Goal: Task Accomplishment & Management: Manage account settings

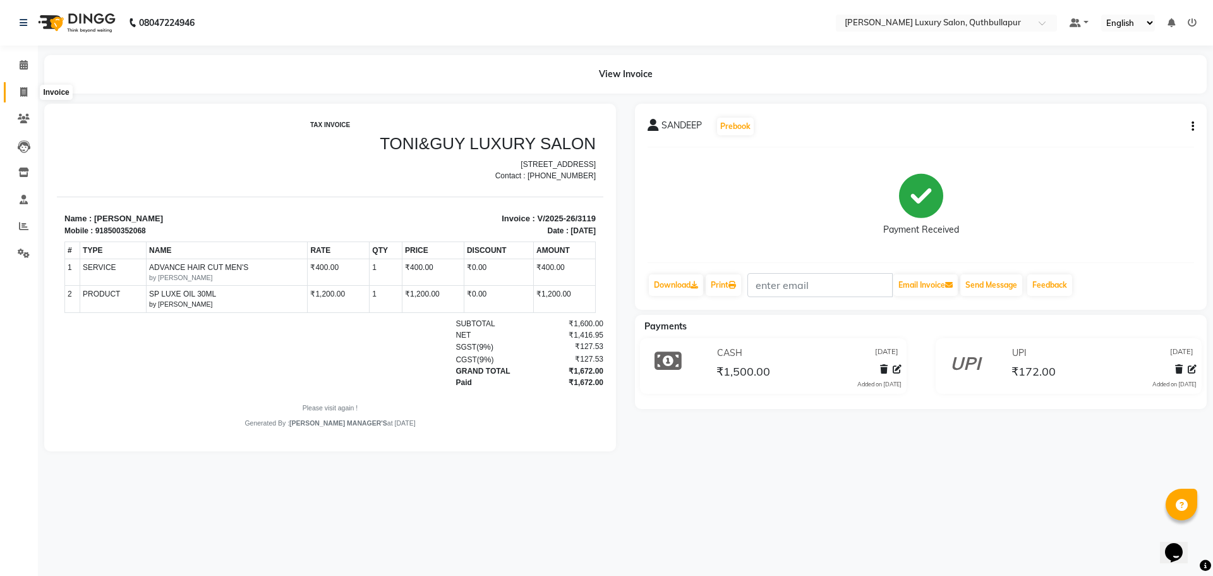
drag, startPoint x: 22, startPoint y: 97, endPoint x: 66, endPoint y: 82, distance: 47.0
click at [23, 97] on span at bounding box center [24, 92] width 22 height 15
select select "service"
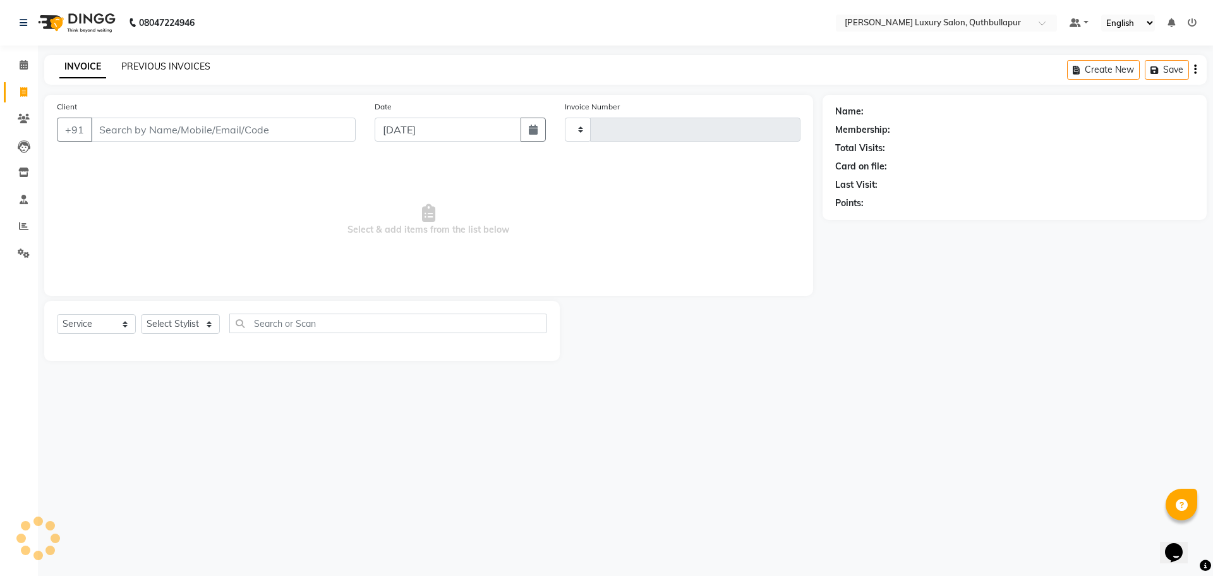
type input "3120"
select select "5816"
click at [171, 68] on link "PREVIOUS INVOICES" at bounding box center [165, 66] width 89 height 11
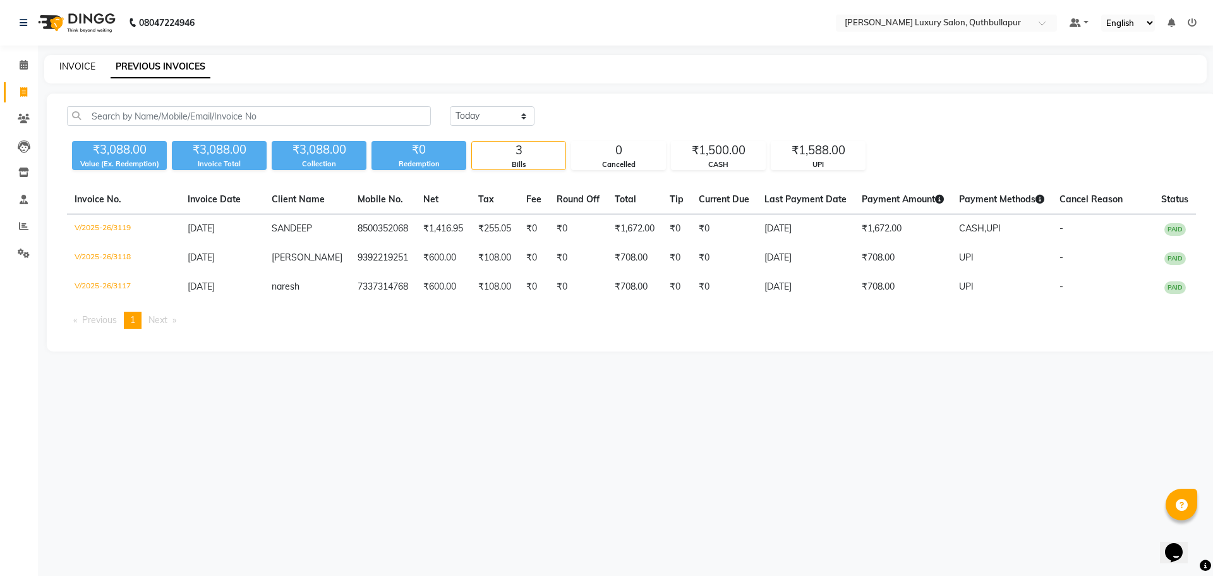
click at [82, 66] on link "INVOICE" at bounding box center [77, 66] width 36 height 11
select select "5816"
select select "service"
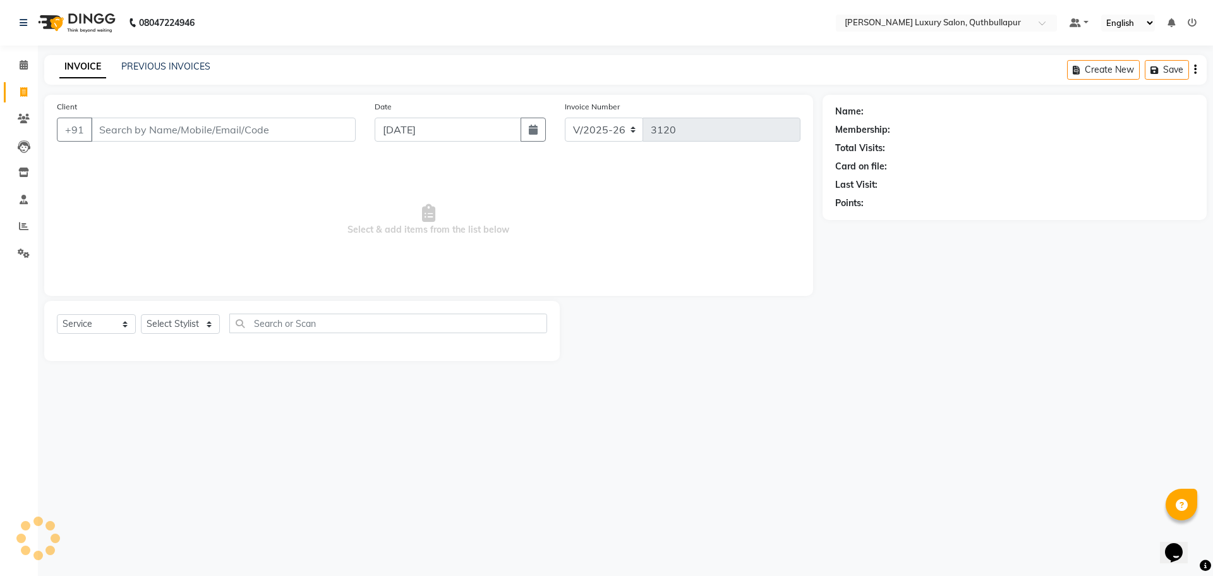
click at [220, 123] on input "Client" at bounding box center [223, 130] width 265 height 24
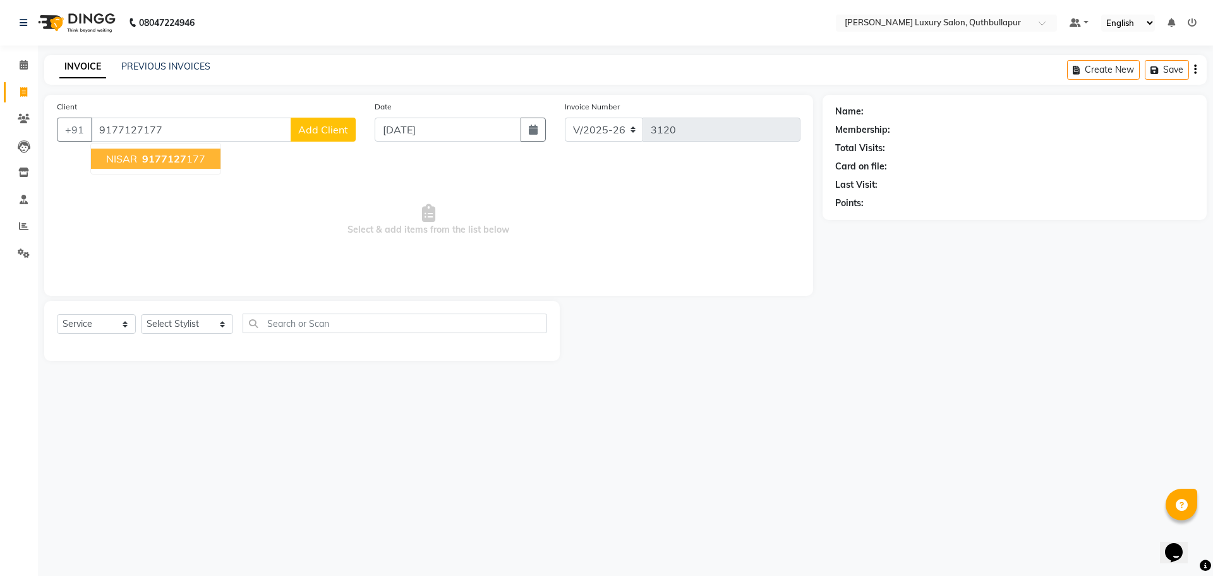
type input "9177127177"
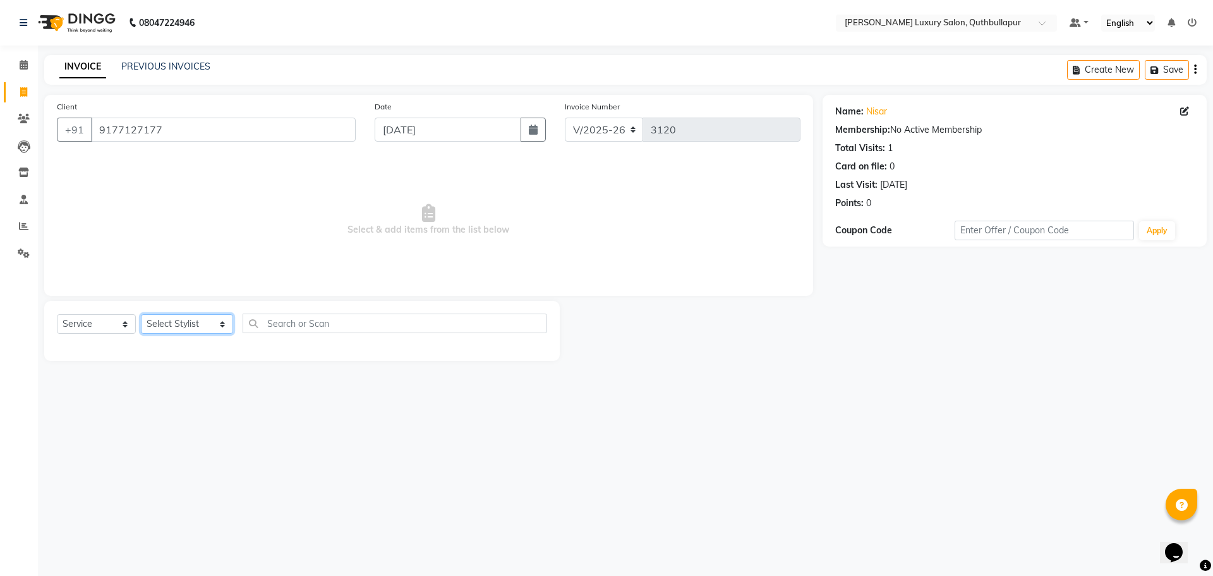
click at [170, 325] on select "Select Stylist [PERSON_NAME] SHAKE AHON [PERSON_NAME] [PERSON_NAME] [PERSON_NAM…" at bounding box center [187, 324] width 92 height 20
select select "67055"
click at [141, 314] on select "Select Stylist [PERSON_NAME] SHAKE AHON [PERSON_NAME] [PERSON_NAME] [PERSON_NAM…" at bounding box center [187, 324] width 92 height 20
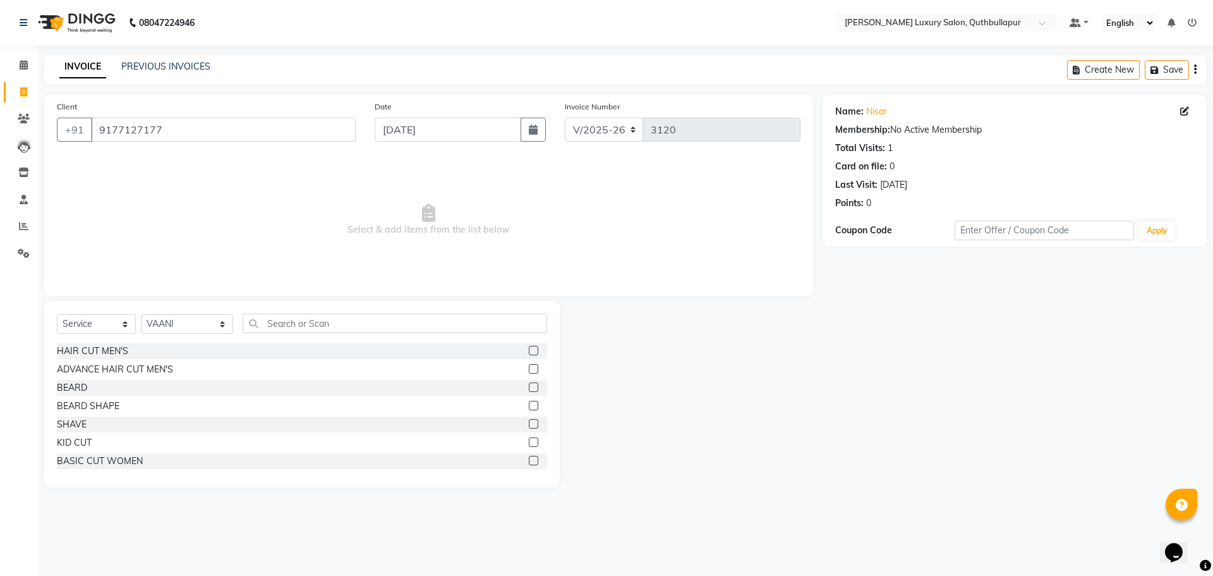
click at [313, 298] on div "Client [PHONE_NUMBER] Date [DATE] Invoice Number V/2025 V/[PHONE_NUMBER] Select…" at bounding box center [429, 291] width 788 height 392
click at [308, 322] on input "text" at bounding box center [395, 323] width 305 height 20
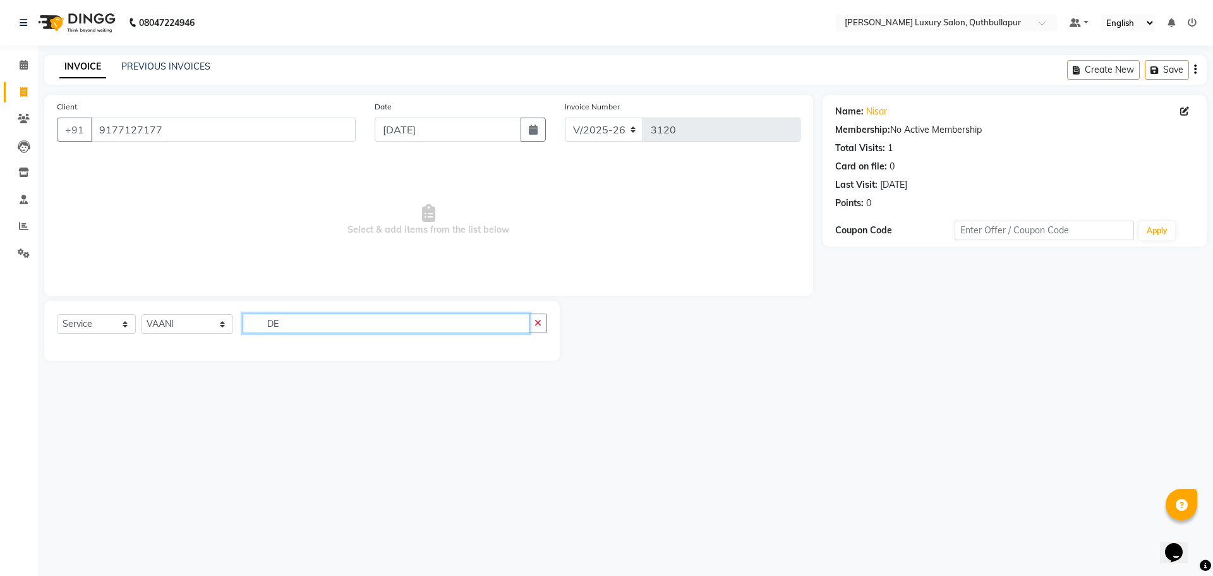
type input "D"
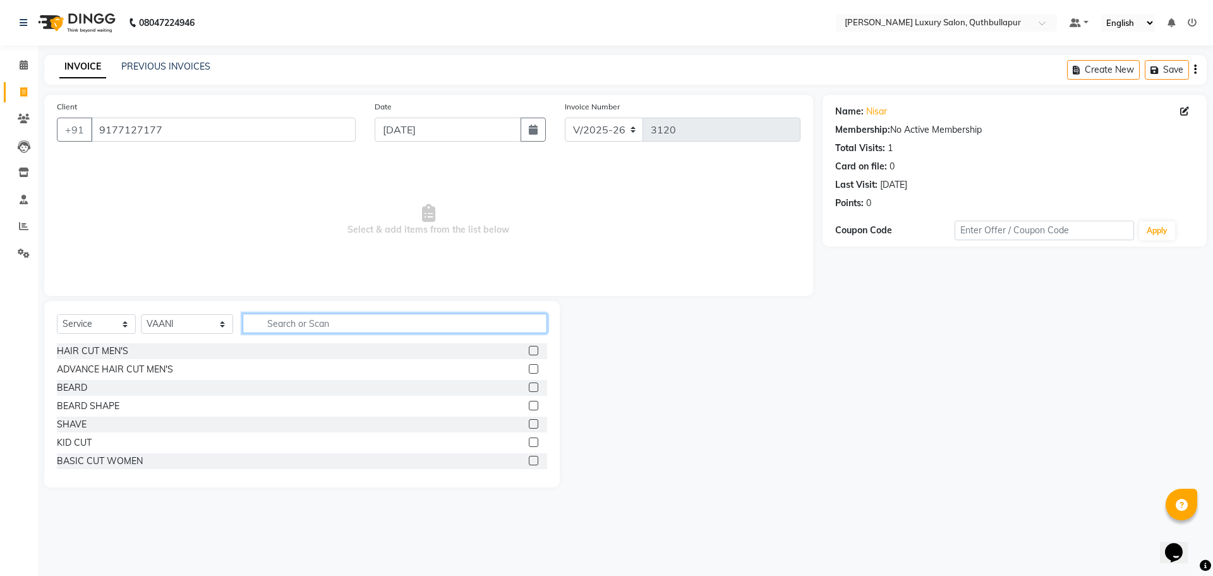
click at [308, 322] on input "text" at bounding box center [395, 323] width 305 height 20
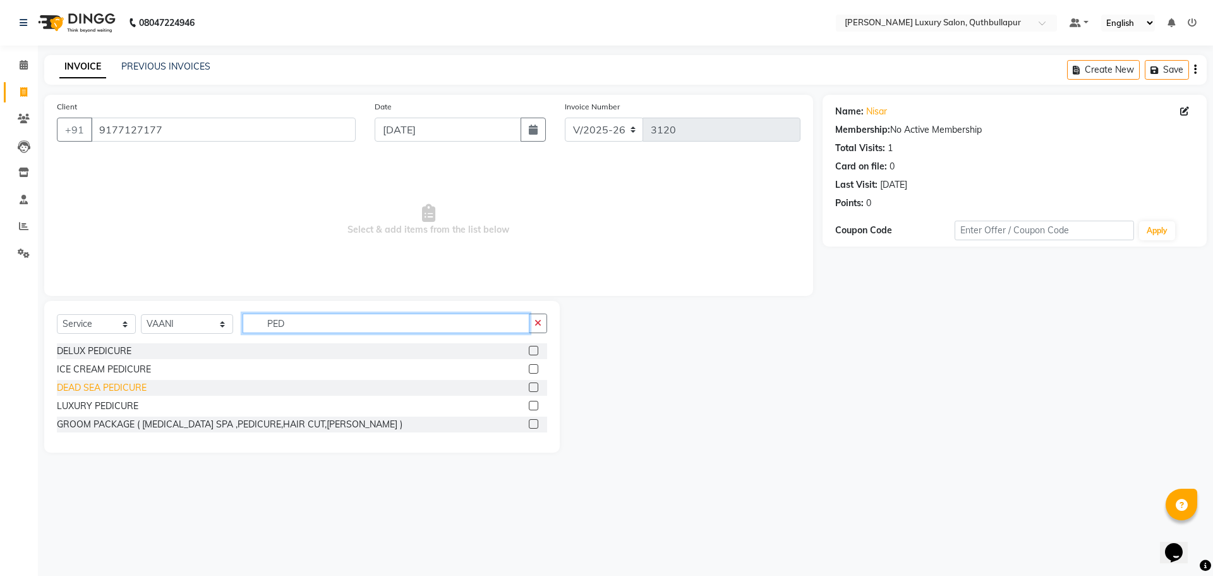
type input "PED"
click at [106, 385] on div "DEAD SEA PEDICURE" at bounding box center [102, 387] width 90 height 13
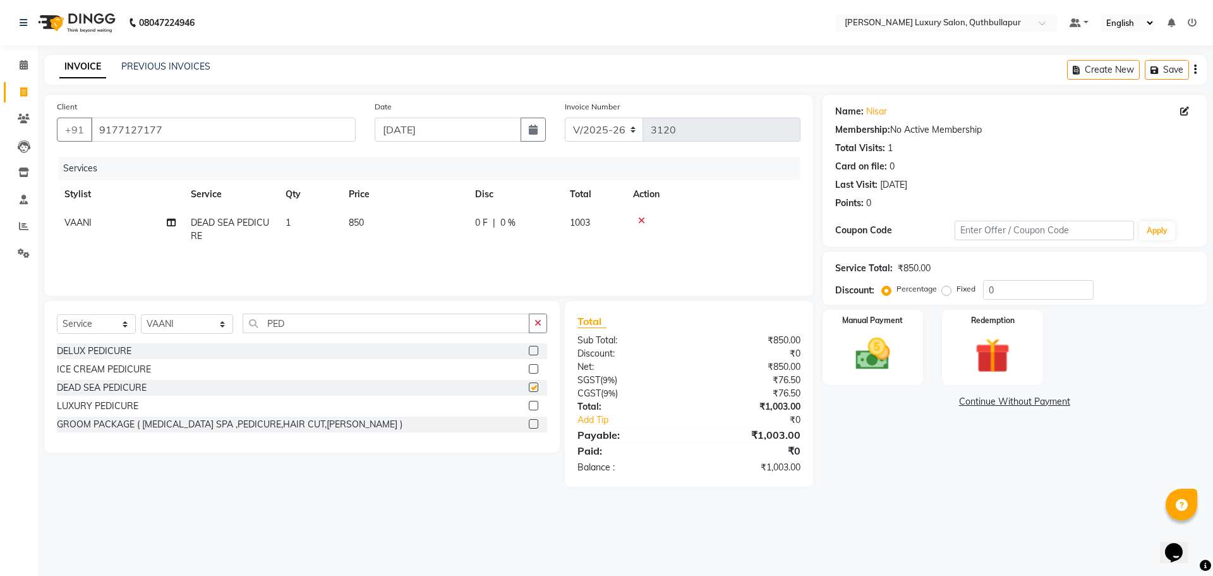
checkbox input "false"
click at [893, 334] on img at bounding box center [872, 354] width 59 height 42
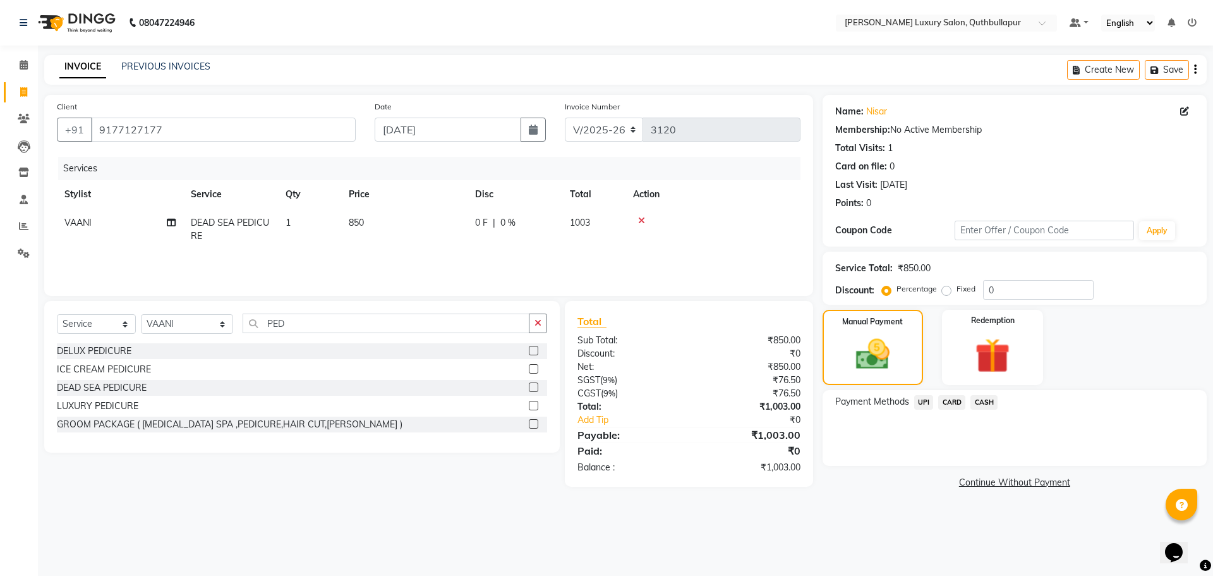
click at [923, 406] on span "UPI" at bounding box center [924, 402] width 20 height 15
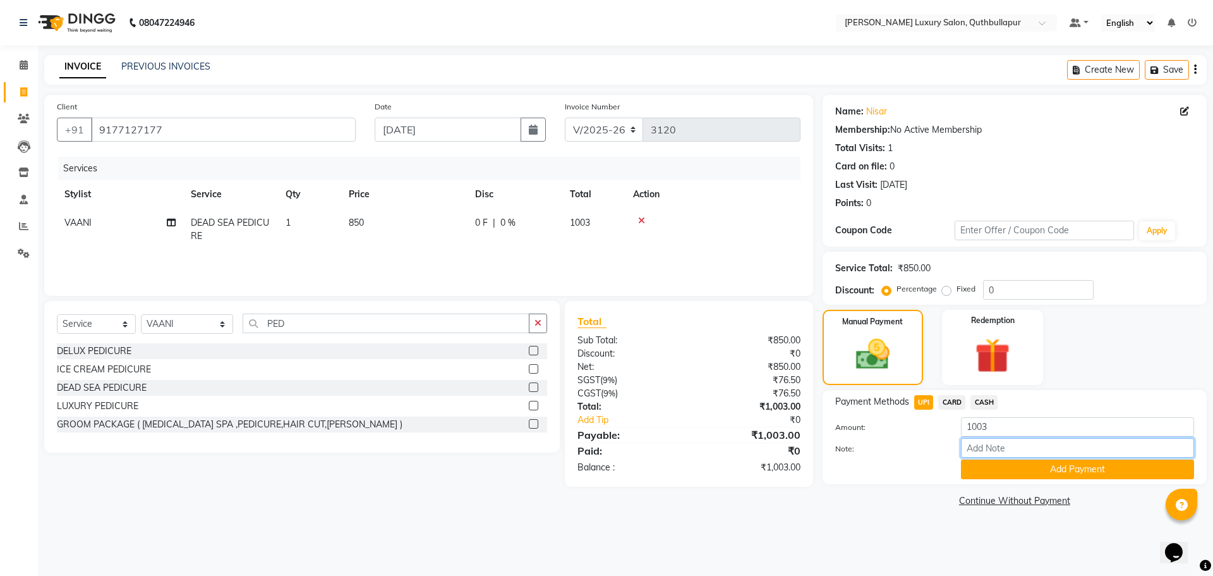
click at [1000, 456] on input "Note:" at bounding box center [1077, 448] width 233 height 20
click at [1009, 461] on button "Add Payment" at bounding box center [1077, 469] width 233 height 20
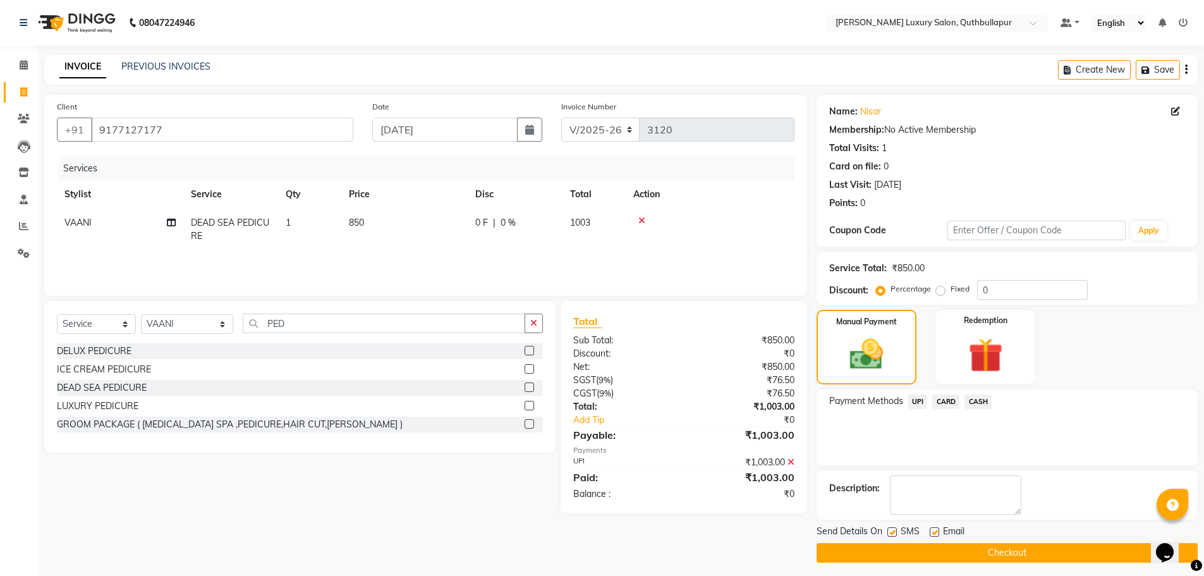
click at [1047, 553] on button "Checkout" at bounding box center [1006, 553] width 381 height 20
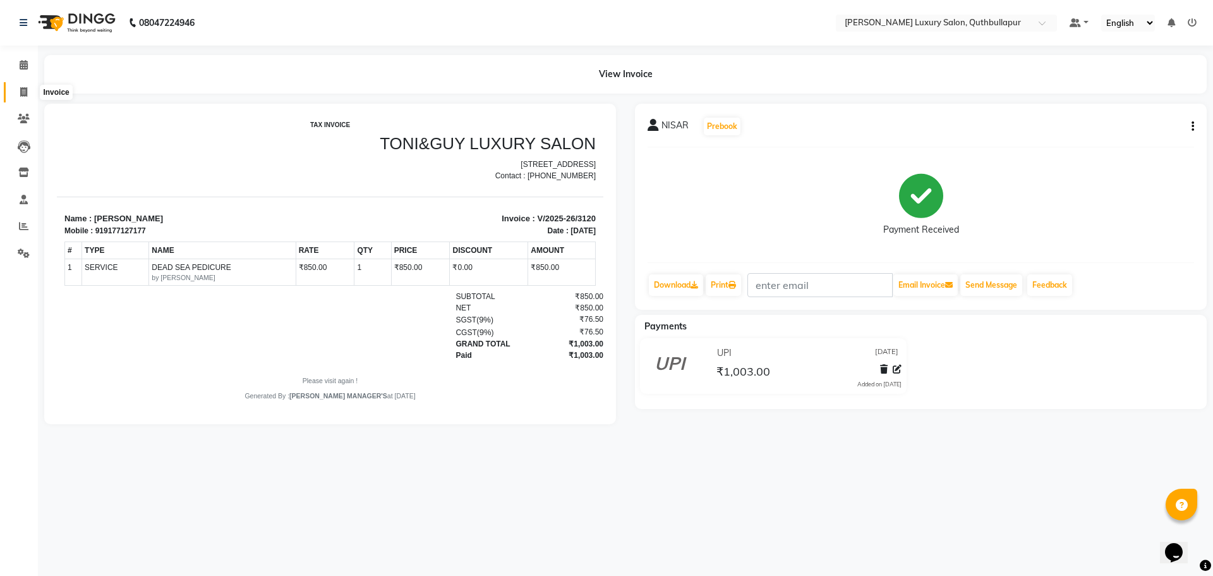
click at [27, 85] on span at bounding box center [24, 92] width 22 height 15
select select "5816"
select select "service"
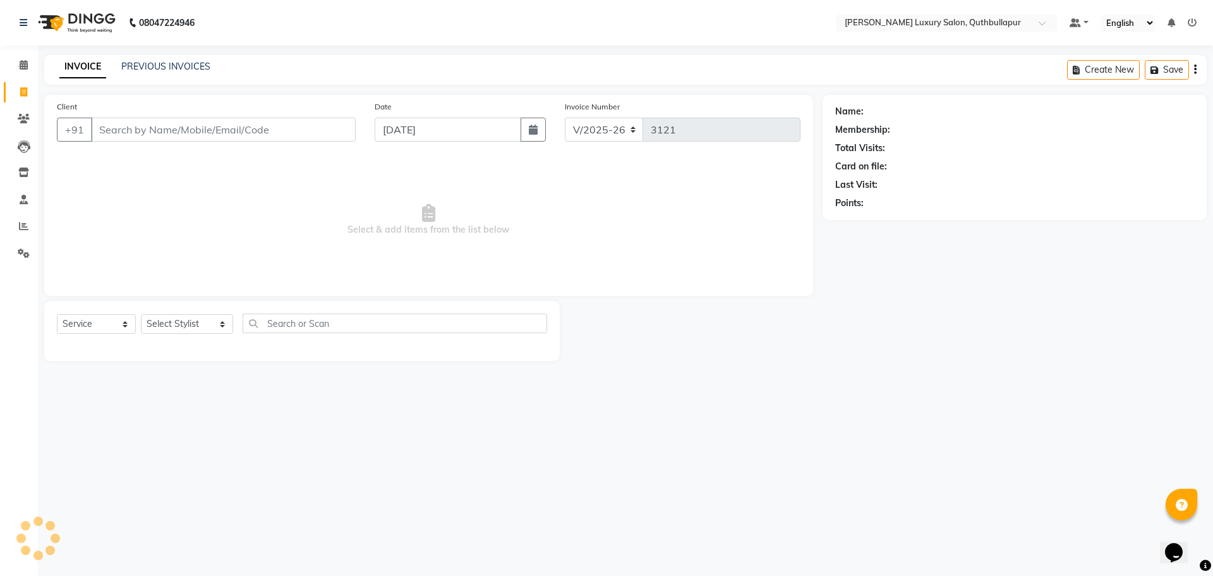
click at [172, 126] on input "Client" at bounding box center [223, 130] width 265 height 24
type input "L"
type input "8885552081"
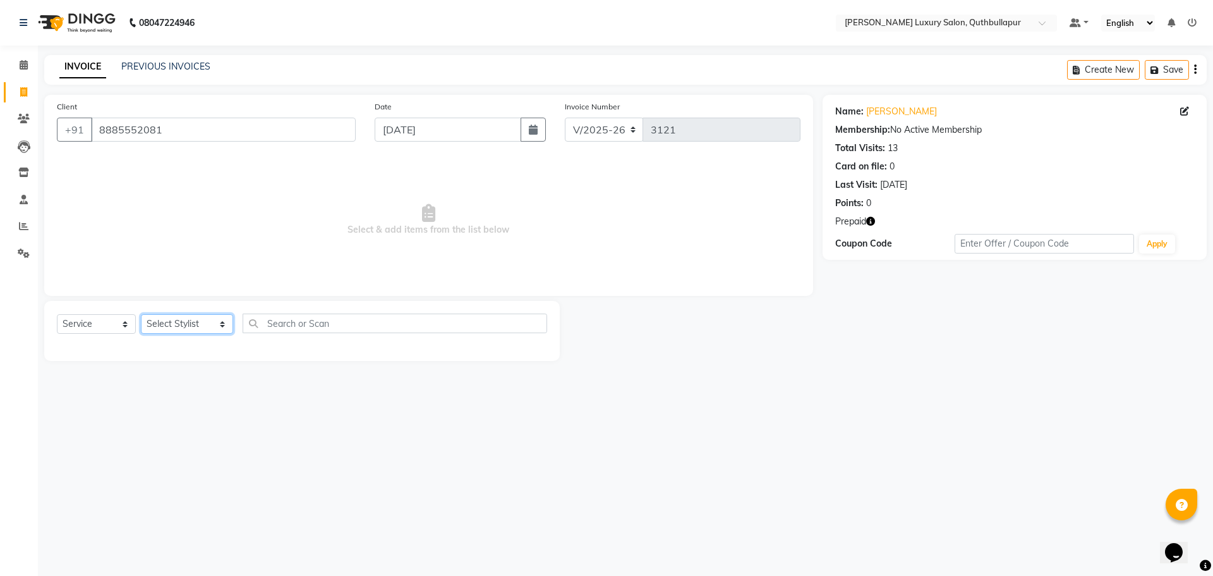
click at [188, 329] on select "Select Stylist [PERSON_NAME] SHAKE AHON [PERSON_NAME] [PERSON_NAME] [PERSON_NAM…" at bounding box center [187, 324] width 92 height 20
select select "79363"
click at [141, 314] on select "Select Stylist [PERSON_NAME] SHAKE AHON [PERSON_NAME] [PERSON_NAME] [PERSON_NAM…" at bounding box center [187, 324] width 92 height 20
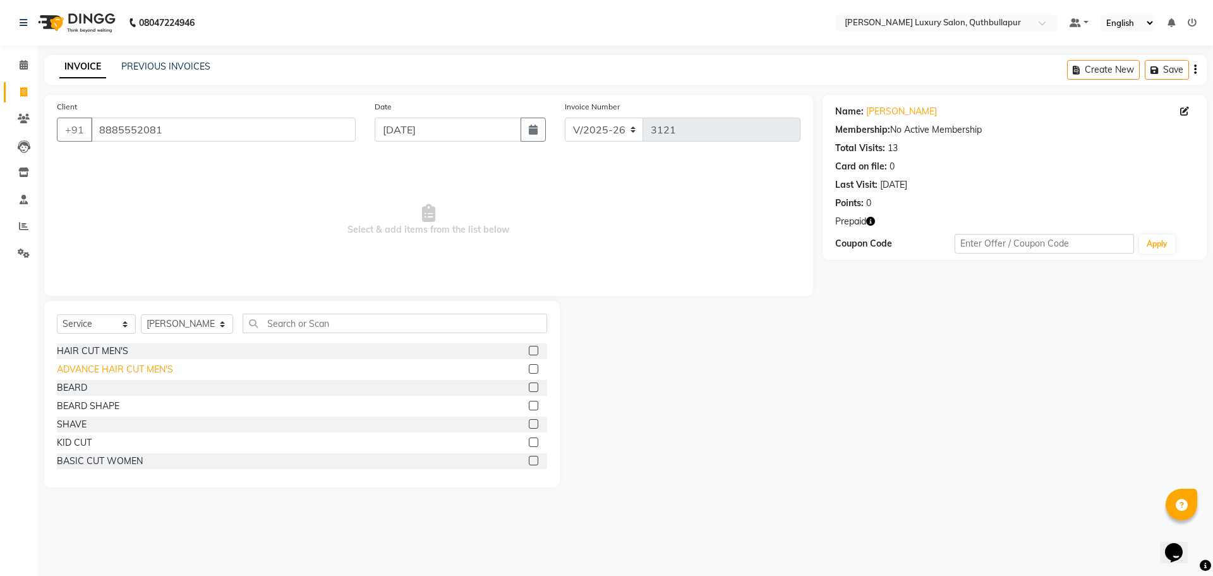
drag, startPoint x: 100, startPoint y: 353, endPoint x: 89, endPoint y: 365, distance: 17.0
click at [100, 353] on div "HAIR CUT MEN'S" at bounding box center [92, 350] width 71 height 13
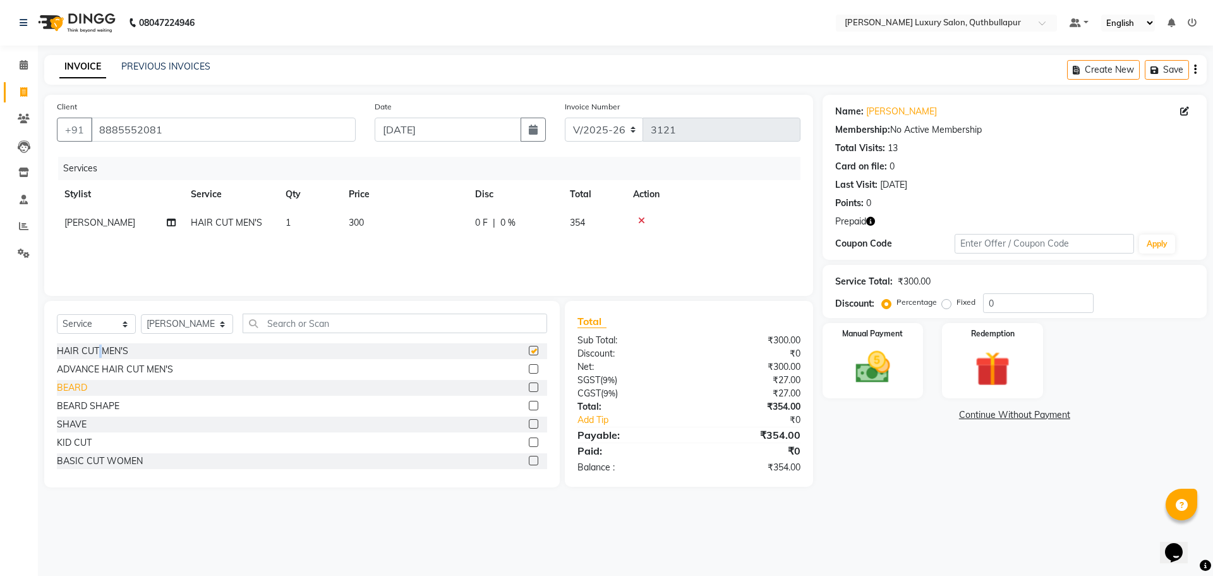
checkbox input "false"
click at [80, 387] on div "BEARD" at bounding box center [72, 387] width 30 height 13
checkbox input "false"
drag, startPoint x: 297, startPoint y: 337, endPoint x: 308, endPoint y: 328, distance: 13.9
click at [299, 335] on div "Select Service Product Membership Package Voucher Prepaid Gift Card Select Styl…" at bounding box center [302, 328] width 490 height 30
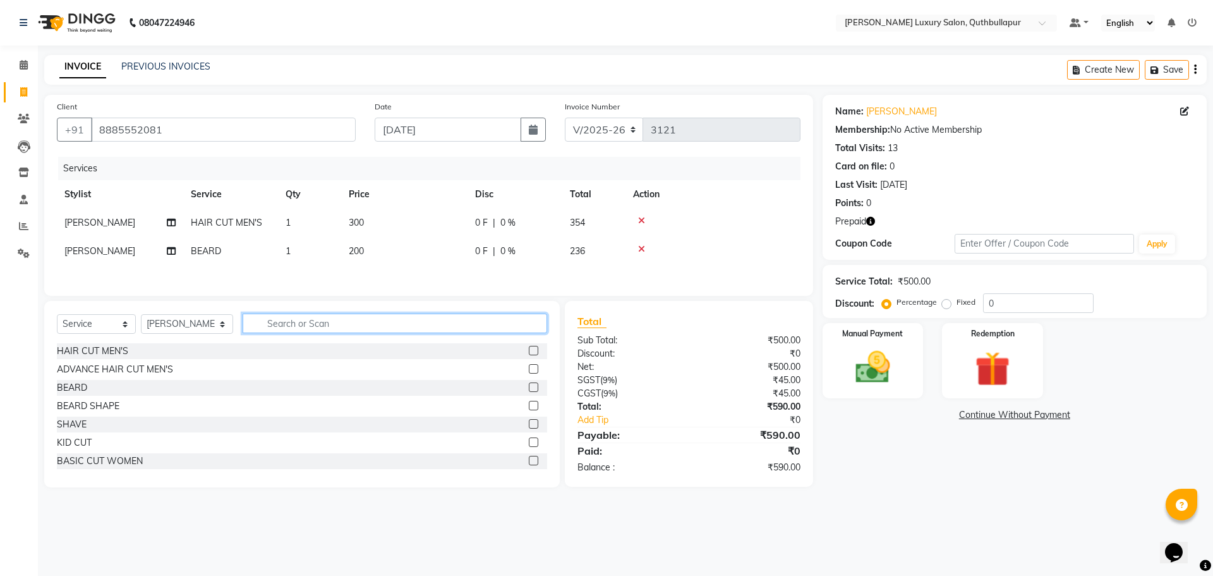
click at [308, 323] on input "text" at bounding box center [395, 323] width 305 height 20
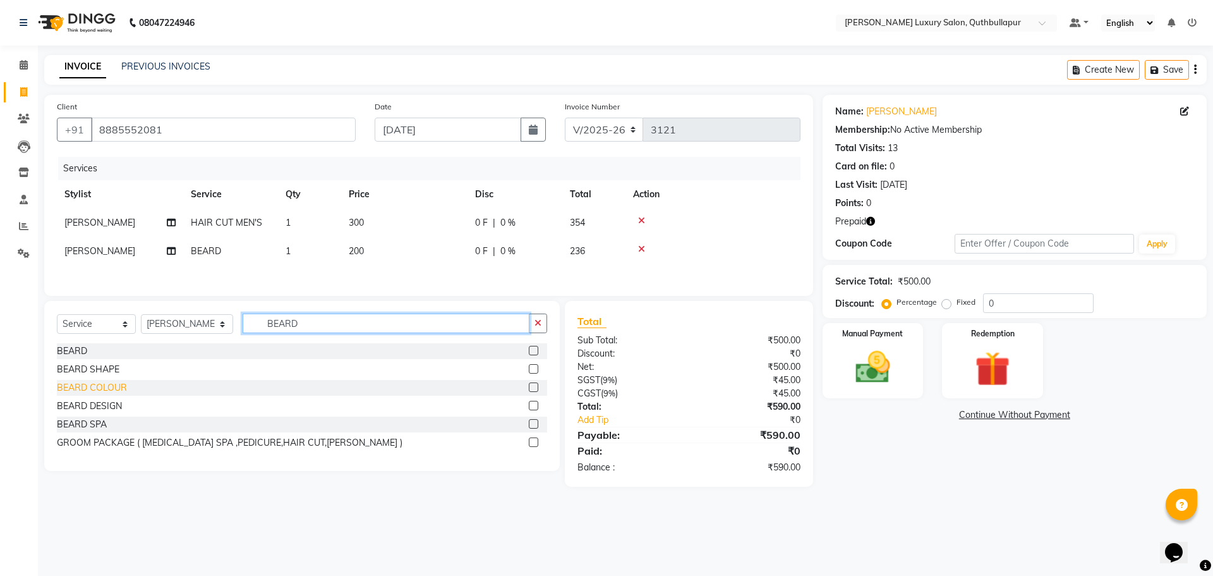
type input "BEARD"
click at [89, 383] on div "BEARD COLOUR" at bounding box center [92, 387] width 70 height 13
checkbox input "false"
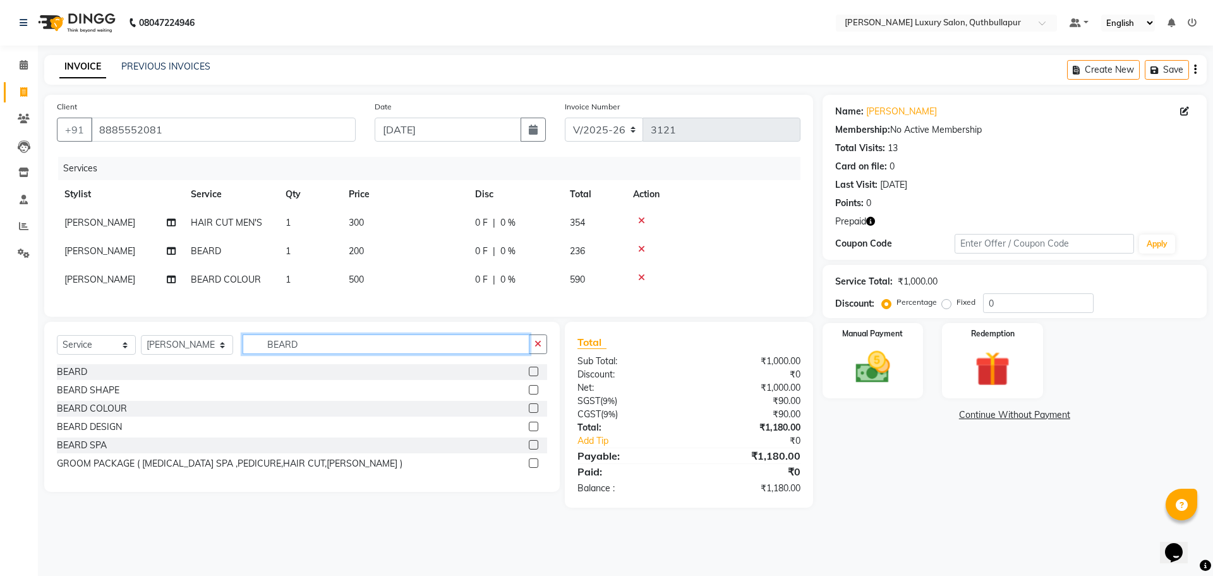
drag, startPoint x: 341, startPoint y: 352, endPoint x: 197, endPoint y: 316, distance: 148.5
click at [212, 320] on div "Client [PHONE_NUMBER] Date [DATE] Invoice Number V/2025 V/[PHONE_NUMBER] Servic…" at bounding box center [429, 301] width 788 height 413
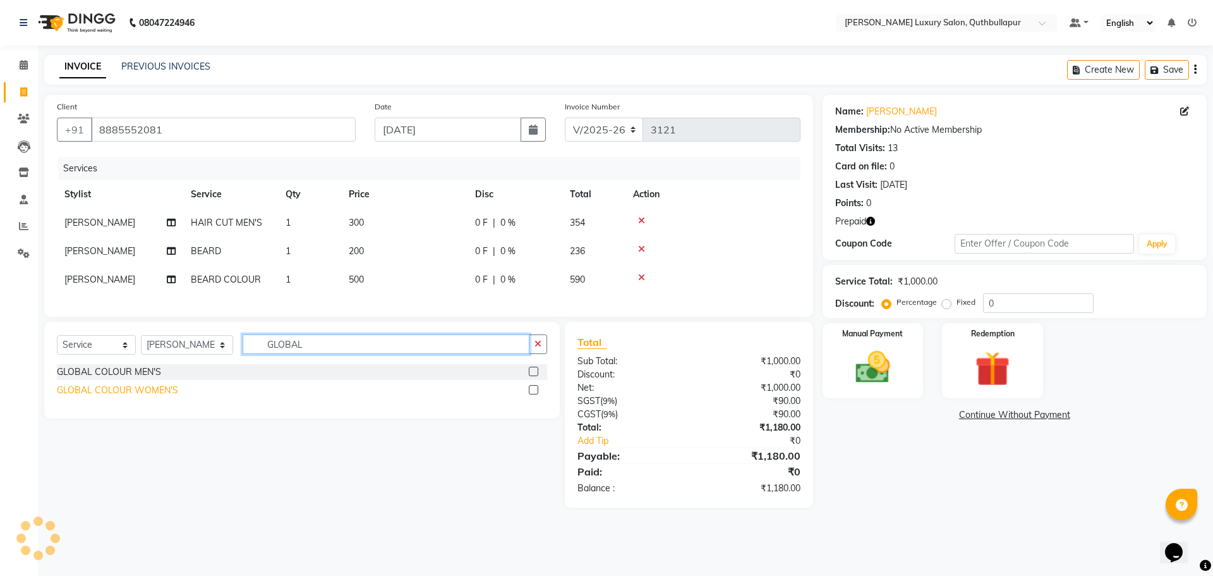
type input "GLOBAL"
click at [120, 397] on div "GLOBAL COLOUR WOMEN'S" at bounding box center [117, 390] width 121 height 13
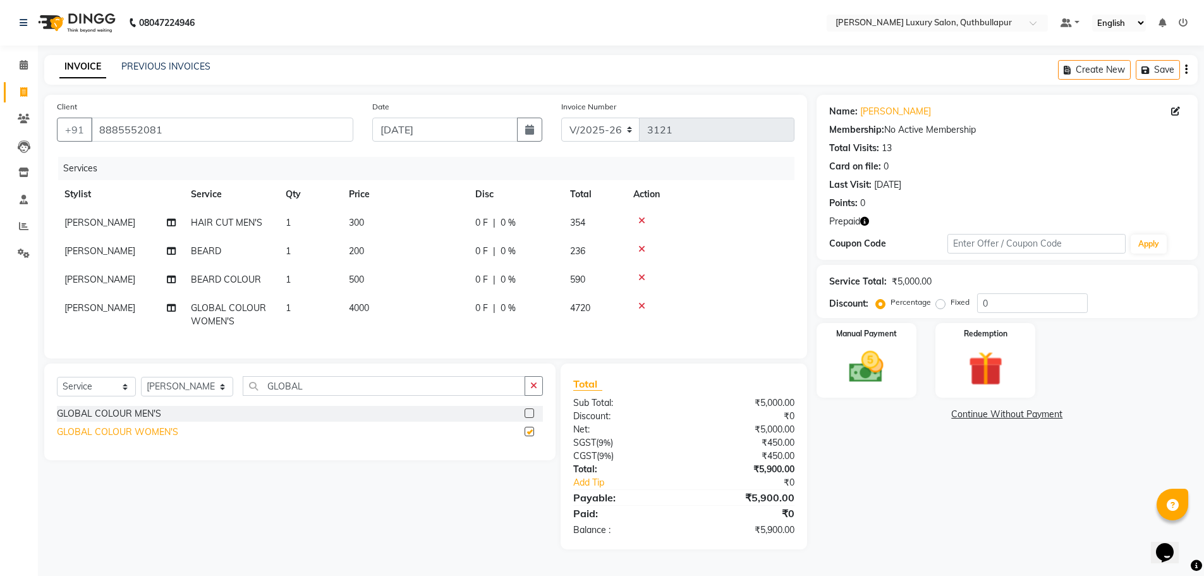
checkbox input "false"
click at [136, 420] on div "GLOBAL COLOUR MEN'S" at bounding box center [109, 413] width 104 height 13
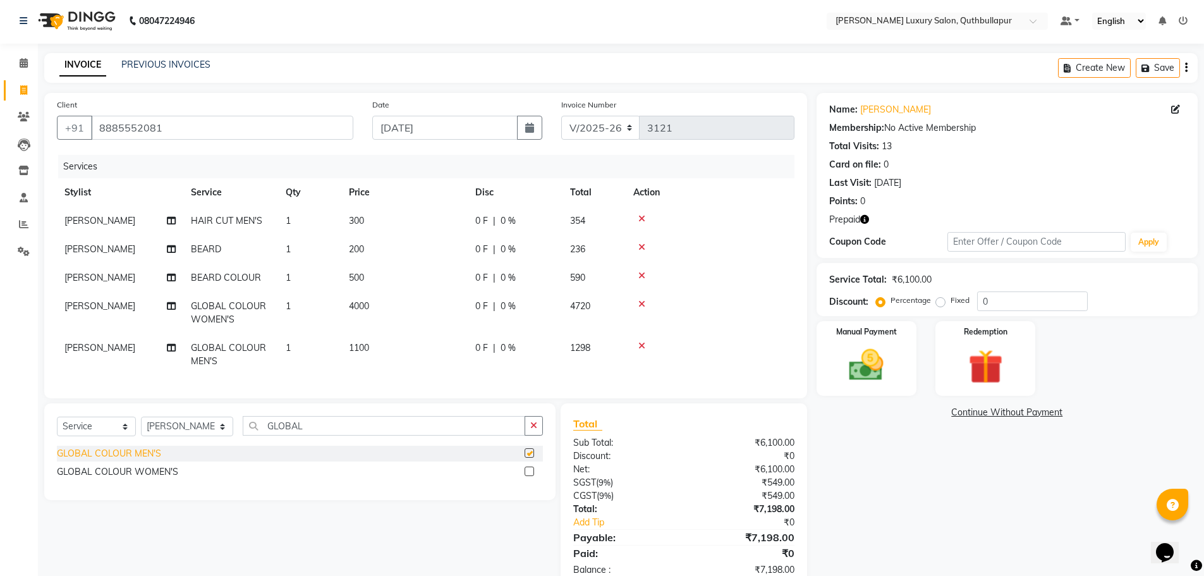
checkbox input "false"
click at [642, 303] on icon at bounding box center [641, 303] width 7 height 9
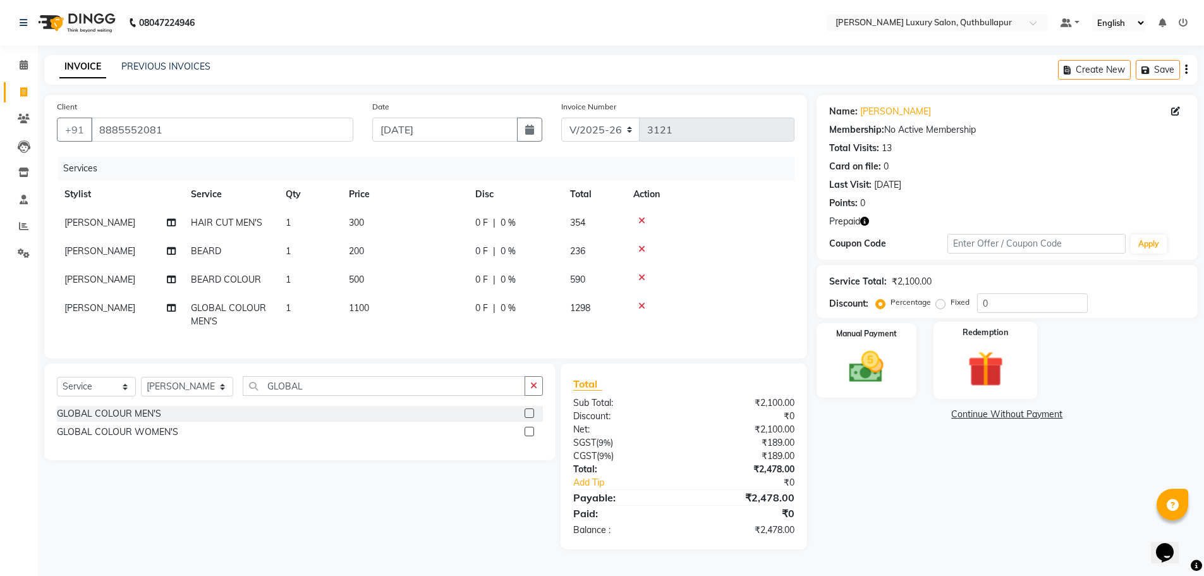
click at [1010, 370] on img at bounding box center [985, 368] width 58 height 45
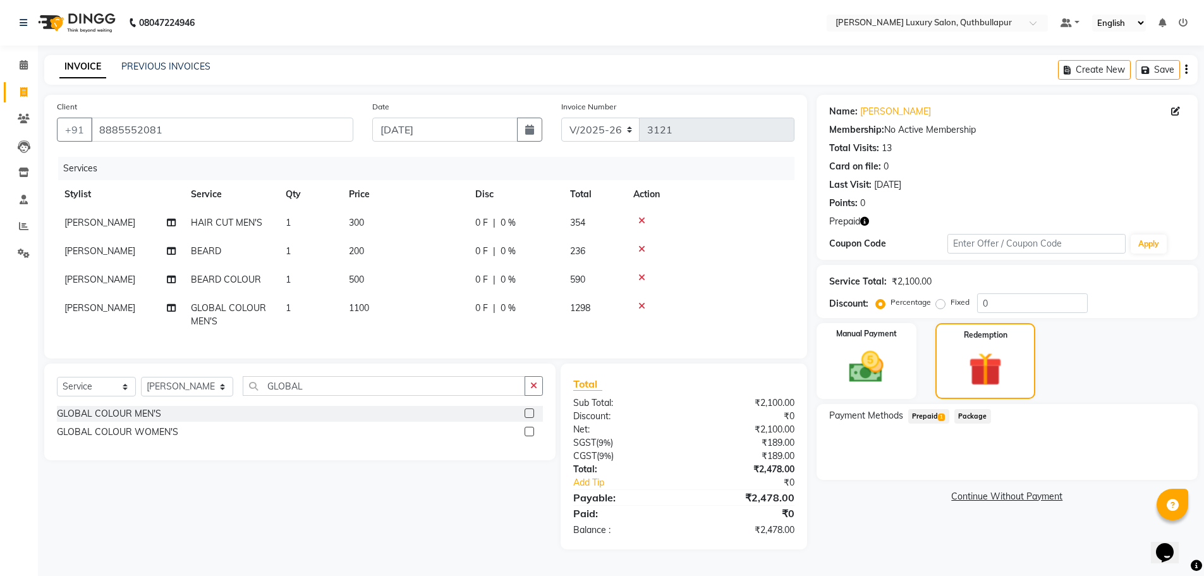
drag, startPoint x: 927, startPoint y: 414, endPoint x: 953, endPoint y: 425, distance: 28.0
click at [928, 413] on span "Prepaid 1" at bounding box center [928, 416] width 41 height 15
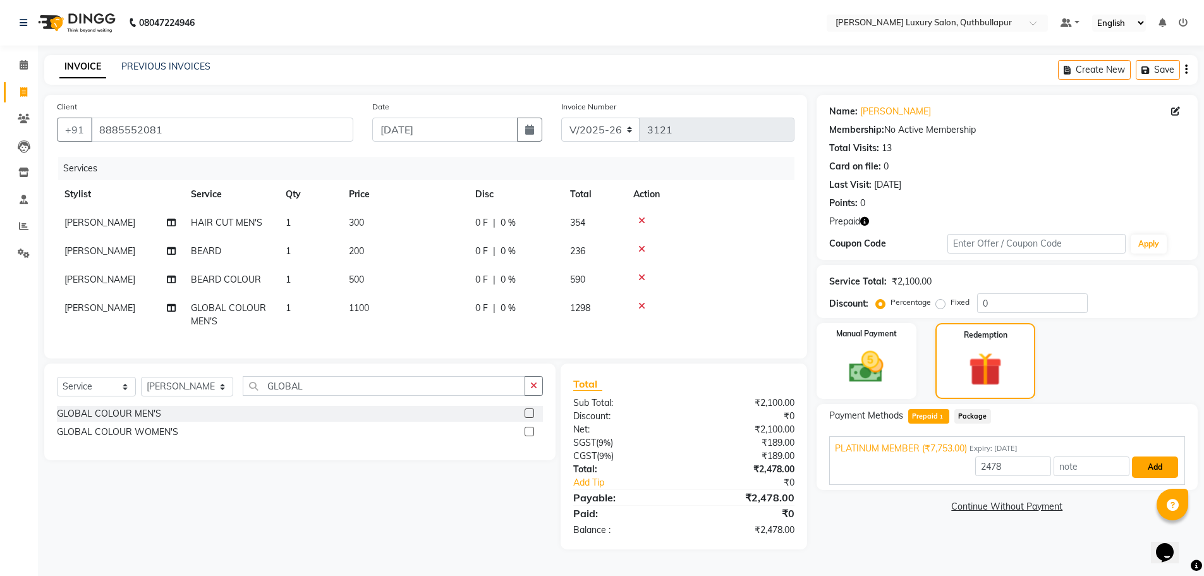
click at [1137, 457] on button "Add" at bounding box center [1155, 466] width 46 height 21
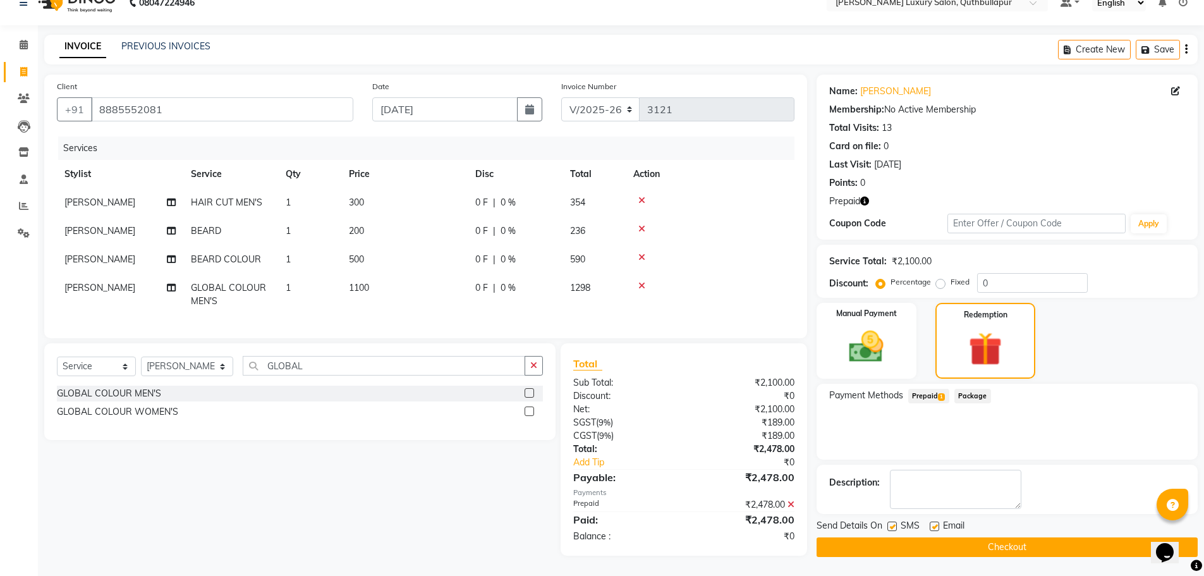
scroll to position [28, 0]
click at [1015, 538] on button "Checkout" at bounding box center [1006, 547] width 381 height 20
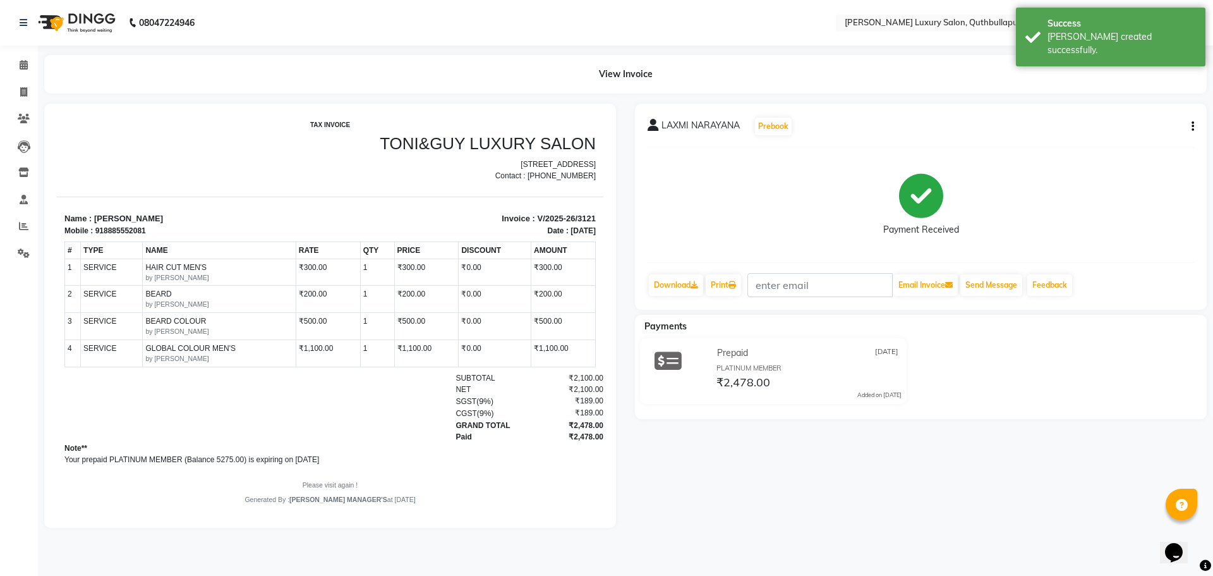
click at [1192, 127] on icon "button" at bounding box center [1193, 126] width 3 height 1
click at [1140, 139] on div "Edit Invoice" at bounding box center [1130, 143] width 87 height 16
select select "service"
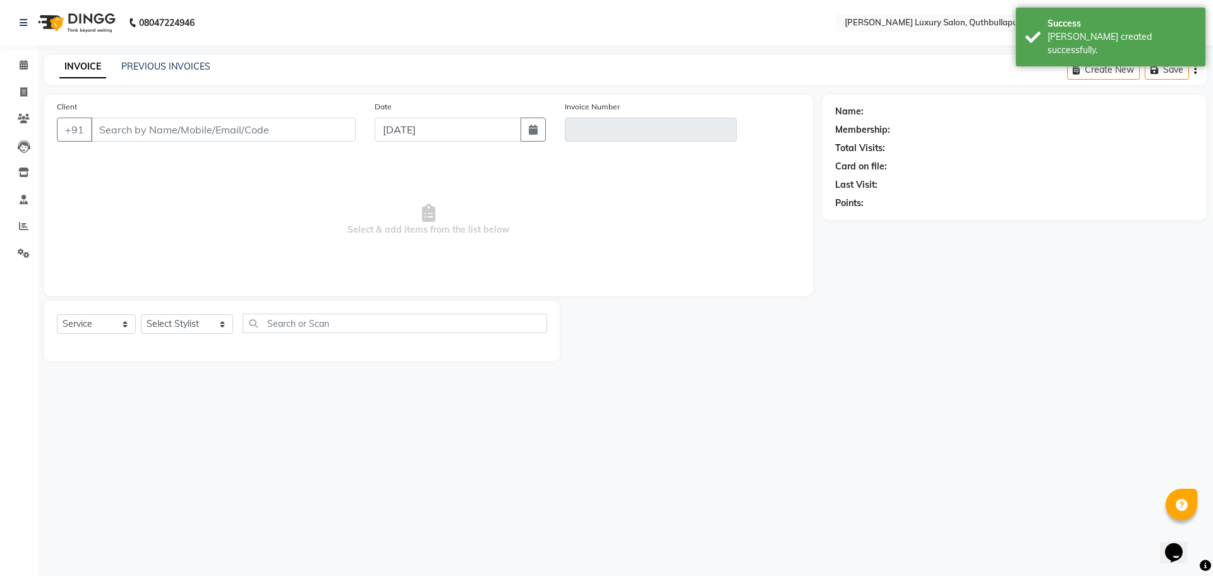
type input "8885552081"
type input "V/2025-26/3121"
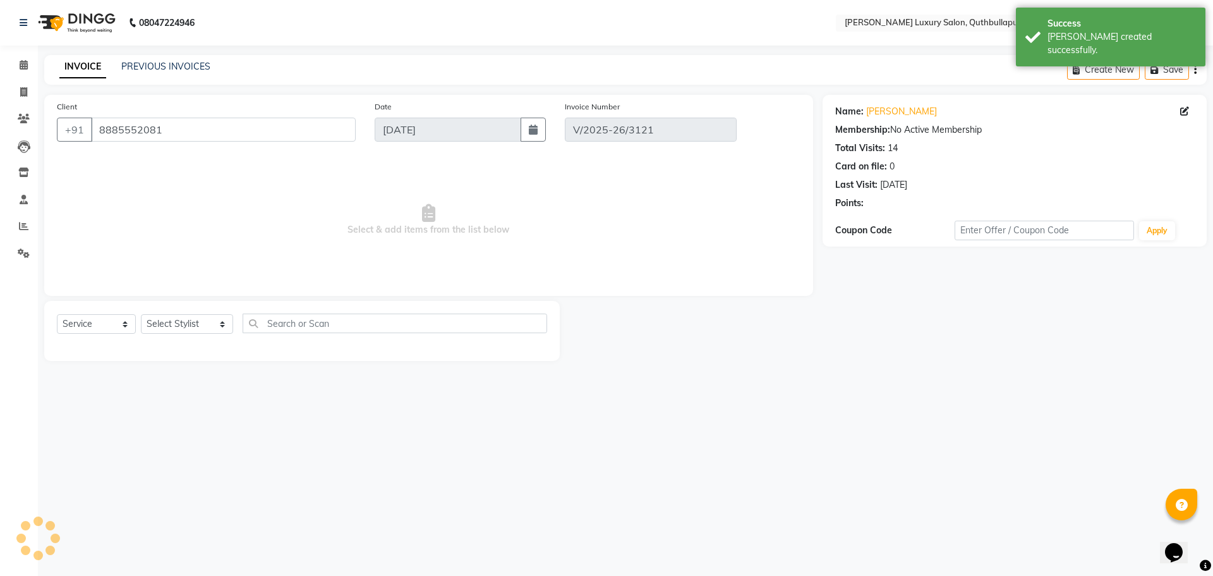
select select "select"
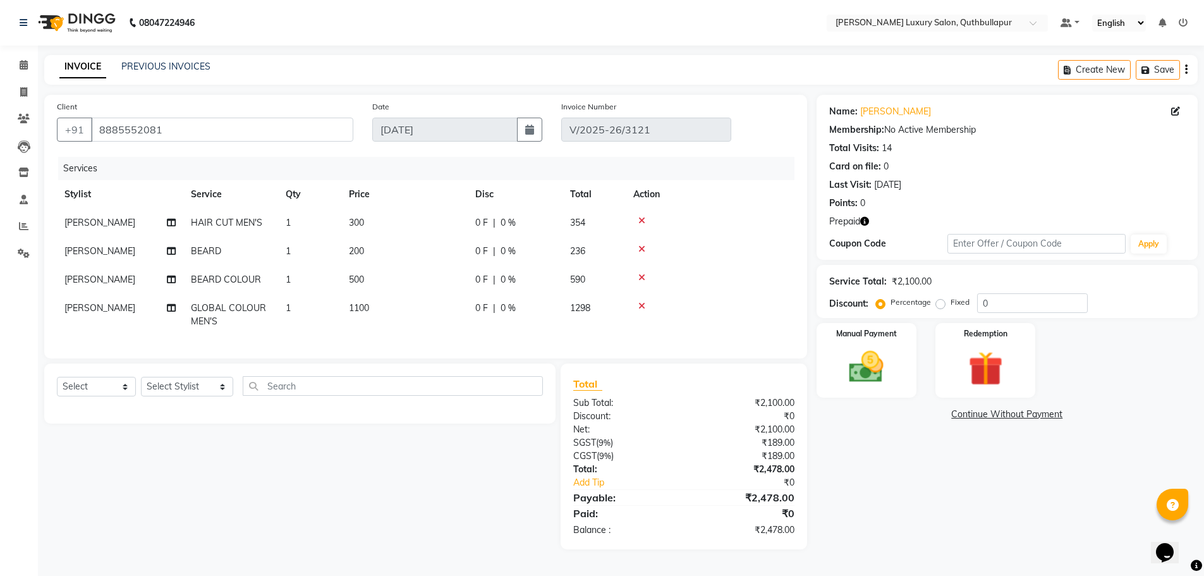
click at [644, 251] on icon at bounding box center [641, 249] width 7 height 9
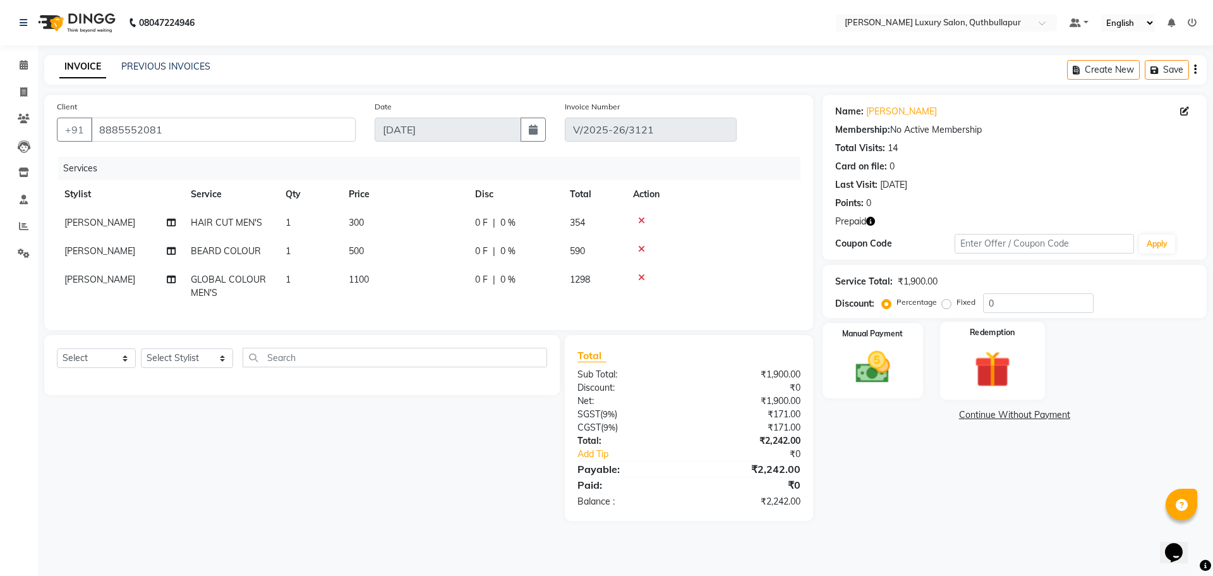
click at [967, 363] on img at bounding box center [992, 368] width 59 height 45
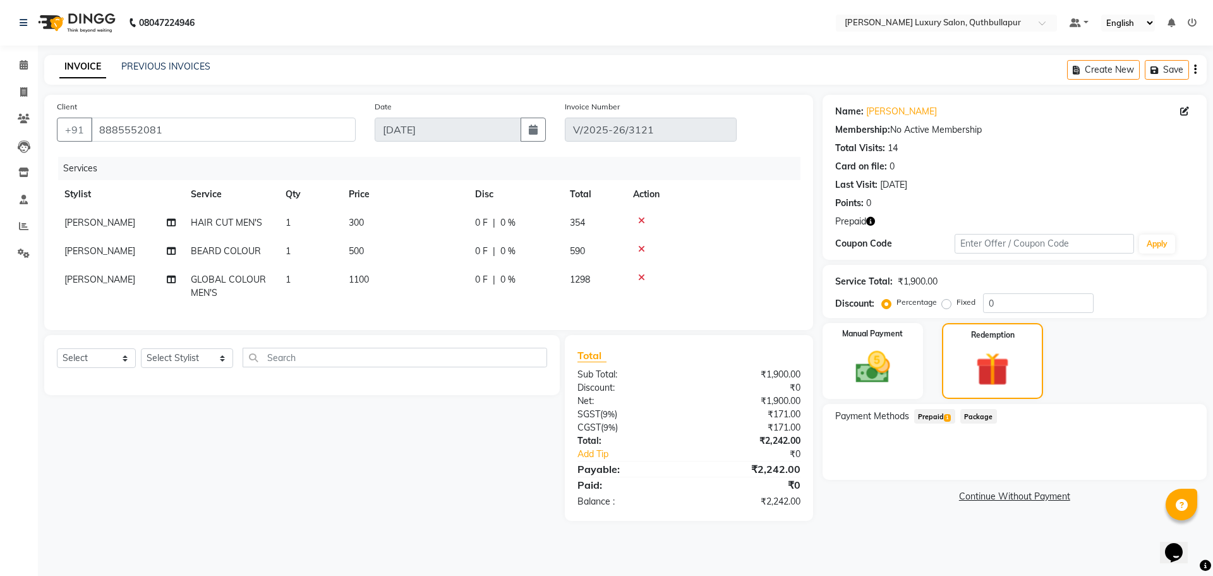
click at [941, 408] on div "Payment Methods Prepaid 1 Package" at bounding box center [1015, 442] width 384 height 76
click at [936, 413] on span "Prepaid 1" at bounding box center [934, 416] width 41 height 15
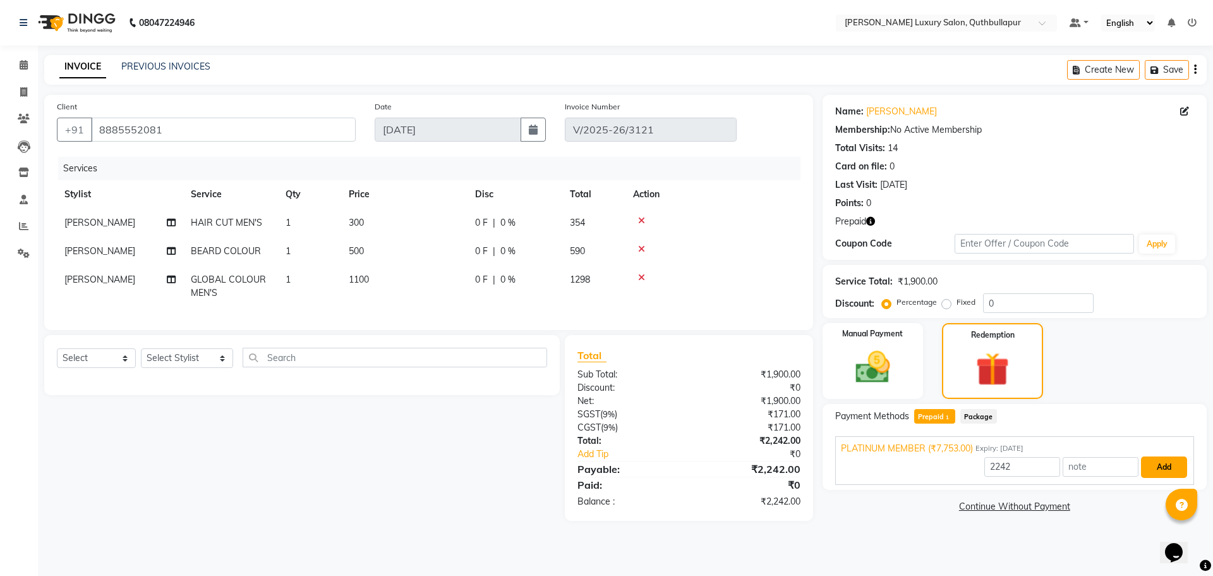
drag, startPoint x: 1163, startPoint y: 464, endPoint x: 1124, endPoint y: 483, distance: 43.8
click at [1160, 464] on button "Add" at bounding box center [1164, 466] width 46 height 21
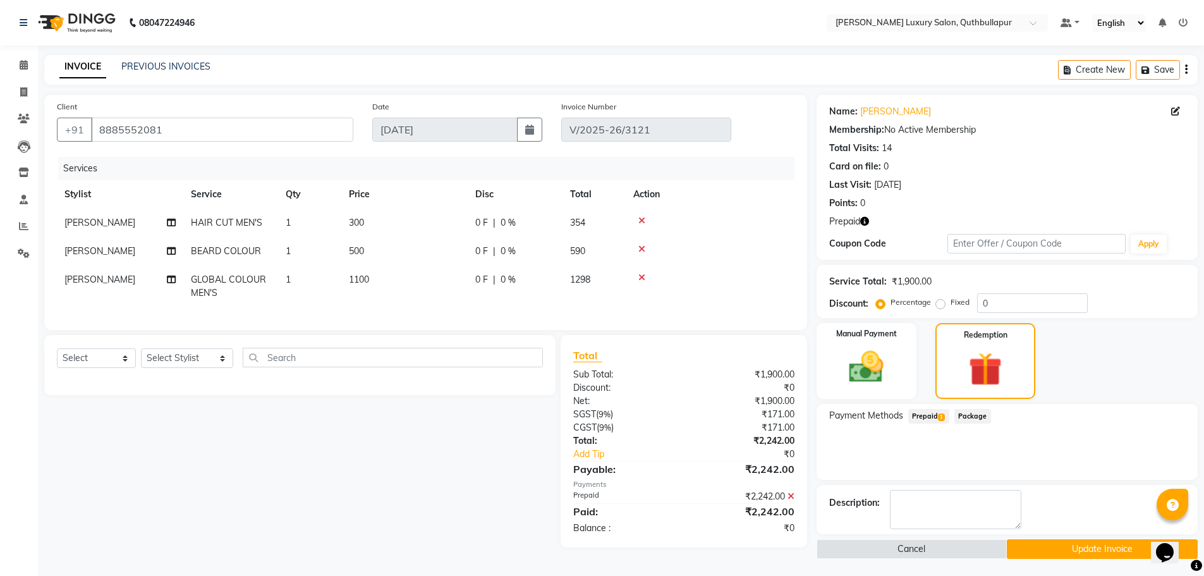
click at [1086, 548] on button "Update Invoice" at bounding box center [1101, 549] width 191 height 20
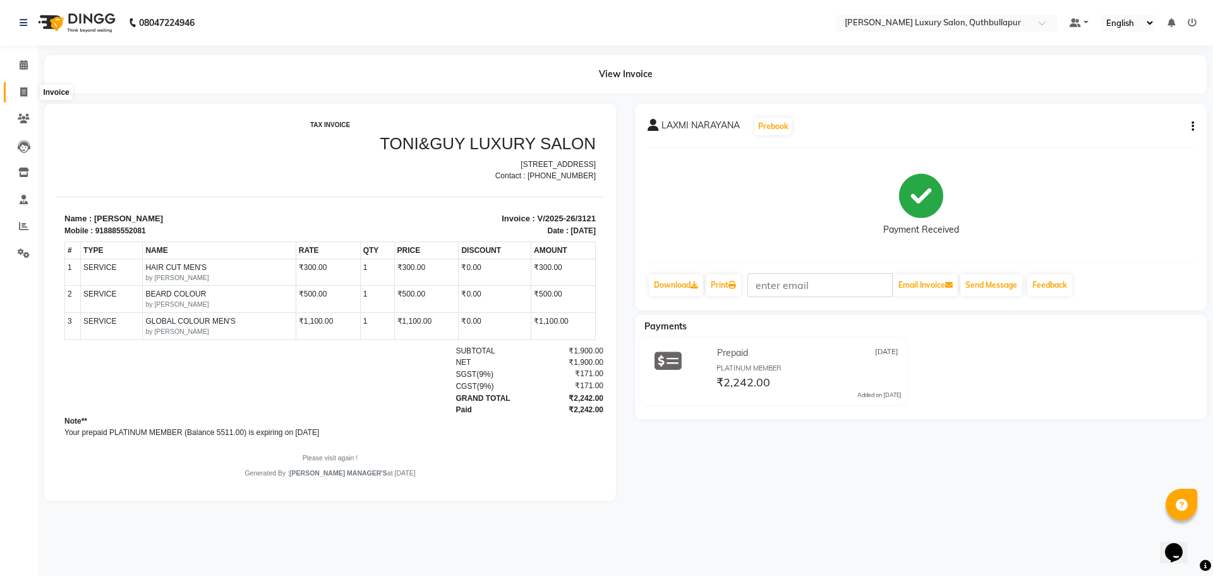
click at [22, 97] on span at bounding box center [24, 92] width 22 height 15
select select "service"
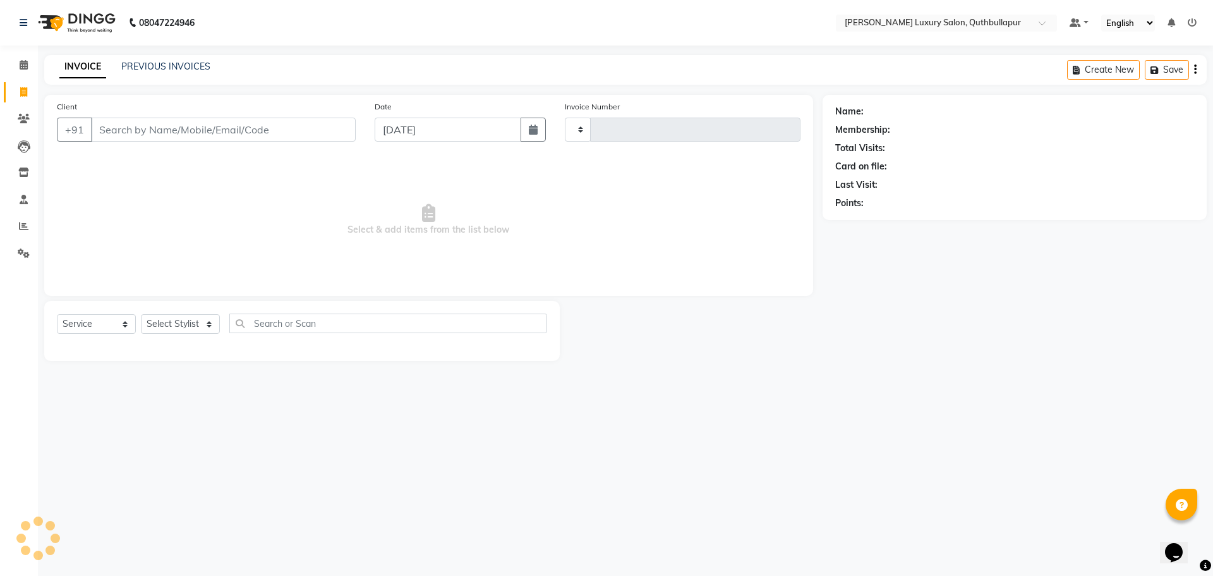
type input "3122"
select select "5816"
click at [876, 109] on link "Vineth" at bounding box center [879, 111] width 27 height 13
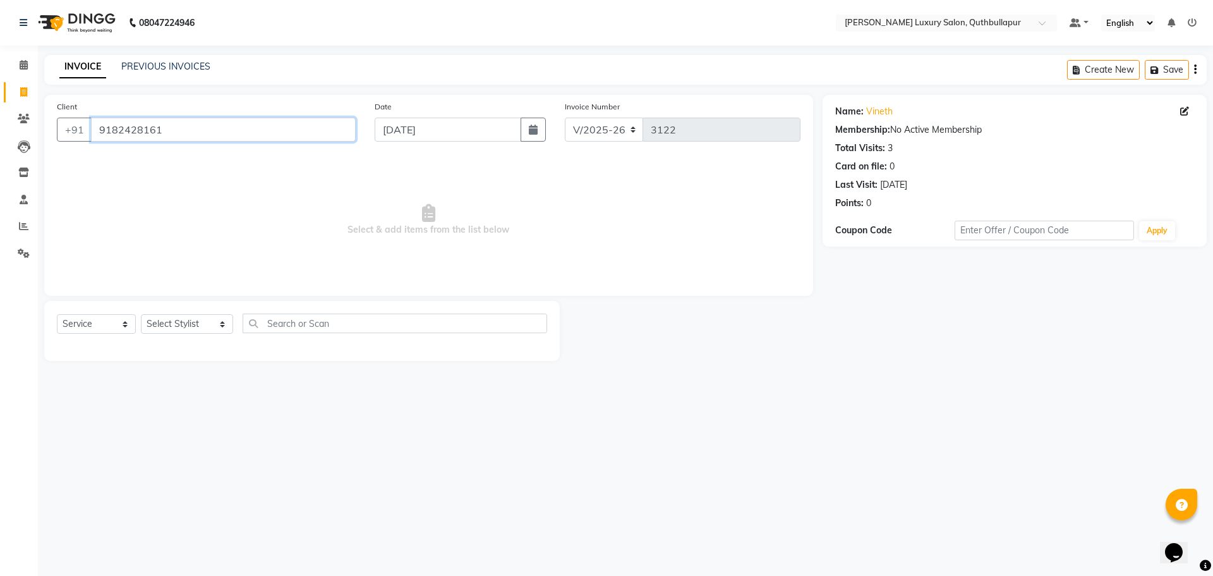
drag, startPoint x: 202, startPoint y: 124, endPoint x: 102, endPoint y: 128, distance: 99.9
click at [102, 128] on input "9182428161" at bounding box center [223, 130] width 265 height 24
type input "9"
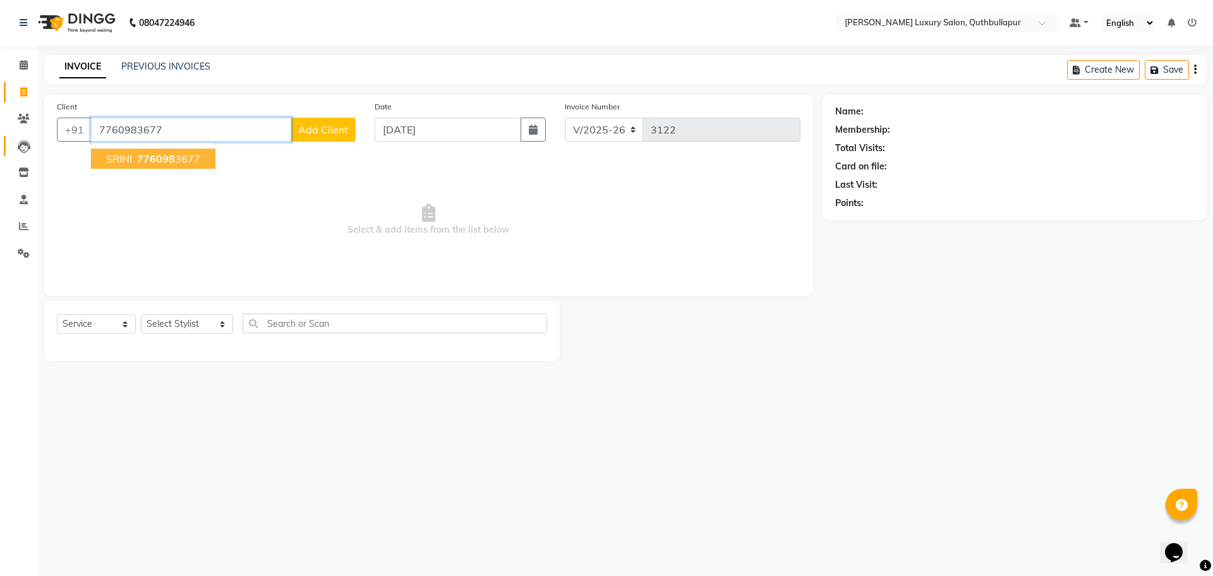
type input "7760983677"
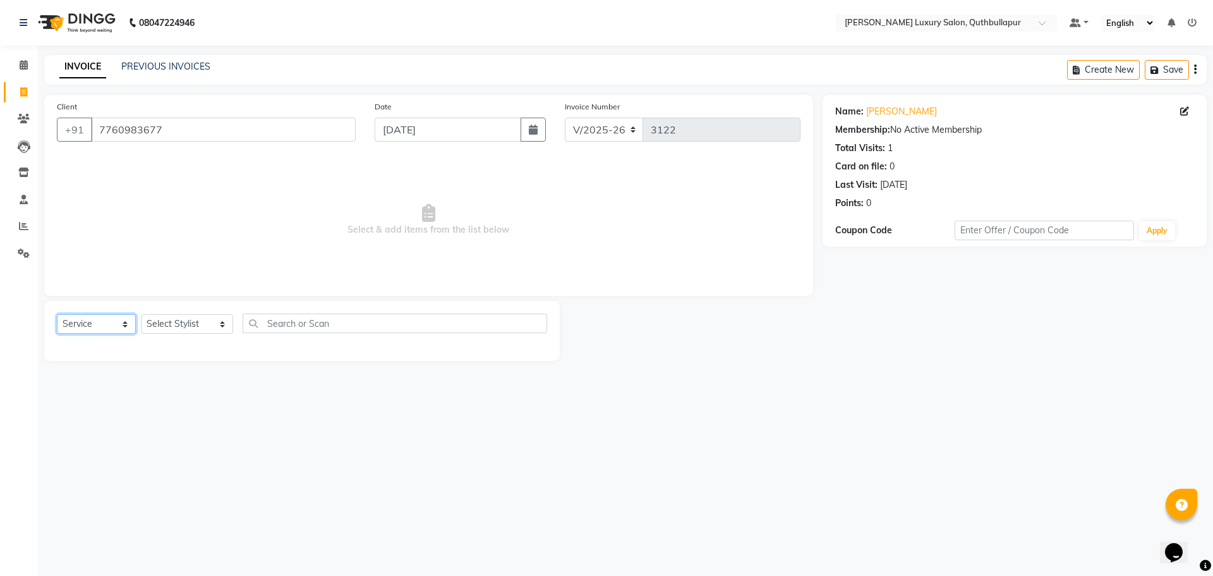
click at [85, 324] on select "Select Service Product Membership Package Voucher Prepaid Gift Card" at bounding box center [96, 324] width 79 height 20
select select "P"
click at [57, 314] on select "Select Service Product Membership Package Voucher Prepaid Gift Card" at bounding box center [96, 324] width 79 height 20
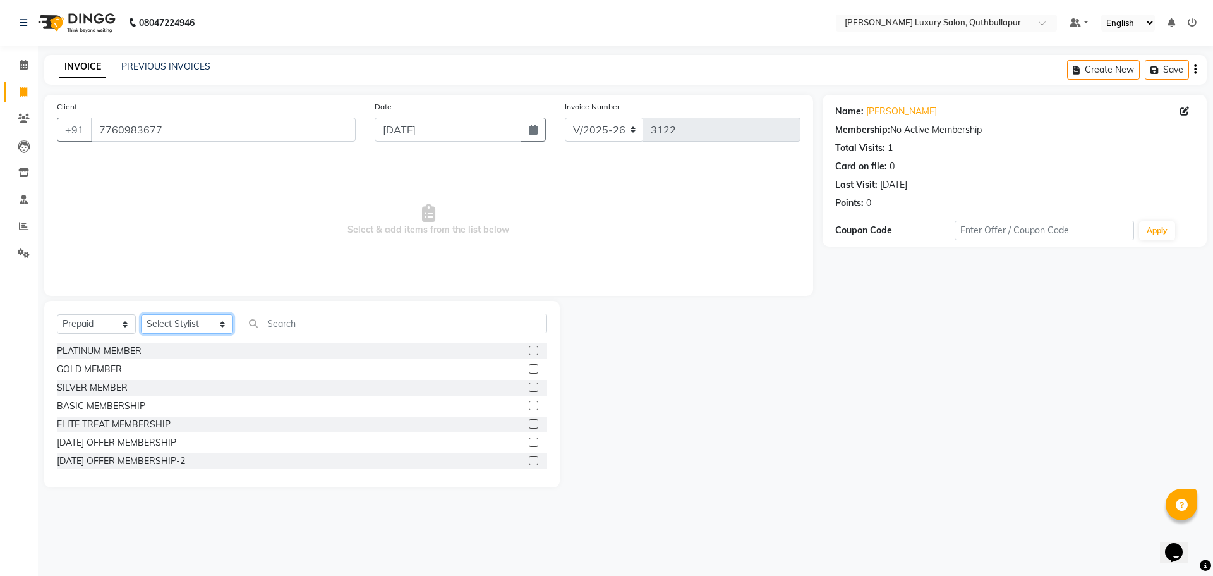
click at [186, 318] on select "Select Stylist [PERSON_NAME] SHAKE AHON [PERSON_NAME] [PERSON_NAME] [PERSON_NAM…" at bounding box center [187, 324] width 92 height 20
select select "75082"
click at [141, 314] on select "Select Stylist [PERSON_NAME] SHAKE AHON [PERSON_NAME] [PERSON_NAME] [PERSON_NAM…" at bounding box center [187, 324] width 92 height 20
click at [92, 383] on div "SILVER MEMBER" at bounding box center [92, 387] width 71 height 13
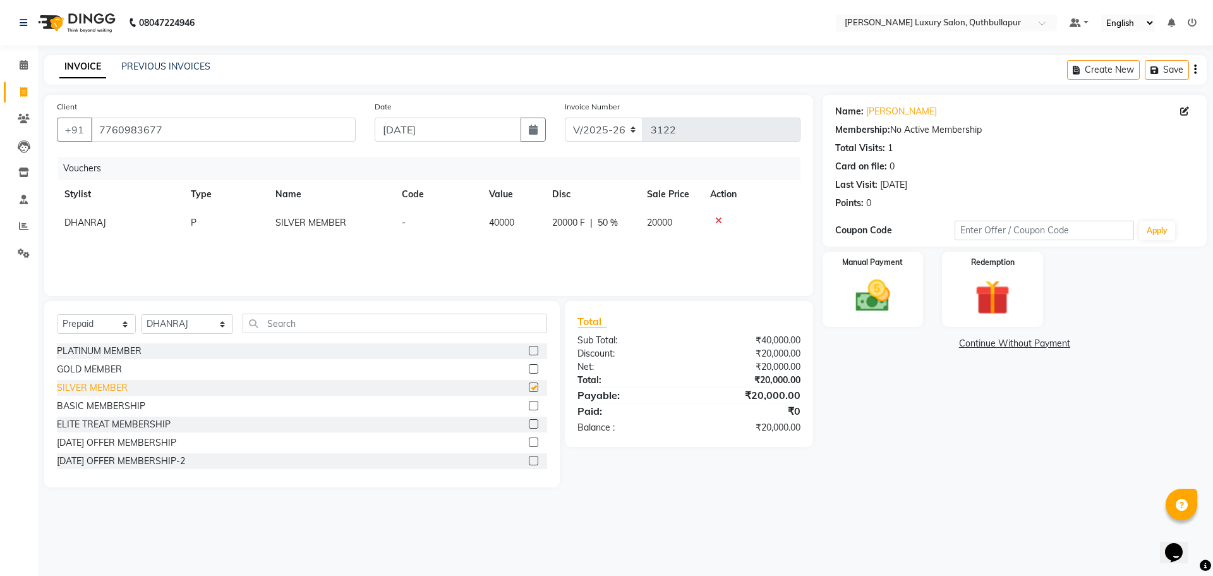
checkbox input "false"
click at [874, 315] on img at bounding box center [872, 296] width 59 height 42
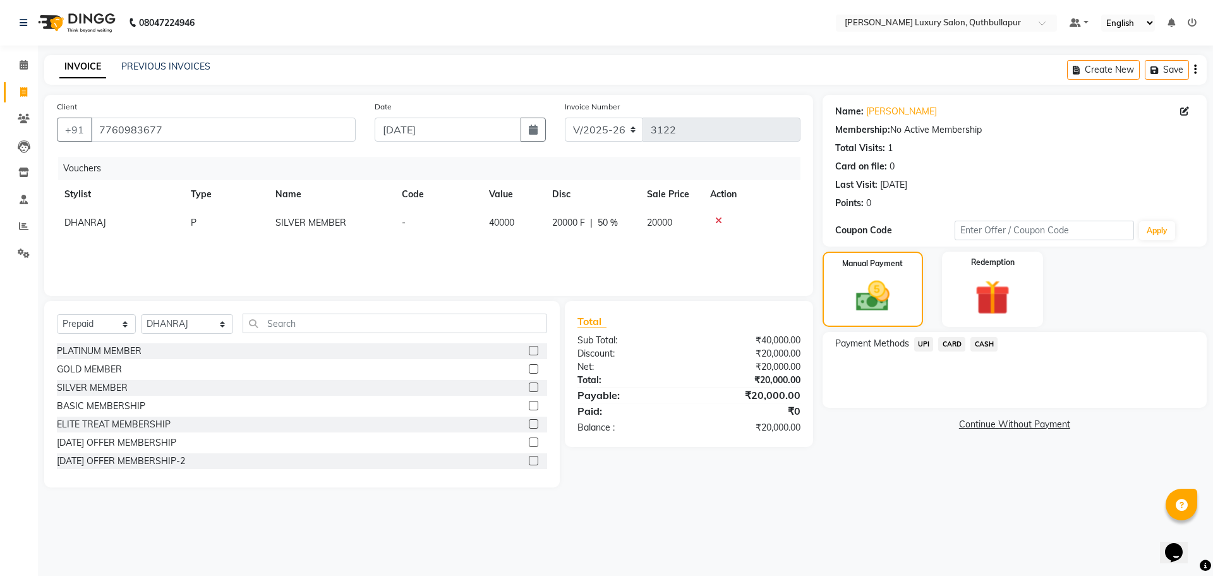
click at [924, 342] on span "UPI" at bounding box center [924, 344] width 20 height 15
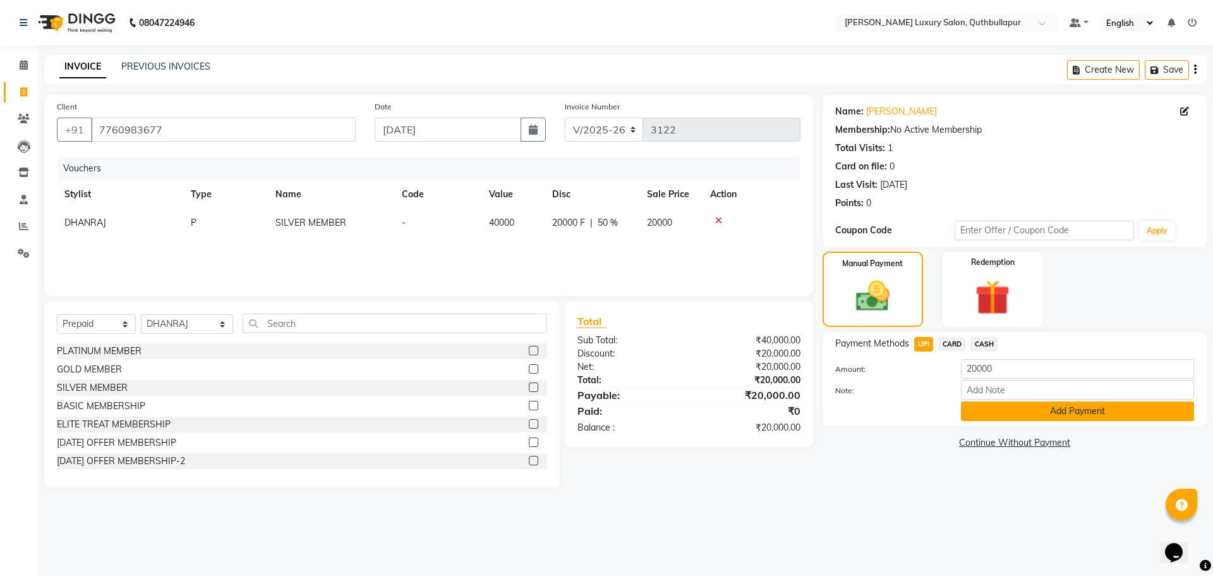
click at [967, 402] on button "Add Payment" at bounding box center [1077, 411] width 233 height 20
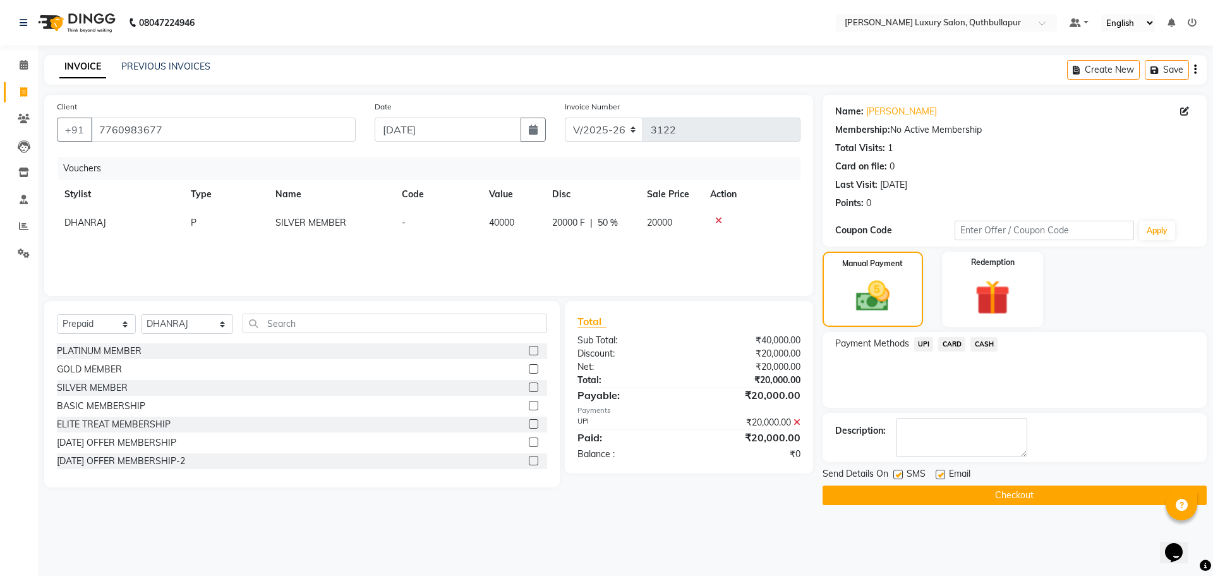
click at [963, 501] on button "Checkout" at bounding box center [1015, 495] width 384 height 20
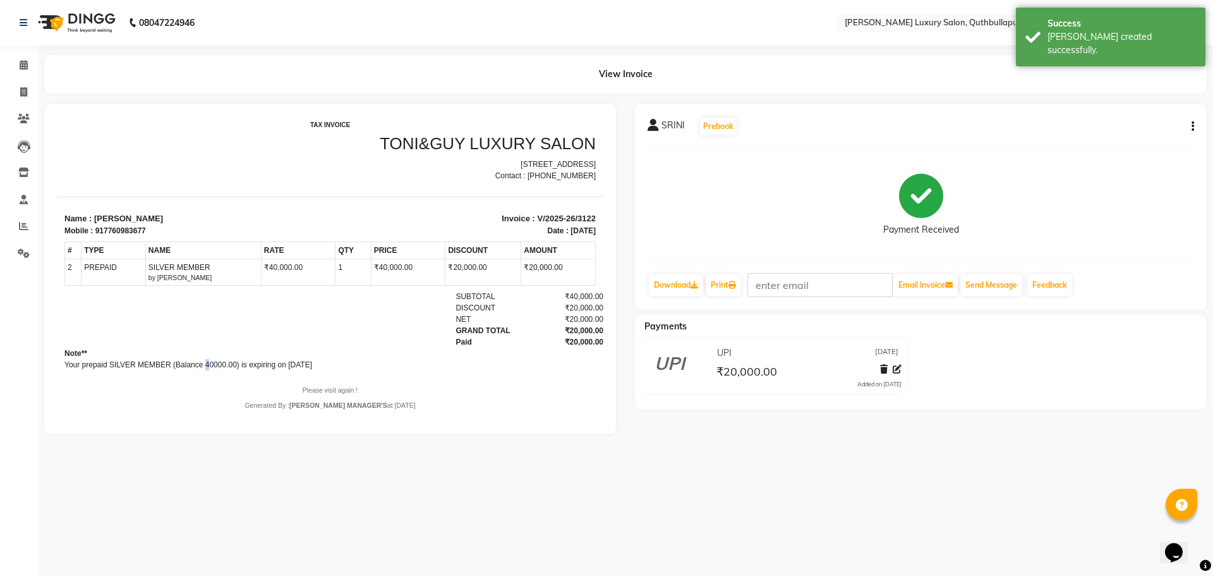
click at [210, 370] on p "Your prepaid SILVER MEMBER (Balance 40000.00) is expiring on [DATE]" at bounding box center [329, 364] width 531 height 11
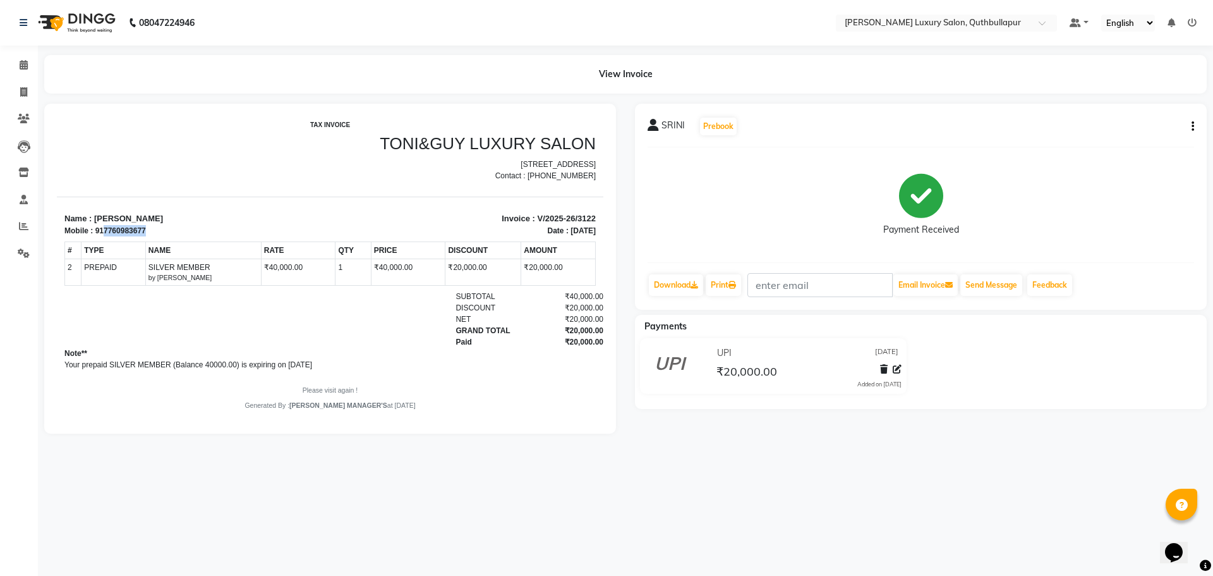
drag, startPoint x: 103, startPoint y: 243, endPoint x: 155, endPoint y: 241, distance: 51.9
click at [155, 236] on div "Mobile : 917760983677" at bounding box center [193, 230] width 258 height 11
copy div "7760983677"
click at [23, 88] on icon at bounding box center [23, 91] width 7 height 9
select select "5816"
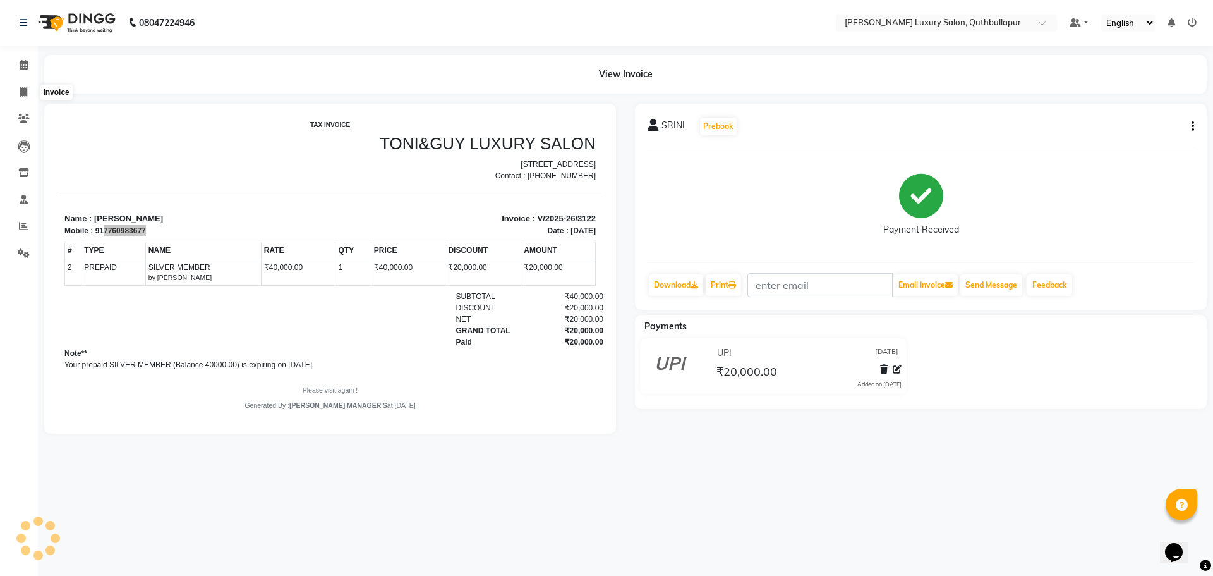
select select "service"
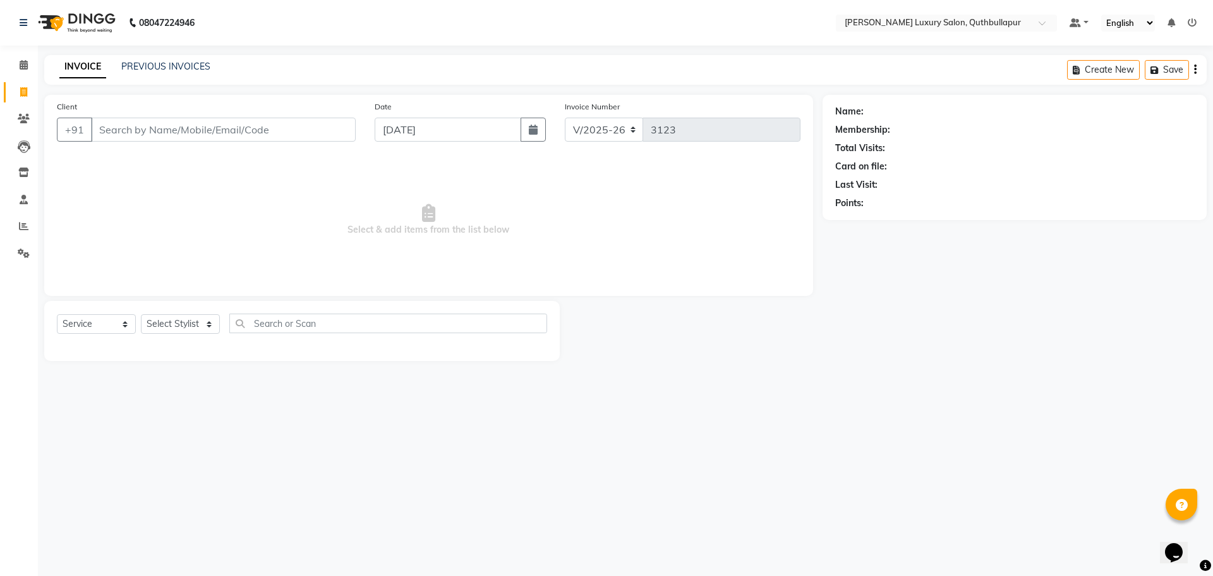
click at [123, 136] on input "Client" at bounding box center [223, 130] width 265 height 24
type input "7760983677"
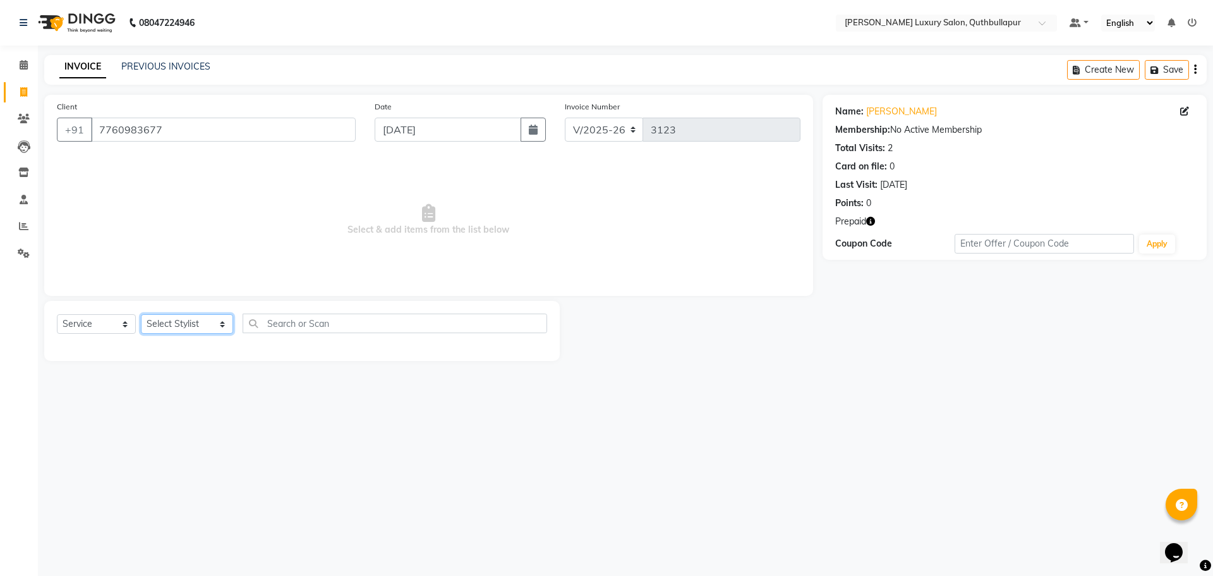
click at [172, 325] on select "Select Stylist [PERSON_NAME] SHAKE AHON [PERSON_NAME] [PERSON_NAME] [PERSON_NAM…" at bounding box center [187, 324] width 92 height 20
select select "75082"
click at [141, 314] on select "Select Stylist [PERSON_NAME] SHAKE AHON [PERSON_NAME] [PERSON_NAME] [PERSON_NAM…" at bounding box center [187, 324] width 92 height 20
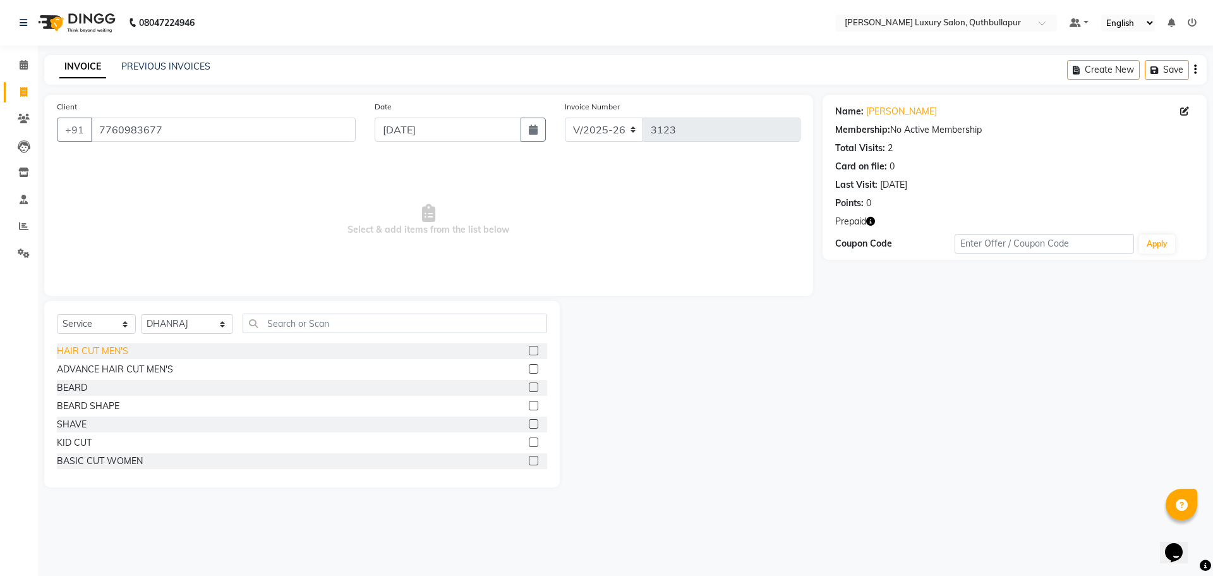
drag, startPoint x: 85, startPoint y: 351, endPoint x: 97, endPoint y: 349, distance: 12.3
click at [87, 351] on div "HAIR CUT MEN'S" at bounding box center [92, 350] width 71 height 13
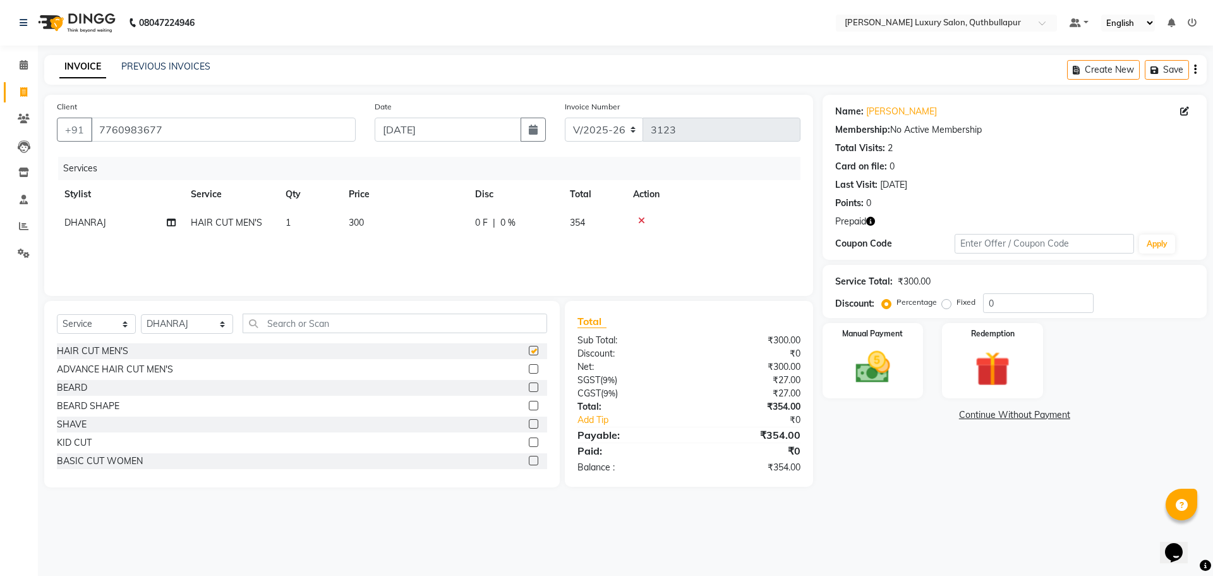
checkbox input "false"
click at [295, 325] on input "text" at bounding box center [395, 323] width 305 height 20
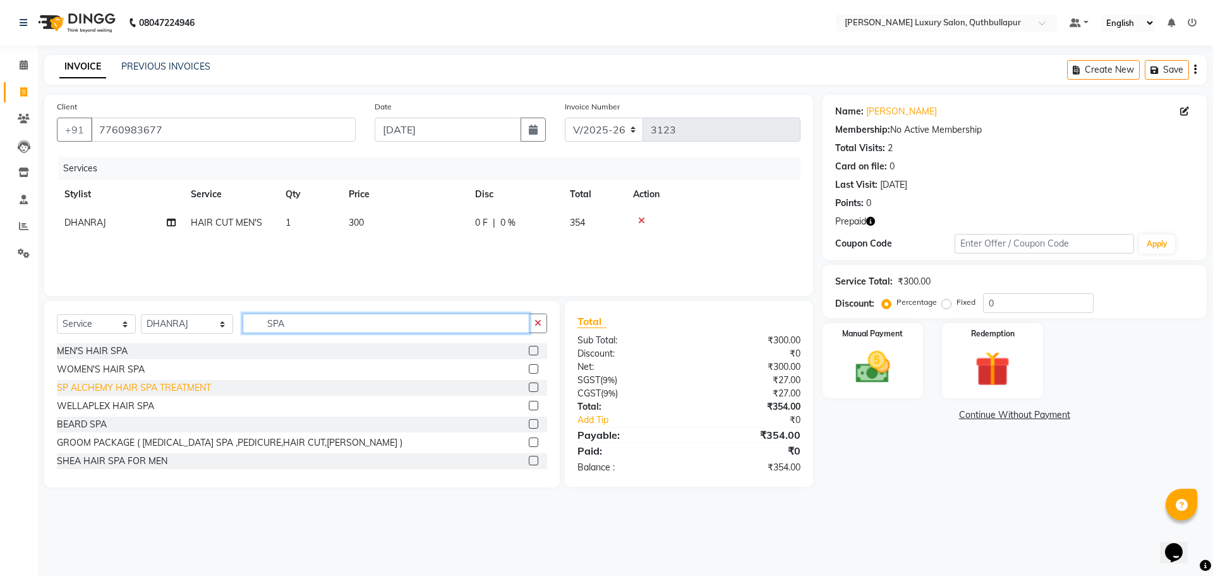
type input "SPA"
click at [204, 387] on div "SP ALCHEMY HAIR SPA TREATMENT" at bounding box center [134, 387] width 154 height 13
checkbox input "false"
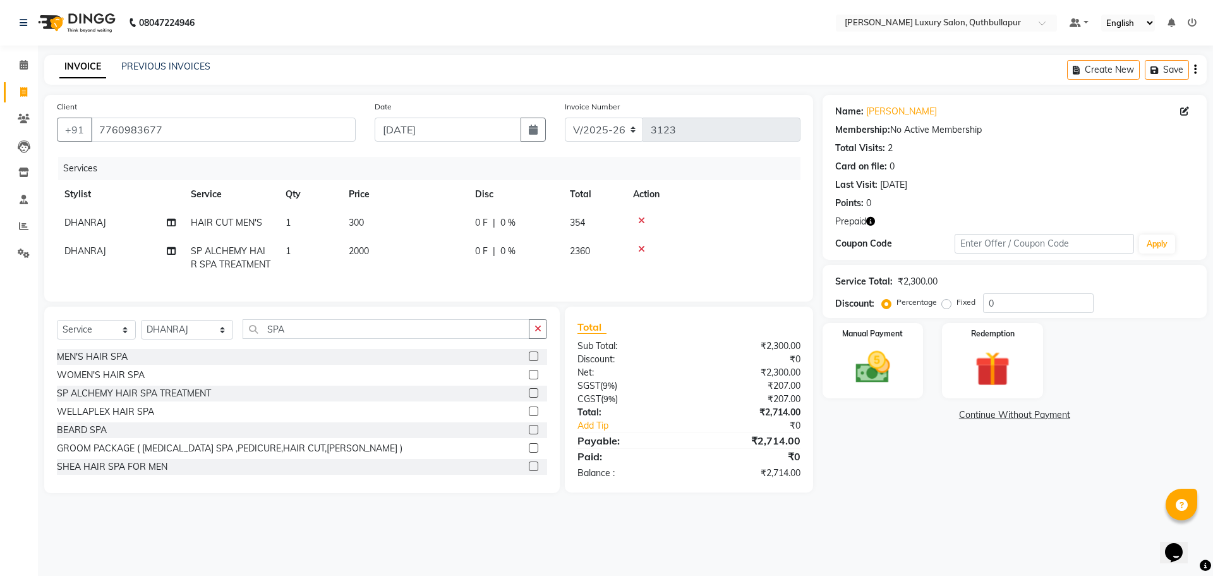
click at [409, 250] on td "2000" at bounding box center [404, 258] width 126 height 42
select select "75082"
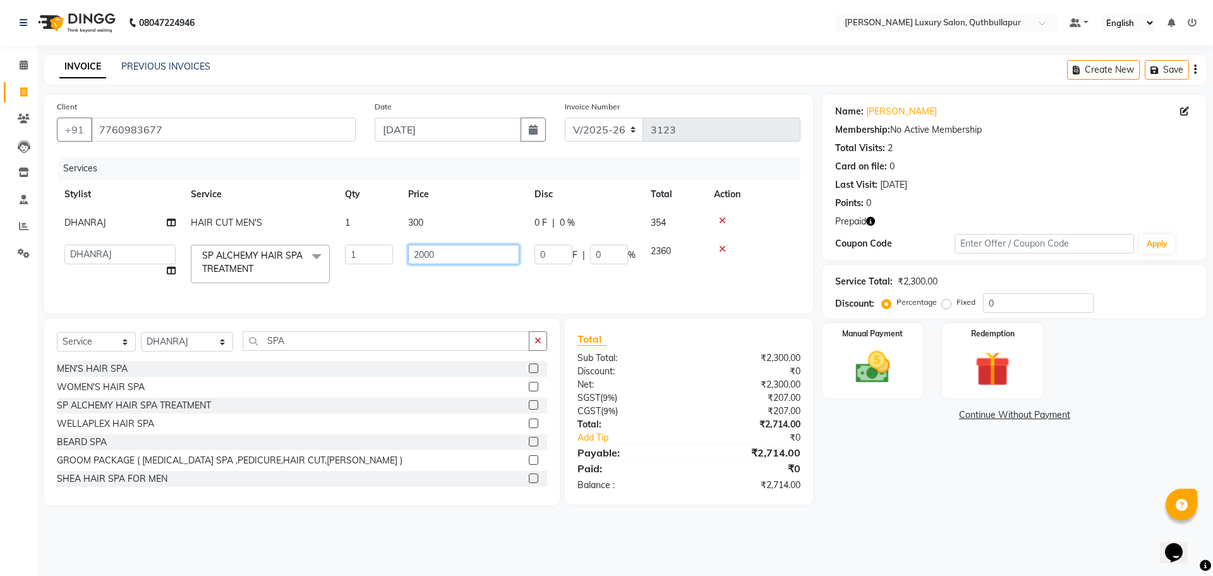
drag, startPoint x: 449, startPoint y: 250, endPoint x: 411, endPoint y: 241, distance: 38.9
click at [415, 245] on input "2000" at bounding box center [463, 255] width 111 height 20
type input "3500"
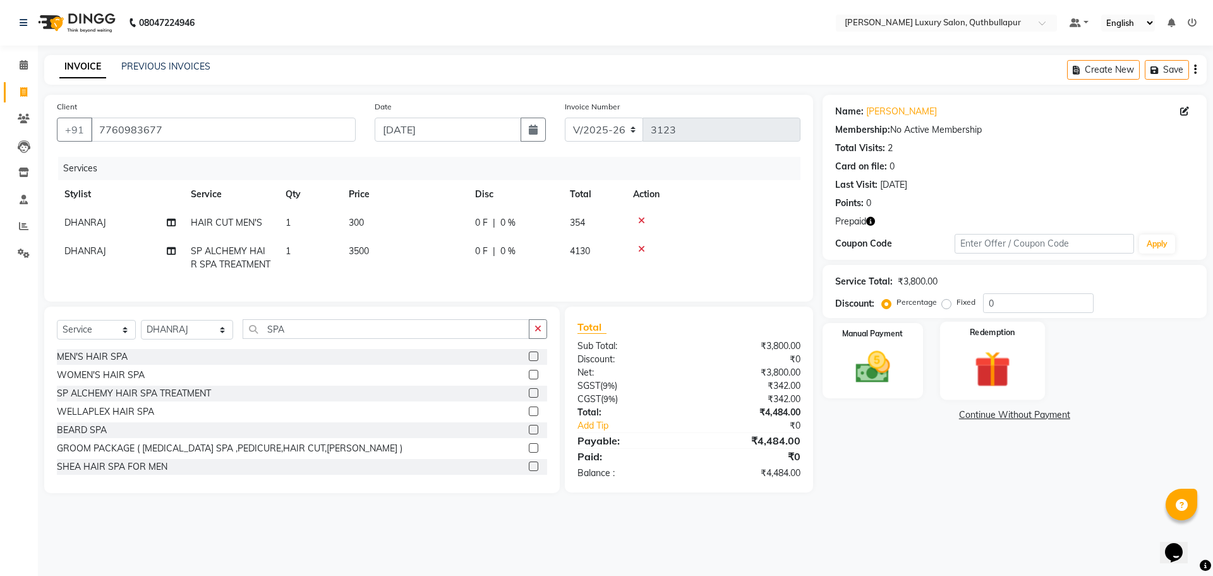
drag, startPoint x: 969, startPoint y: 346, endPoint x: 946, endPoint y: 366, distance: 29.5
click at [968, 346] on img at bounding box center [992, 368] width 59 height 45
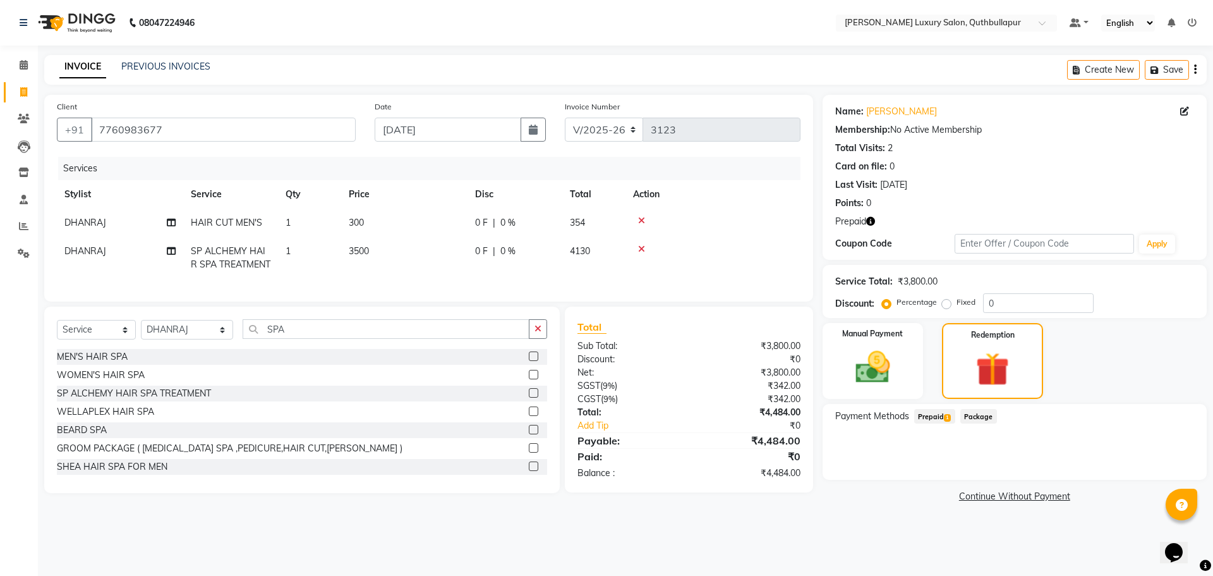
click at [929, 418] on span "Prepaid 1" at bounding box center [934, 416] width 41 height 15
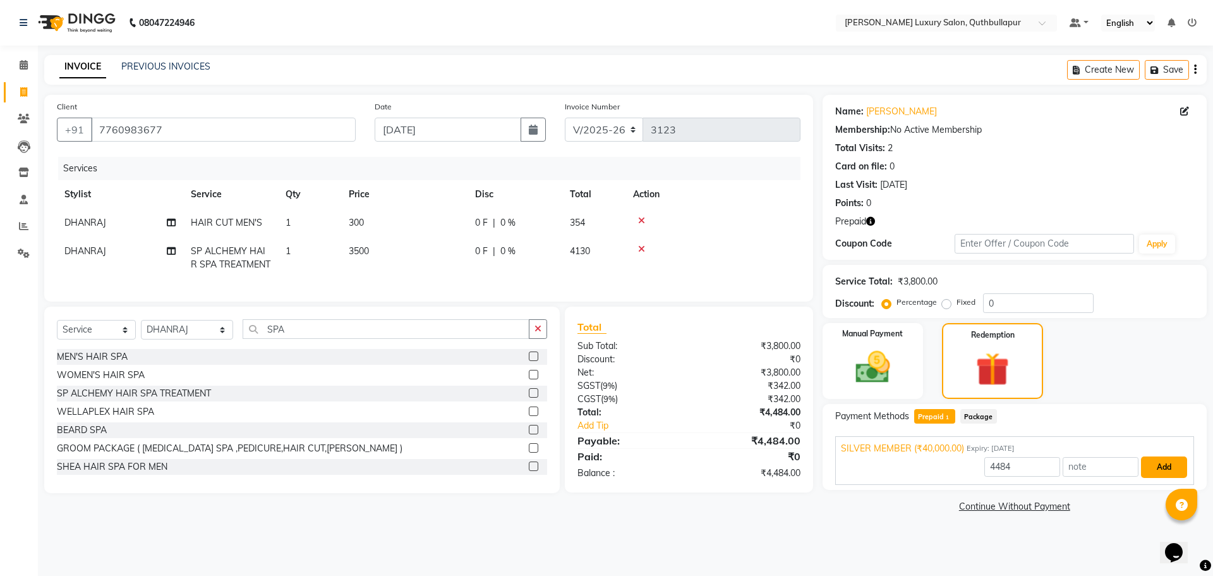
click at [1173, 469] on button "Add" at bounding box center [1164, 466] width 46 height 21
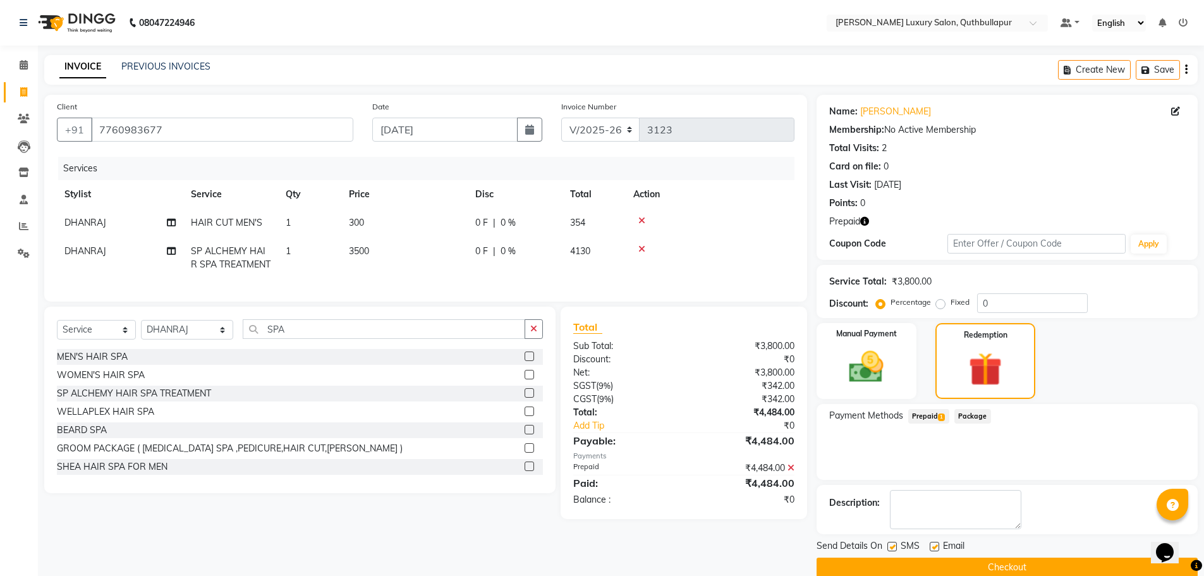
click at [1110, 555] on div "Send Details On SMS Email Checkout" at bounding box center [1006, 558] width 381 height 38
click at [1107, 560] on button "Checkout" at bounding box center [1006, 567] width 381 height 20
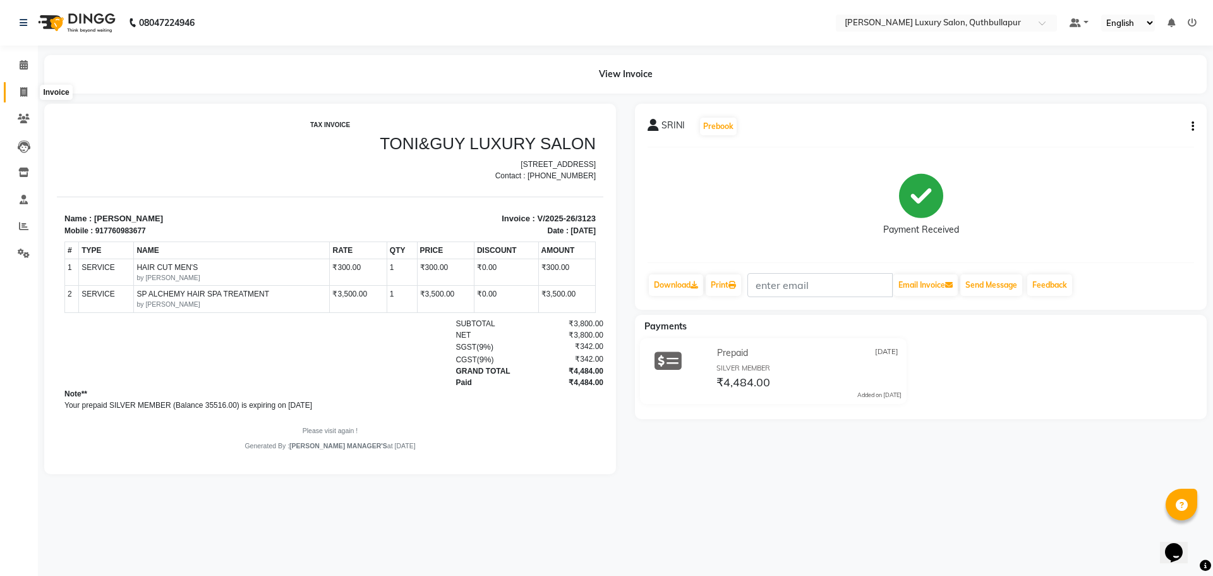
click at [26, 88] on icon at bounding box center [23, 91] width 7 height 9
select select "service"
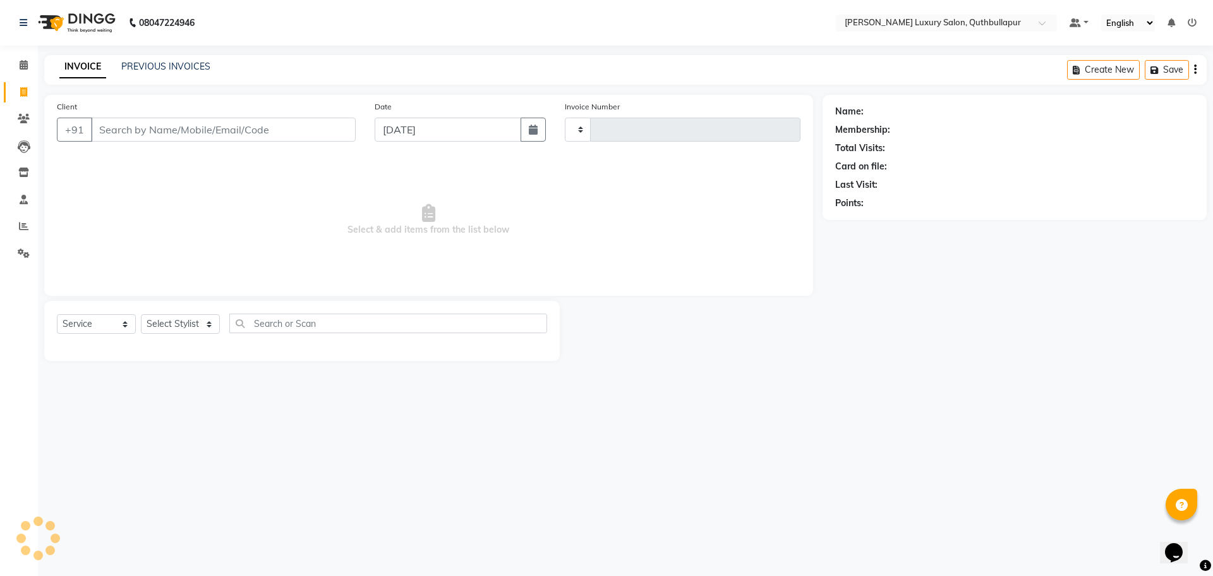
type input "3124"
select select "5816"
click at [209, 124] on input "Client" at bounding box center [223, 130] width 265 height 24
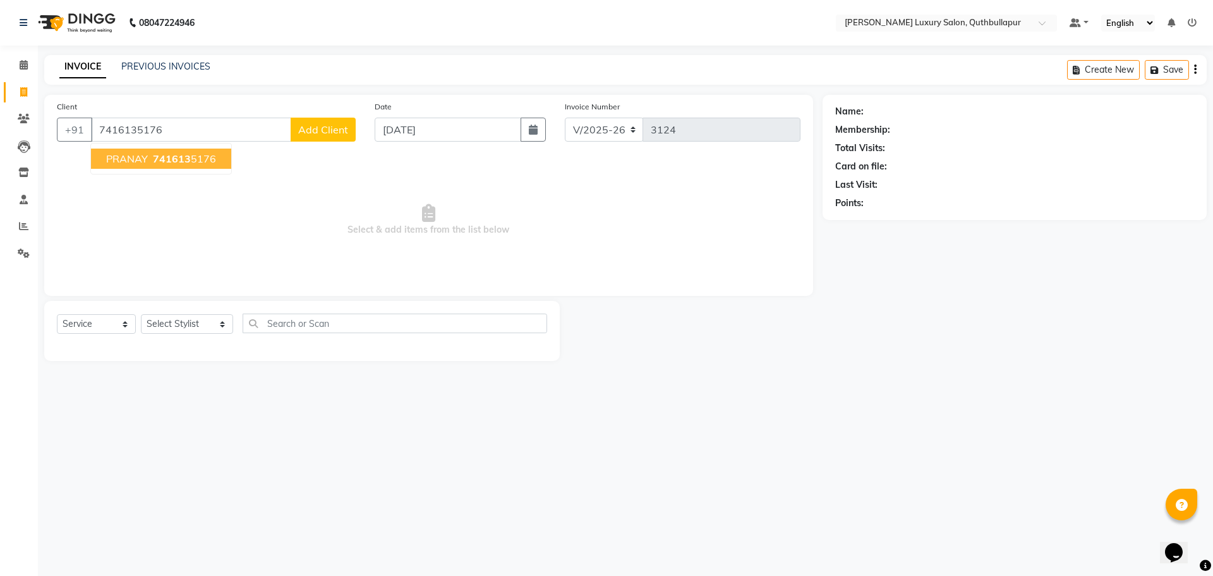
type input "7416135176"
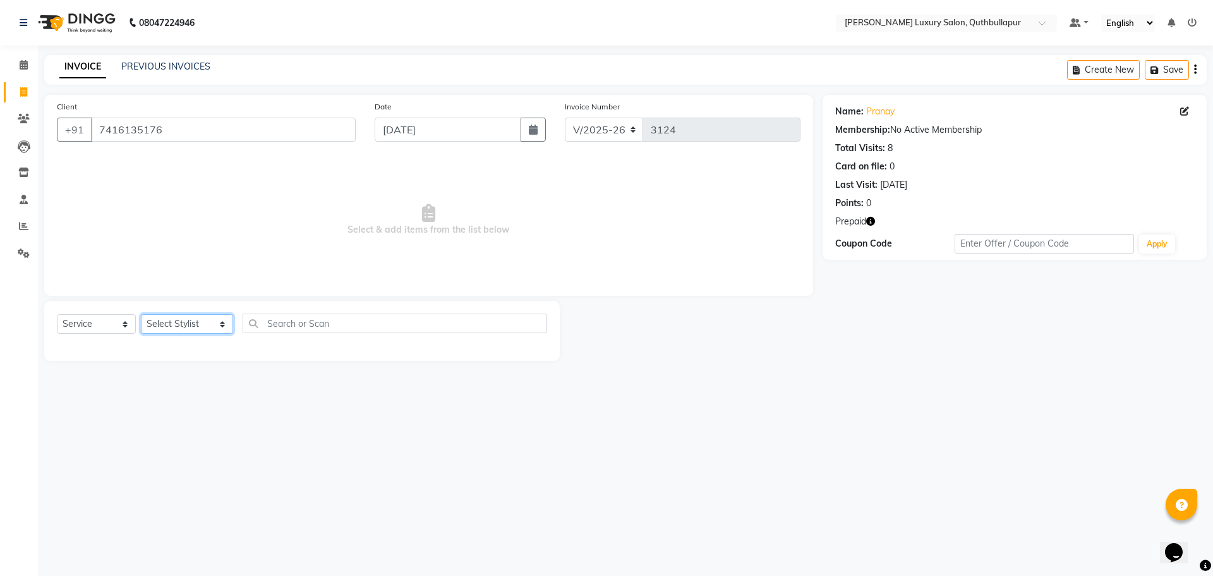
click at [181, 327] on select "Select Stylist [PERSON_NAME] SHAKE AHON [PERSON_NAME] [PERSON_NAME] [PERSON_NAM…" at bounding box center [187, 324] width 92 height 20
select select "58500"
click at [141, 314] on select "Select Stylist [PERSON_NAME] SHAKE AHON [PERSON_NAME] [PERSON_NAME] [PERSON_NAM…" at bounding box center [187, 324] width 92 height 20
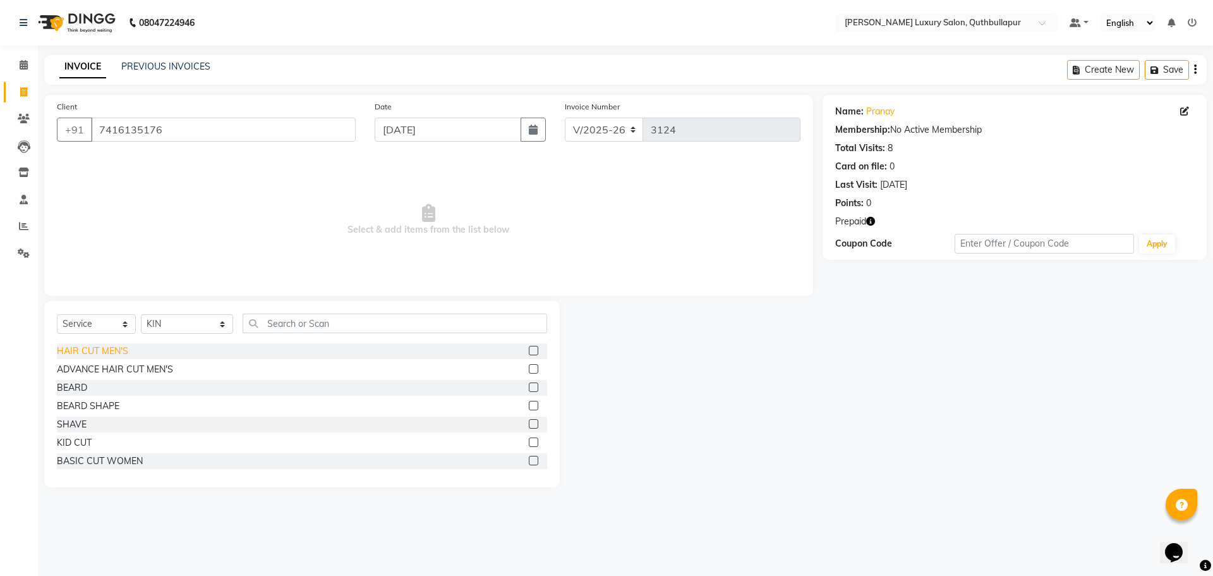
click at [90, 347] on div "HAIR CUT MEN'S" at bounding box center [92, 350] width 71 height 13
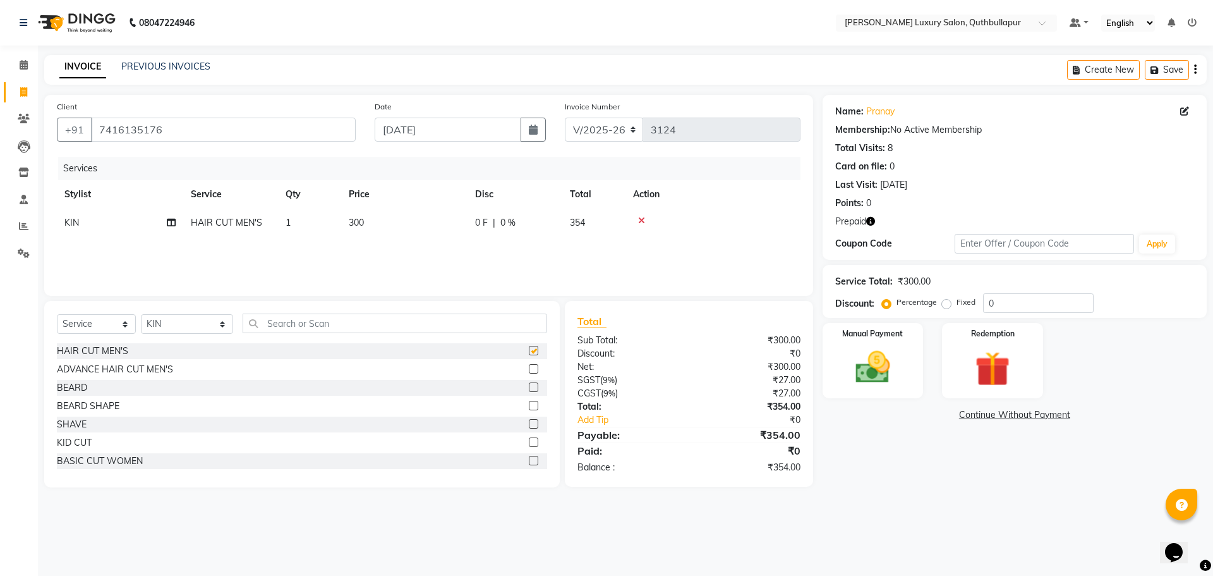
checkbox input "false"
click at [78, 384] on div "BEARD" at bounding box center [72, 387] width 30 height 13
checkbox input "false"
click at [391, 226] on td "300" at bounding box center [404, 222] width 126 height 28
select select "58500"
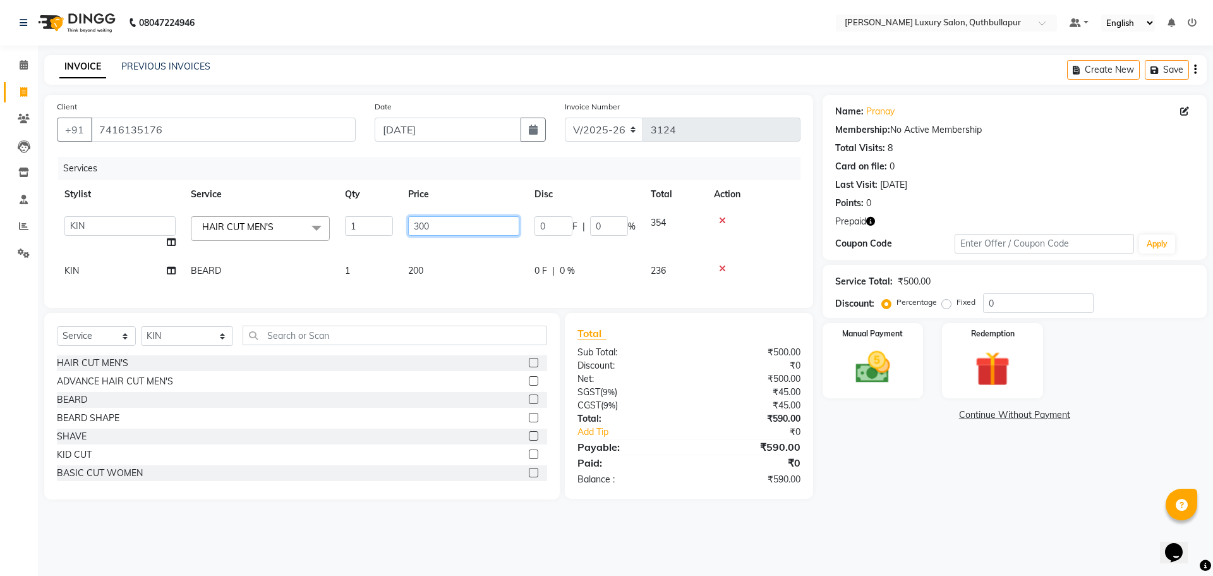
drag, startPoint x: 461, startPoint y: 222, endPoint x: 337, endPoint y: 221, distance: 123.8
click at [354, 222] on tr "[PERSON_NAME] SHAKE AHON [PERSON_NAME] [PERSON_NAME] [PERSON_NAME] KPHB ARMAAN …" at bounding box center [429, 232] width 744 height 48
type input "763"
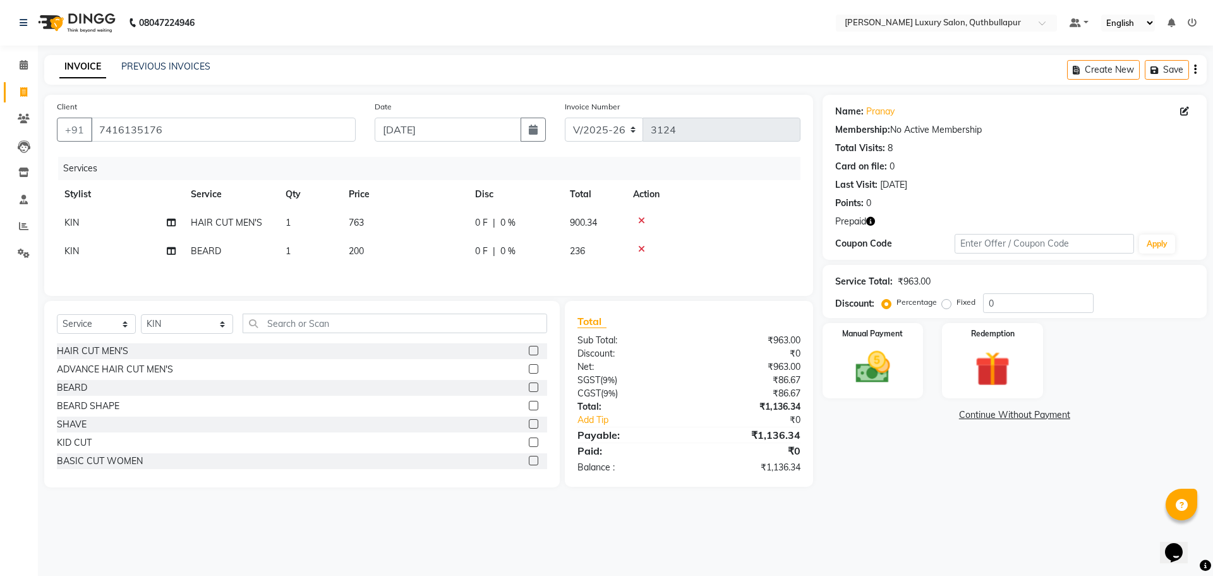
click at [373, 247] on td "200" at bounding box center [404, 251] width 126 height 28
select select "58500"
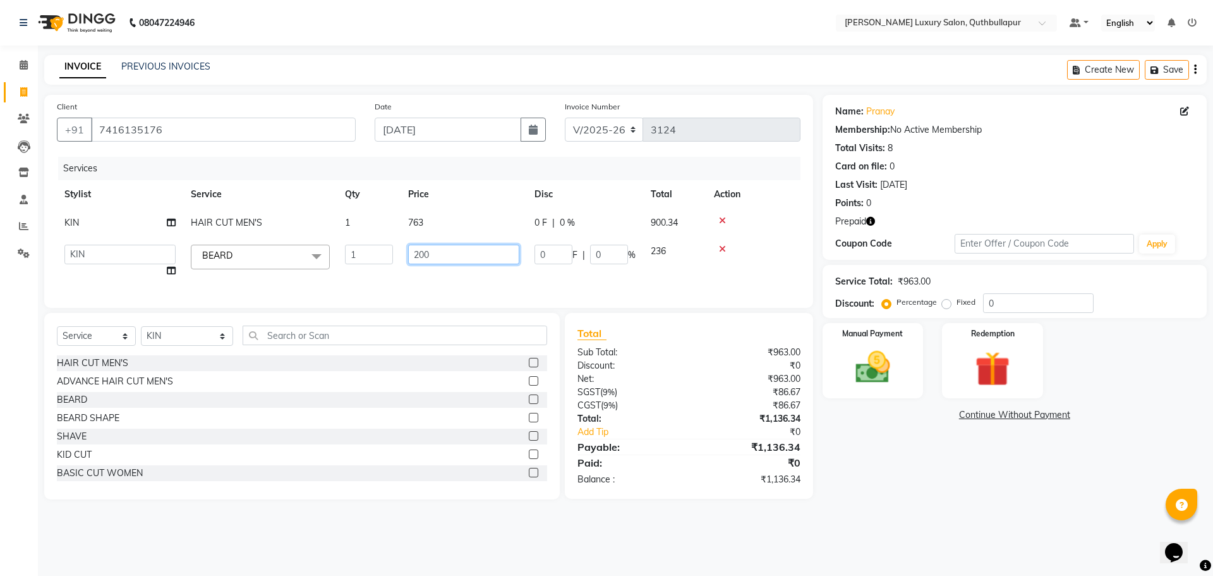
drag, startPoint x: 445, startPoint y: 250, endPoint x: 293, endPoint y: 259, distance: 151.9
click at [293, 259] on tr "[PERSON_NAME] SHAKE AHON [PERSON_NAME] [PERSON_NAME] [PERSON_NAME] KPHB ARMAAN …" at bounding box center [429, 261] width 744 height 48
type input "350"
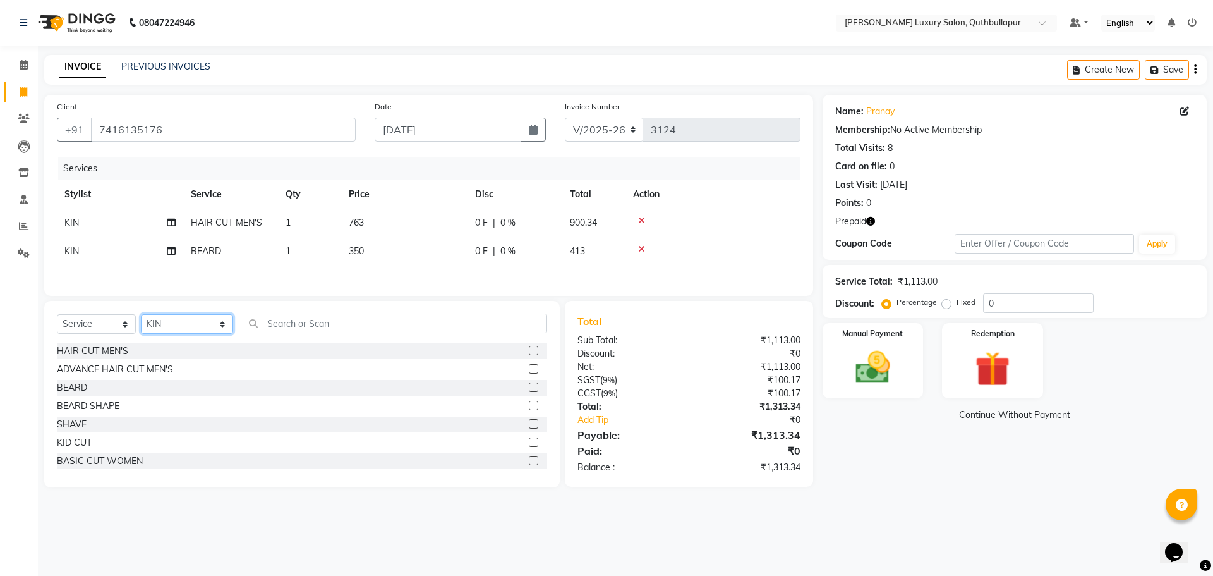
click at [181, 327] on select "Select Stylist [PERSON_NAME] SHAKE AHON [PERSON_NAME] [PERSON_NAME] [PERSON_NAM…" at bounding box center [187, 324] width 92 height 20
select select "87389"
click at [141, 316] on select "Select Stylist [PERSON_NAME] SHAKE AHON [PERSON_NAME] [PERSON_NAME] [PERSON_NAM…" at bounding box center [187, 324] width 92 height 20
drag, startPoint x: 308, startPoint y: 310, endPoint x: 279, endPoint y: 329, distance: 34.4
click at [307, 310] on div "Select Service Product Membership Package Voucher Prepaid Gift Card Select Styl…" at bounding box center [302, 394] width 516 height 186
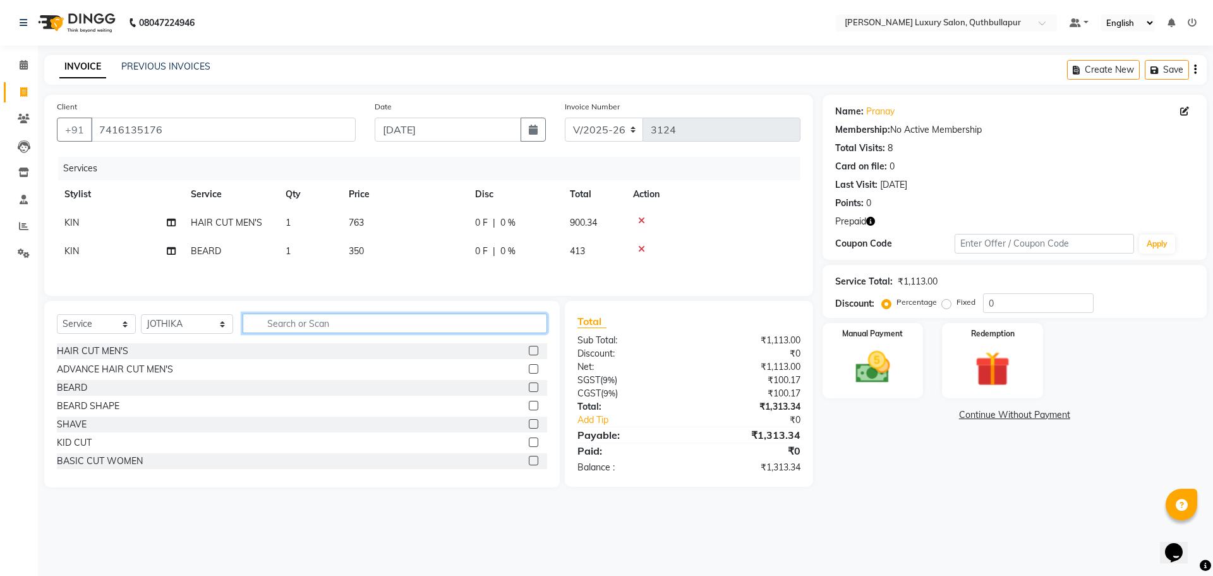
click at [279, 329] on input "text" at bounding box center [395, 323] width 305 height 20
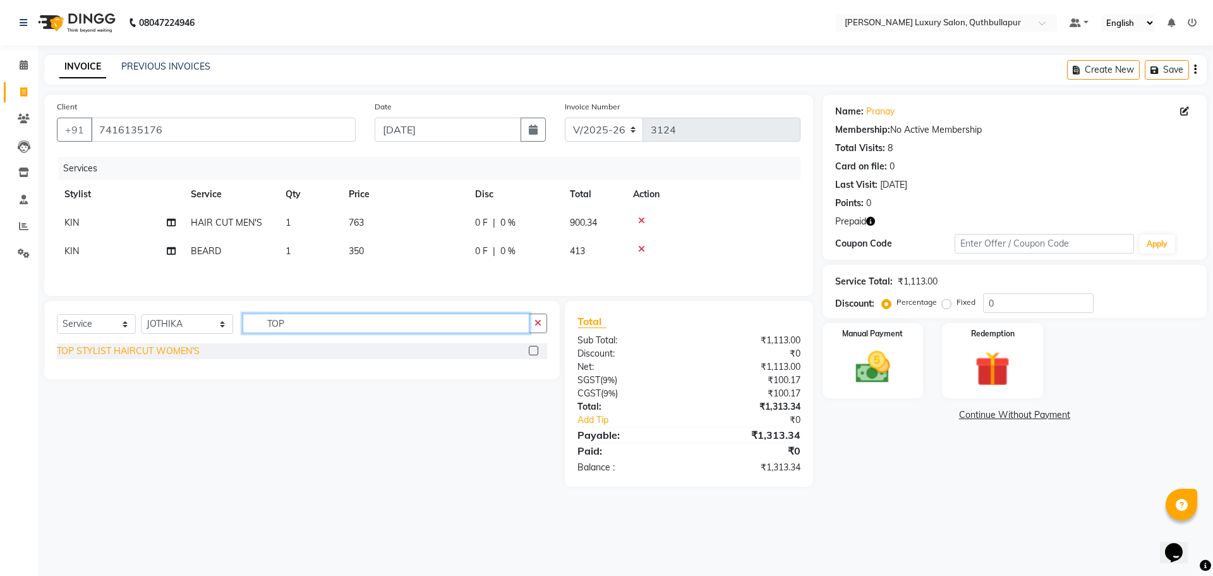
type input "TOP"
click at [185, 348] on div "TOP STYLIST HAIRCUT WOMEN'S" at bounding box center [128, 350] width 143 height 13
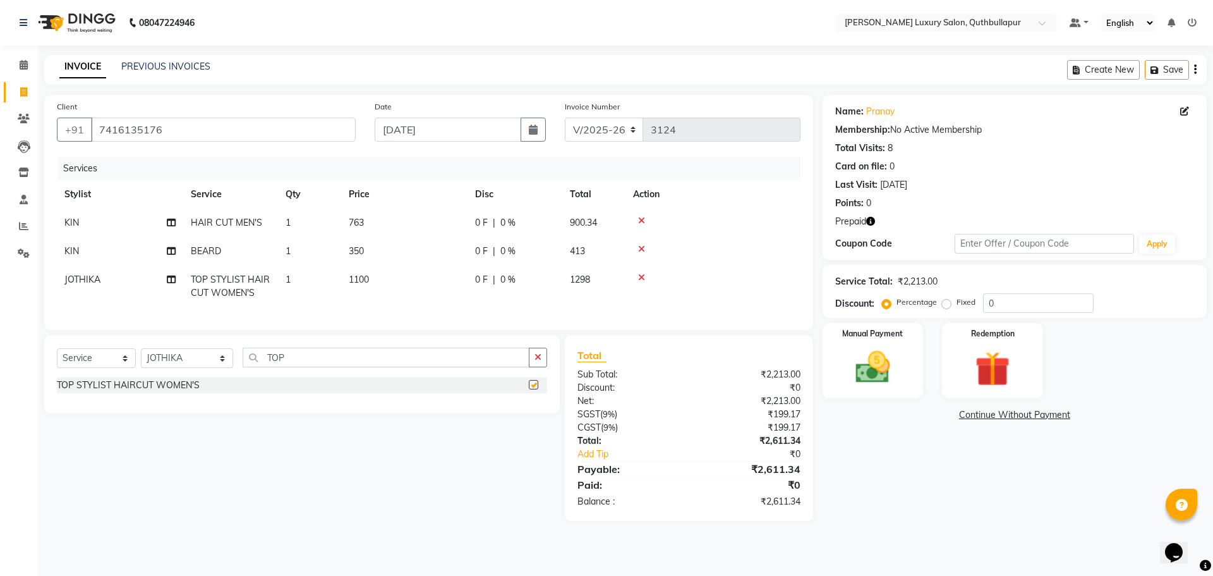
checkbox input "false"
click at [414, 270] on td "1100" at bounding box center [404, 286] width 126 height 42
select select "87389"
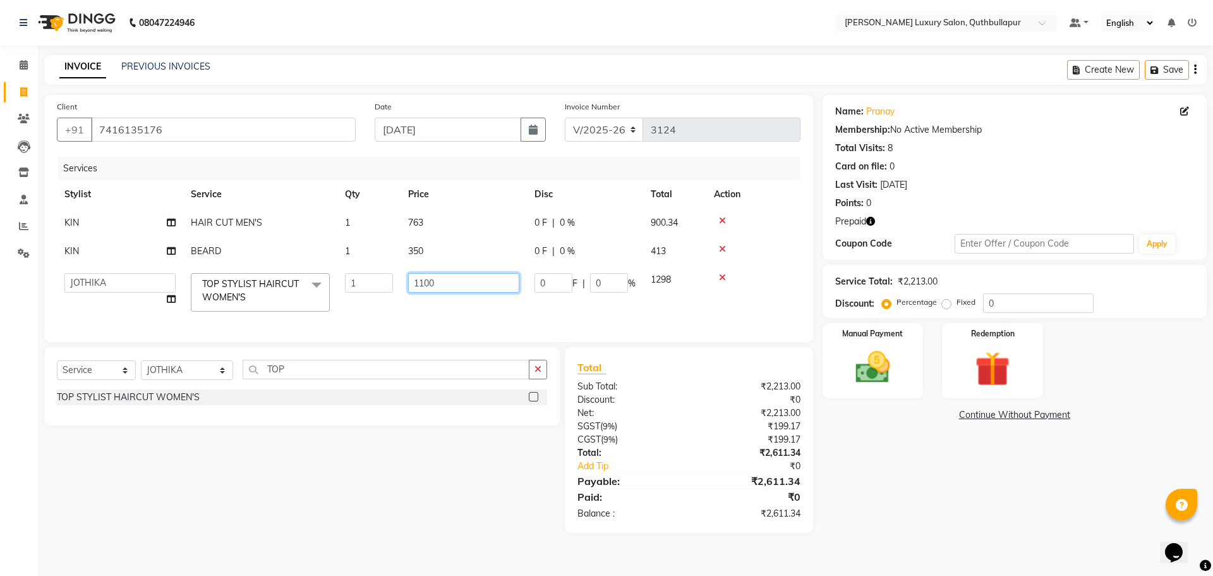
drag, startPoint x: 433, startPoint y: 284, endPoint x: 320, endPoint y: 278, distance: 113.9
click at [329, 278] on tr "[PERSON_NAME] SHAKE AHON [PERSON_NAME] [PERSON_NAME] [PERSON_NAME] KPHB ARMAAN …" at bounding box center [429, 292] width 744 height 54
type input "1120"
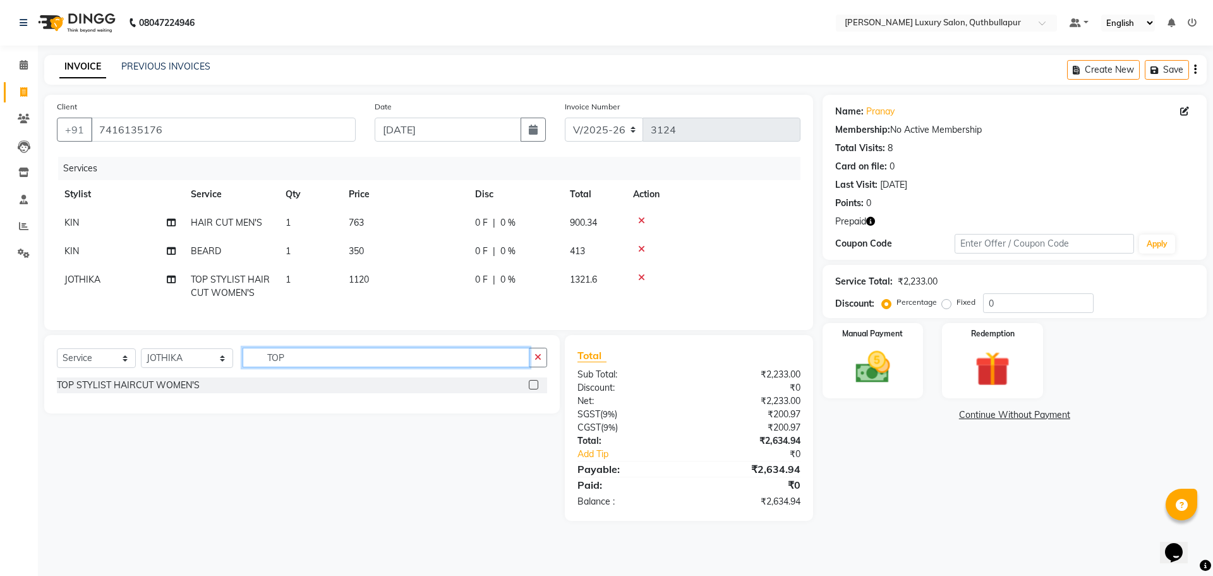
drag, startPoint x: 282, startPoint y: 370, endPoint x: 158, endPoint y: 371, distance: 123.8
click at [159, 371] on div "Select Service Product Membership Package Voucher Prepaid Gift Card Select Styl…" at bounding box center [302, 362] width 490 height 30
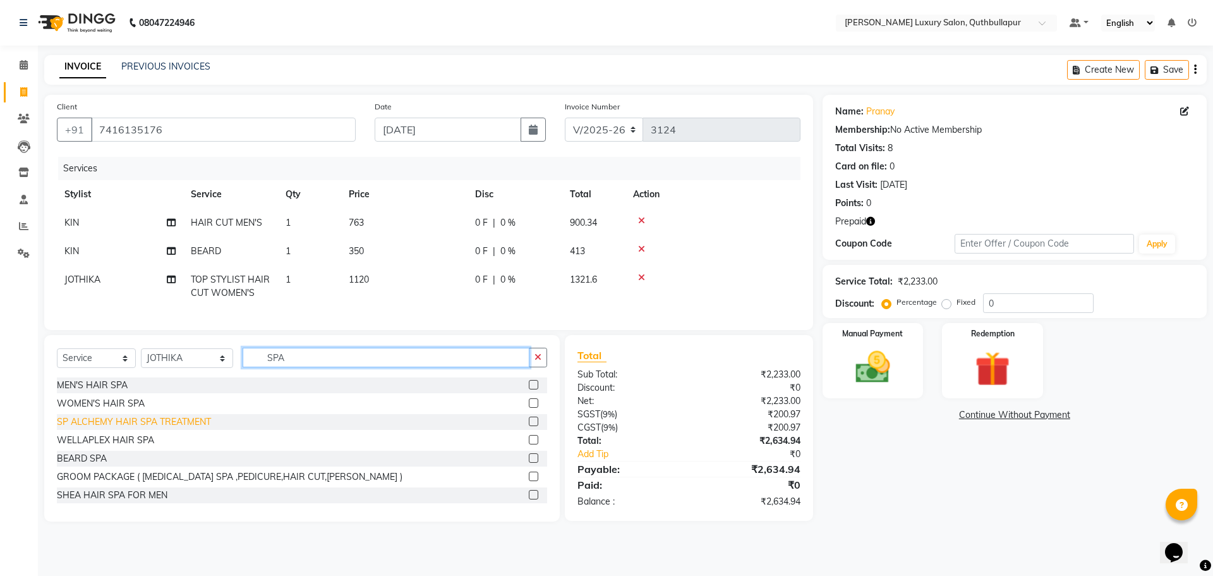
type input "SPA"
click at [175, 428] on div "SP ALCHEMY HAIR SPA TREATMENT" at bounding box center [134, 421] width 154 height 13
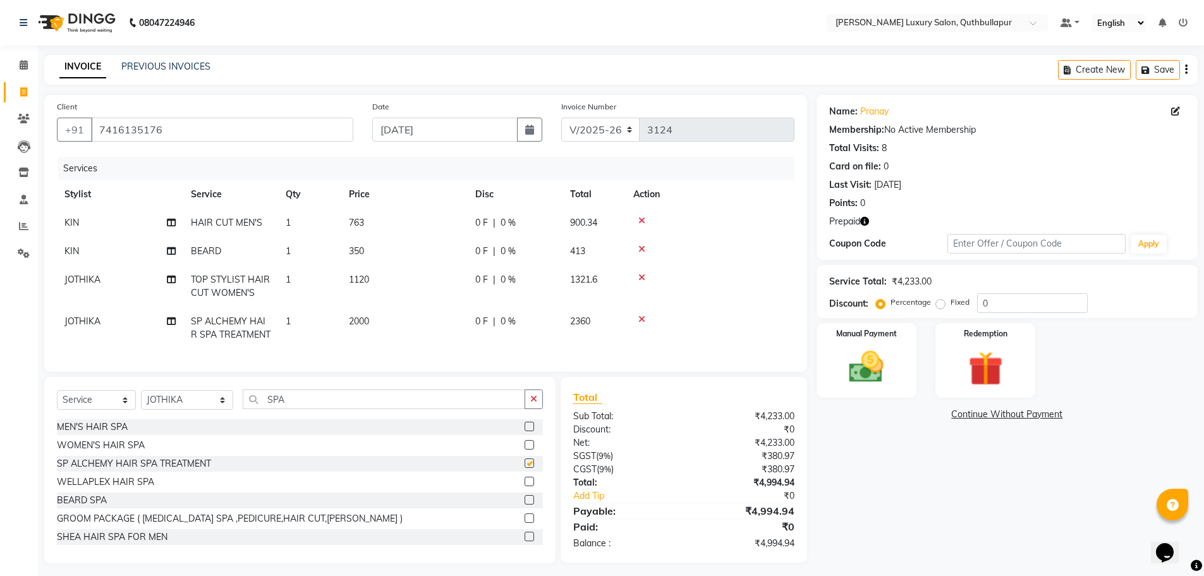
checkbox input "false"
click at [397, 322] on td "2000" at bounding box center [404, 328] width 126 height 42
select select "87389"
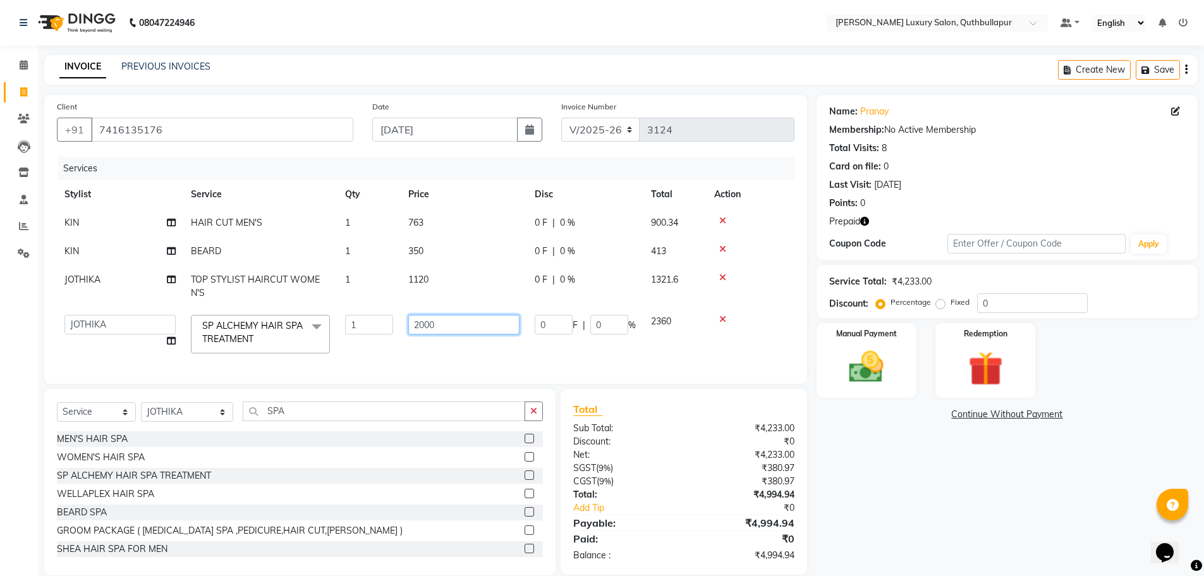
drag, startPoint x: 473, startPoint y: 319, endPoint x: 210, endPoint y: 338, distance: 264.1
click at [231, 332] on tr "[PERSON_NAME] SHAKE AHON [PERSON_NAME] [PERSON_NAME] [PERSON_NAME] KPHB ARMAAN …" at bounding box center [425, 334] width 737 height 54
type input "3500"
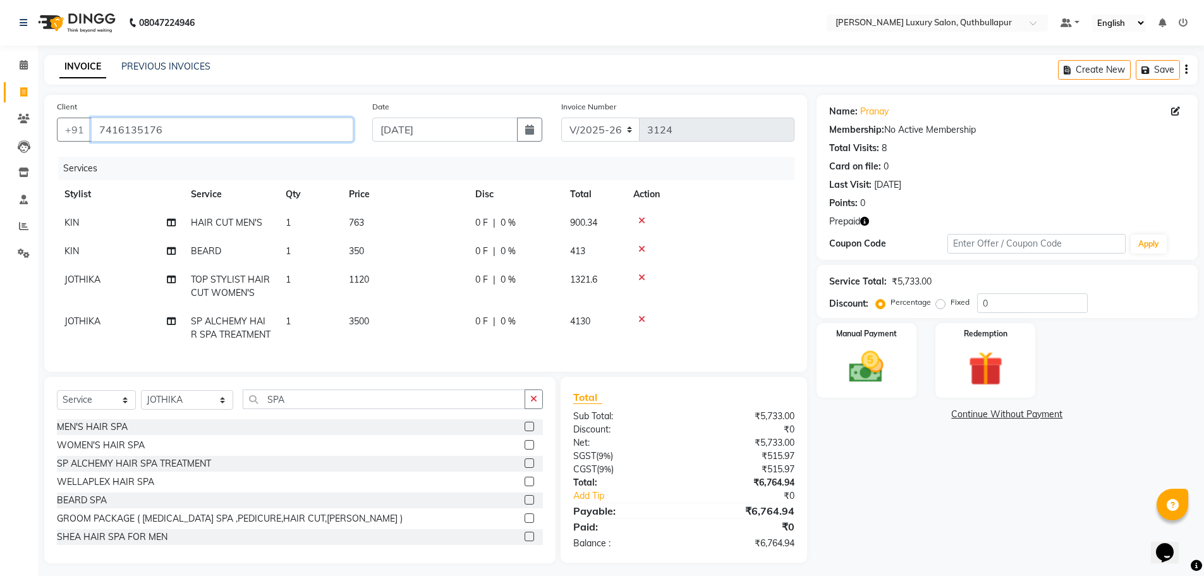
drag, startPoint x: 169, startPoint y: 130, endPoint x: 97, endPoint y: 130, distance: 71.4
click at [97, 130] on input "7416135176" at bounding box center [222, 130] width 262 height 24
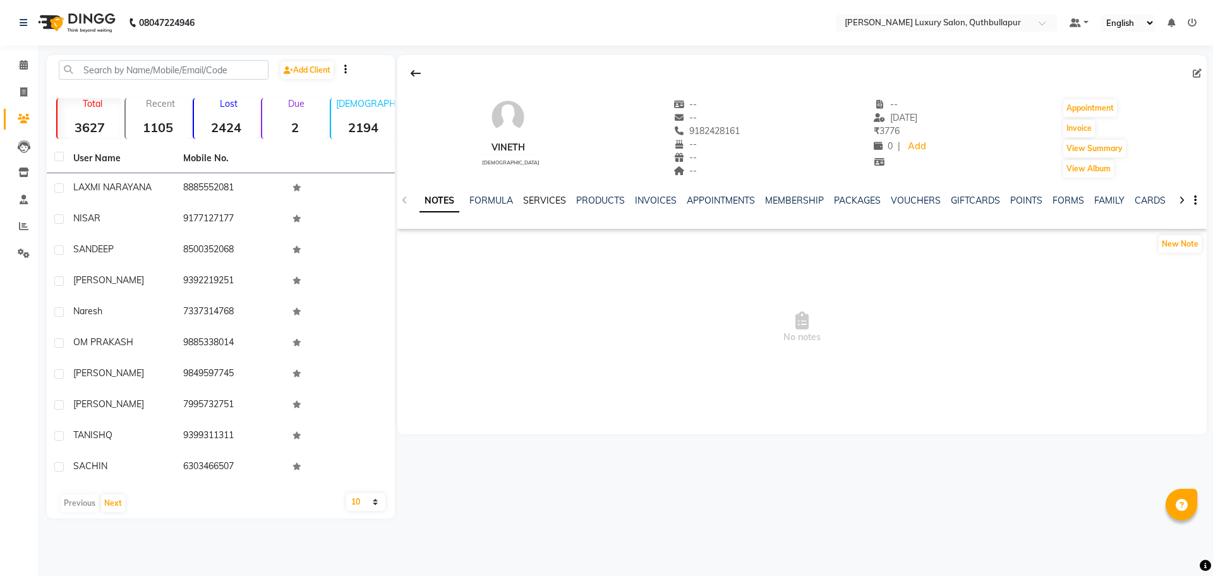
click at [550, 202] on link "SERVICES" at bounding box center [544, 200] width 43 height 11
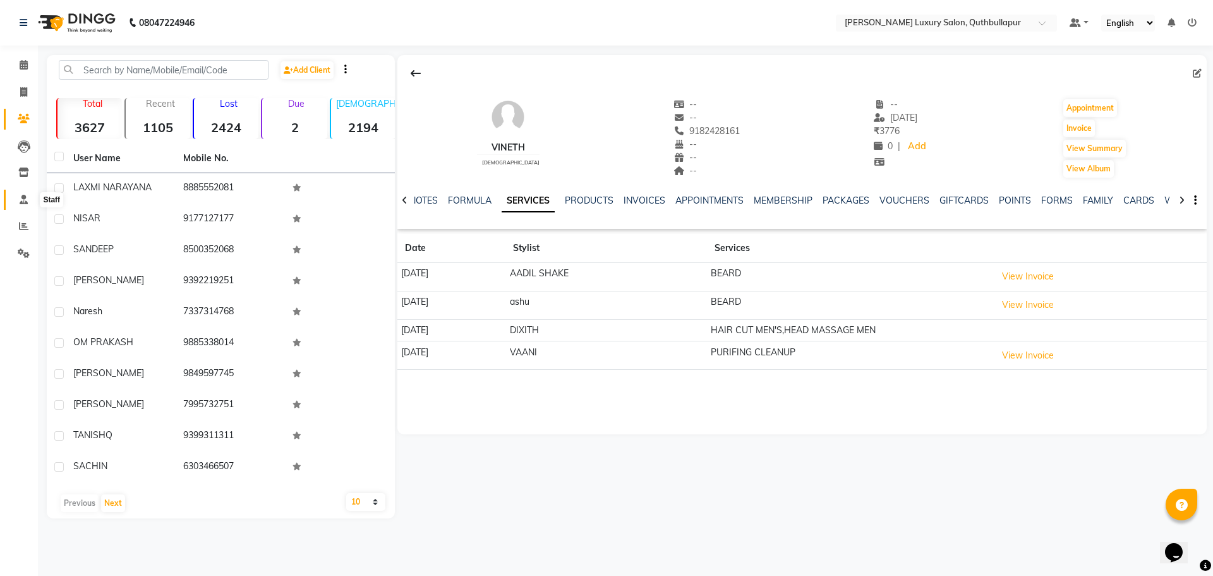
click at [28, 195] on icon at bounding box center [24, 199] width 8 height 9
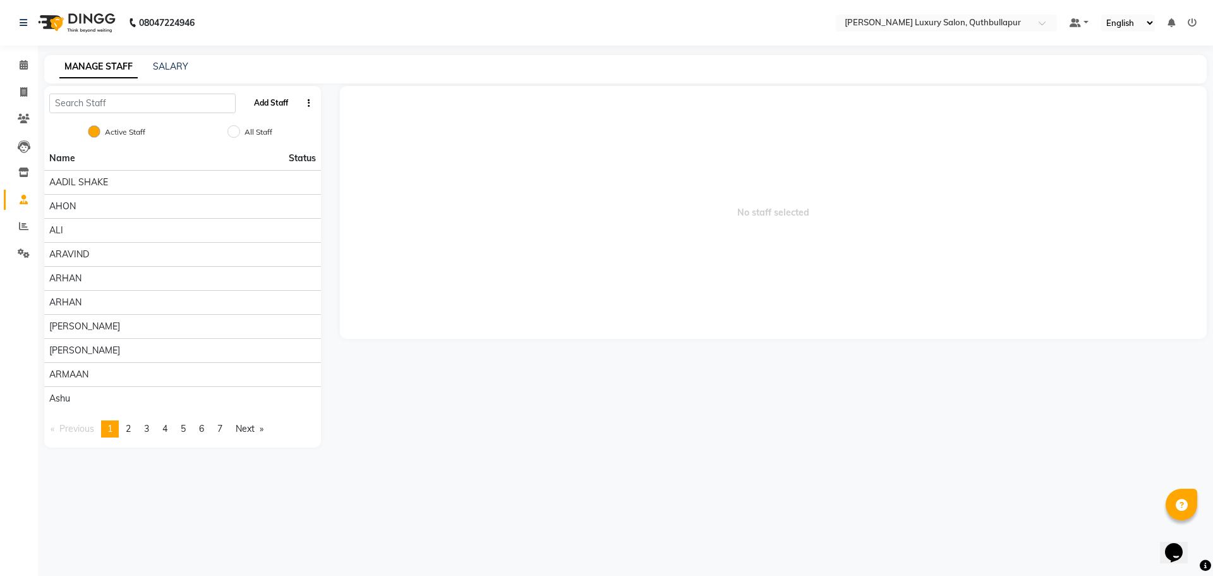
click at [271, 105] on button "Add Staff" at bounding box center [271, 102] width 44 height 21
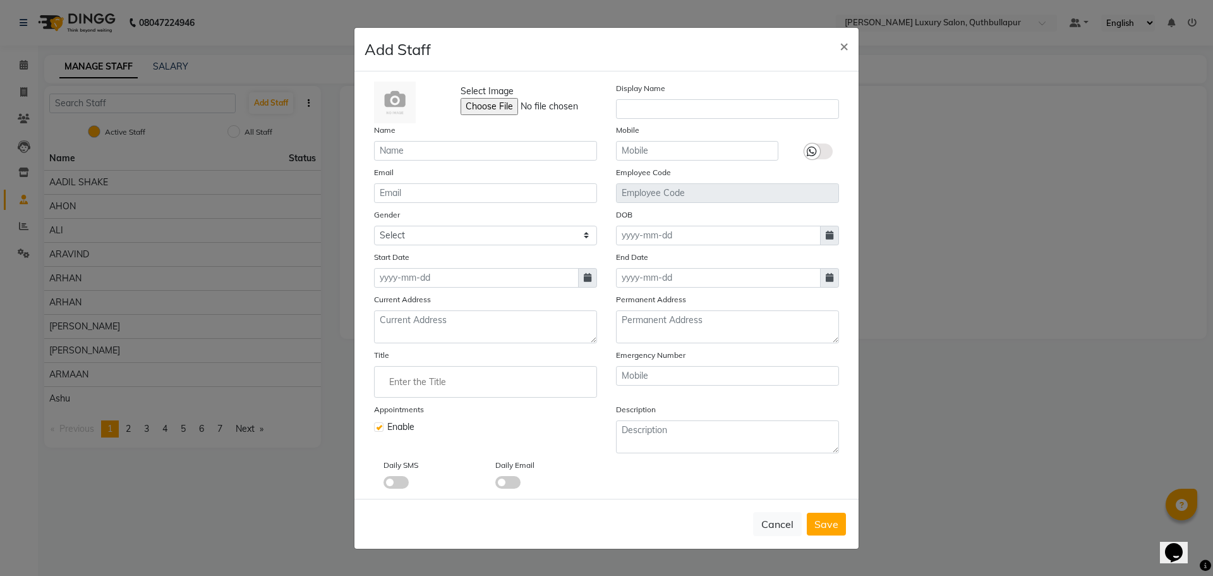
click at [455, 139] on div "Name" at bounding box center [486, 141] width 242 height 37
click at [454, 148] on input "text" at bounding box center [485, 151] width 223 height 20
type input "KASIM"
click at [584, 286] on span at bounding box center [587, 278] width 19 height 20
select select "9"
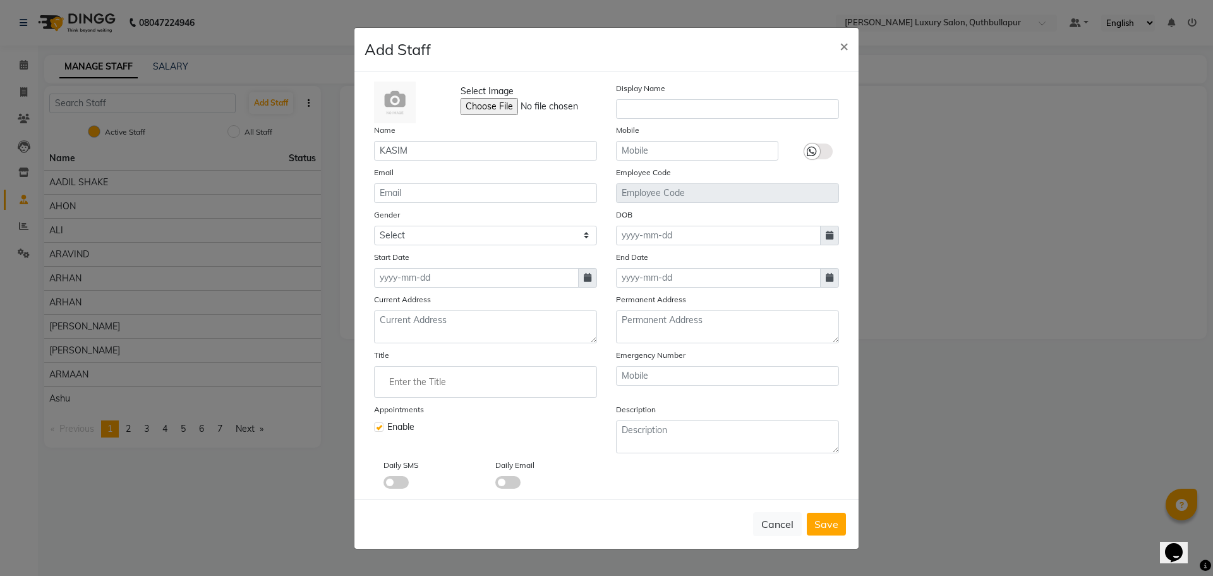
select select "2025"
click at [387, 343] on div "1" at bounding box center [387, 343] width 20 height 20
type input "[DATE]"
click at [823, 532] on button "Save" at bounding box center [826, 523] width 39 height 23
checkbox input "false"
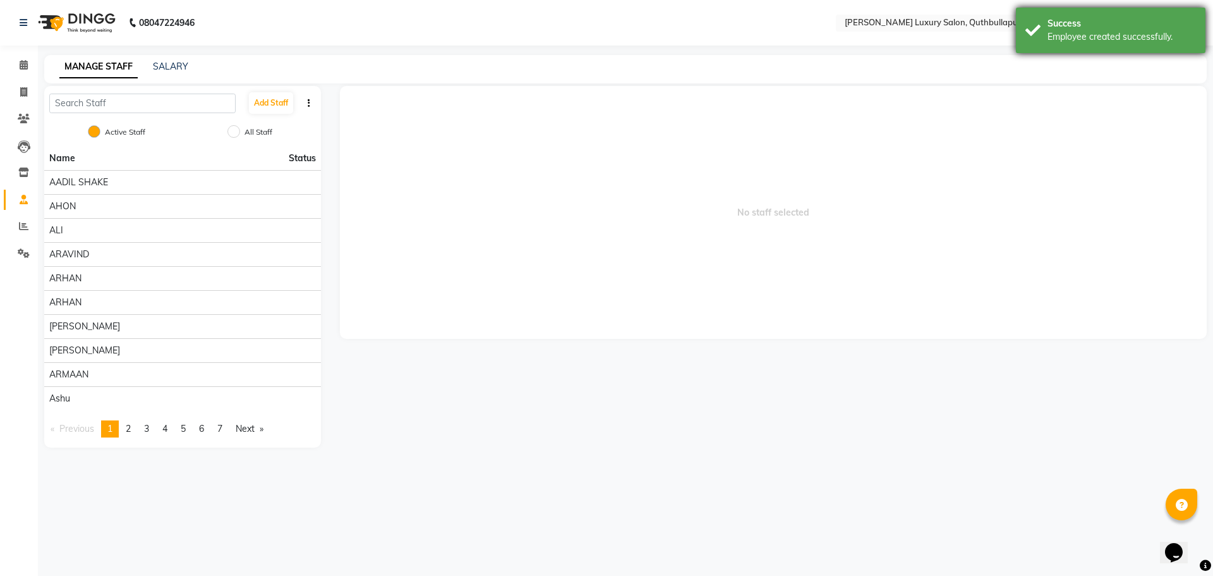
click at [1125, 20] on div "Success" at bounding box center [1122, 23] width 148 height 13
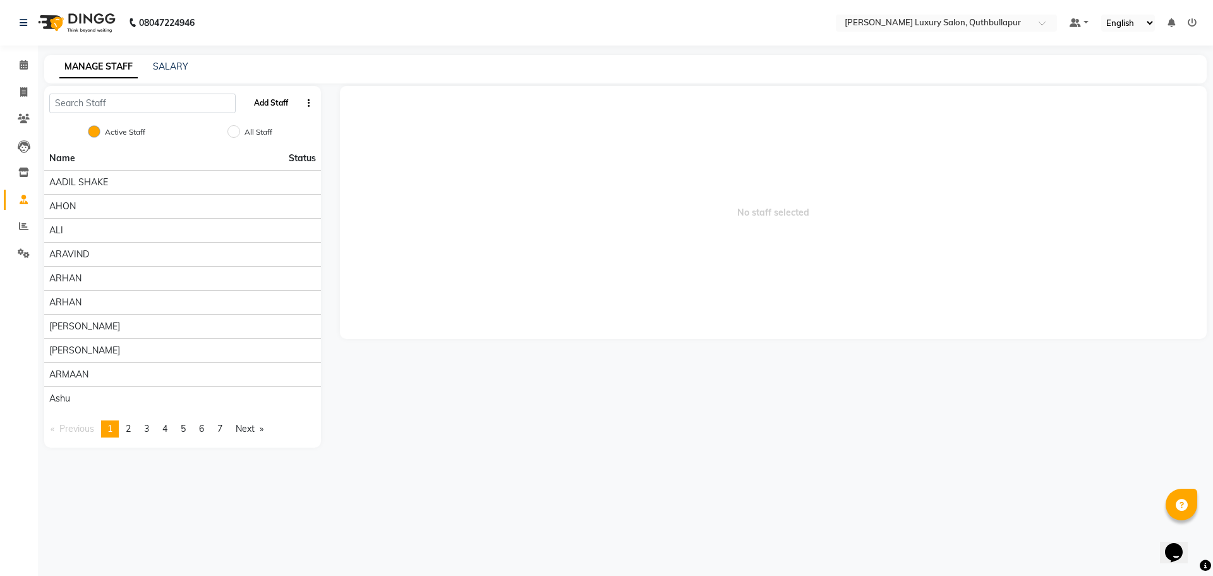
click at [262, 109] on button "Add Staff" at bounding box center [271, 102] width 44 height 21
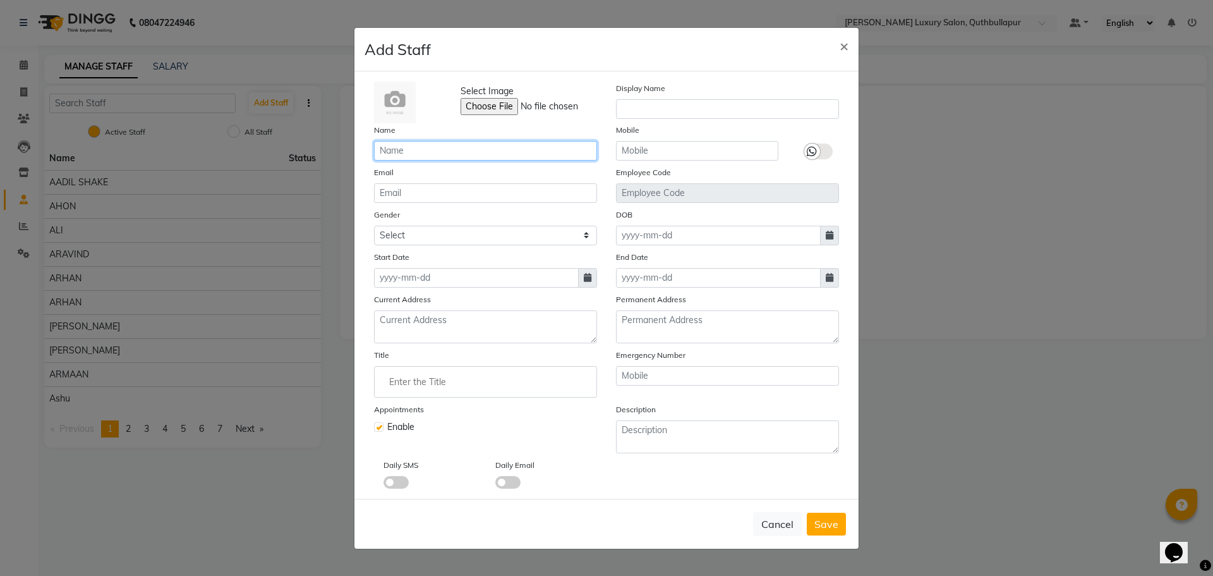
click at [418, 145] on input "text" at bounding box center [485, 151] width 223 height 20
type input "[PERSON_NAME]"
click at [586, 277] on icon at bounding box center [588, 277] width 8 height 9
select select "9"
select select "2025"
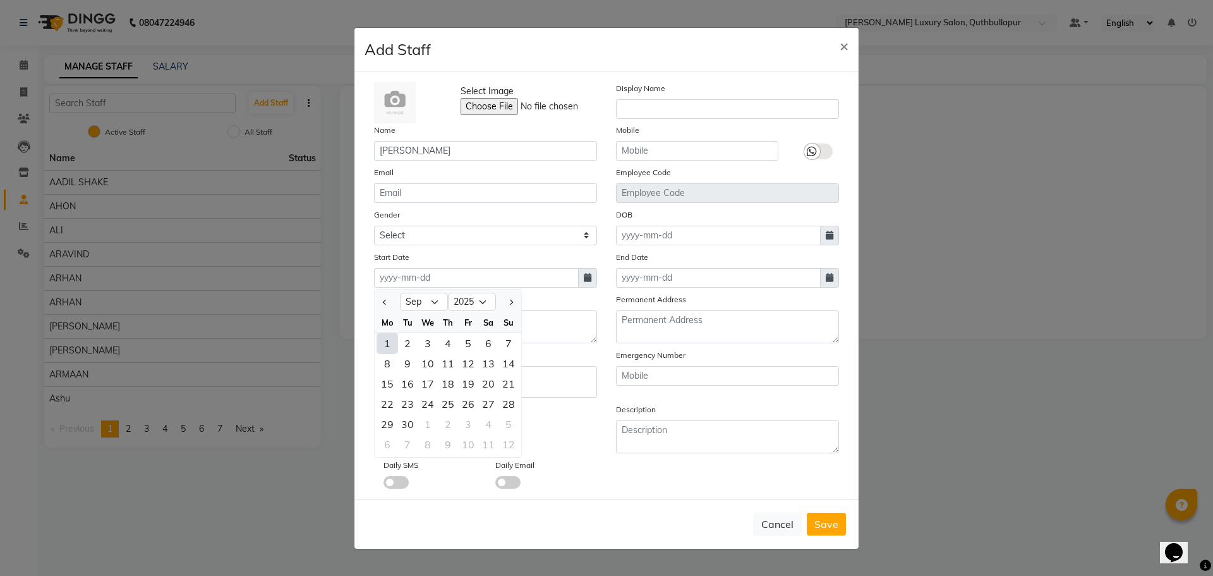
click at [384, 342] on div "1" at bounding box center [387, 343] width 20 height 20
type input "[DATE]"
click at [822, 529] on span "Save" at bounding box center [826, 523] width 24 height 13
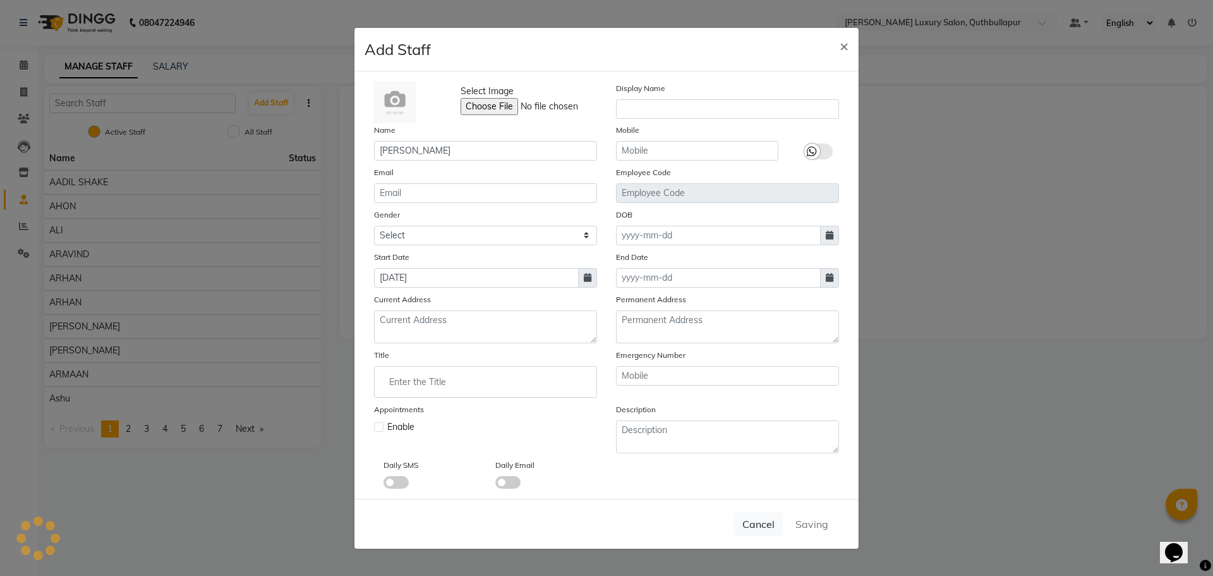
checkbox input "false"
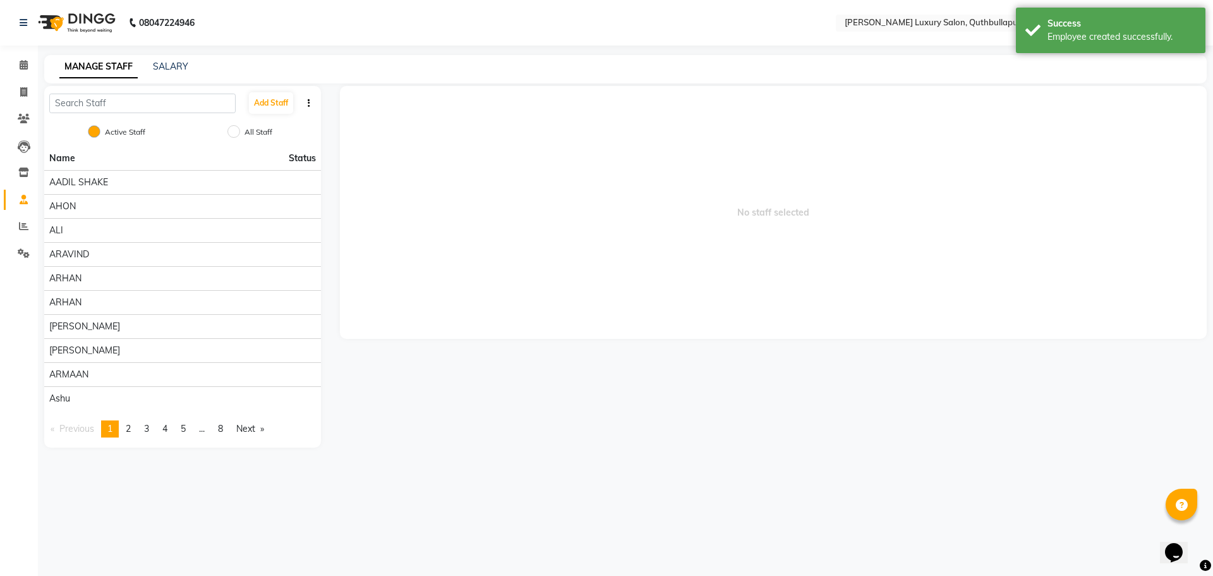
drag, startPoint x: 1085, startPoint y: 61, endPoint x: 1101, endPoint y: 21, distance: 43.1
click at [1087, 58] on div "MANAGE STAFF SALARY" at bounding box center [625, 69] width 1163 height 28
click at [1102, 20] on div "Success" at bounding box center [1122, 23] width 148 height 13
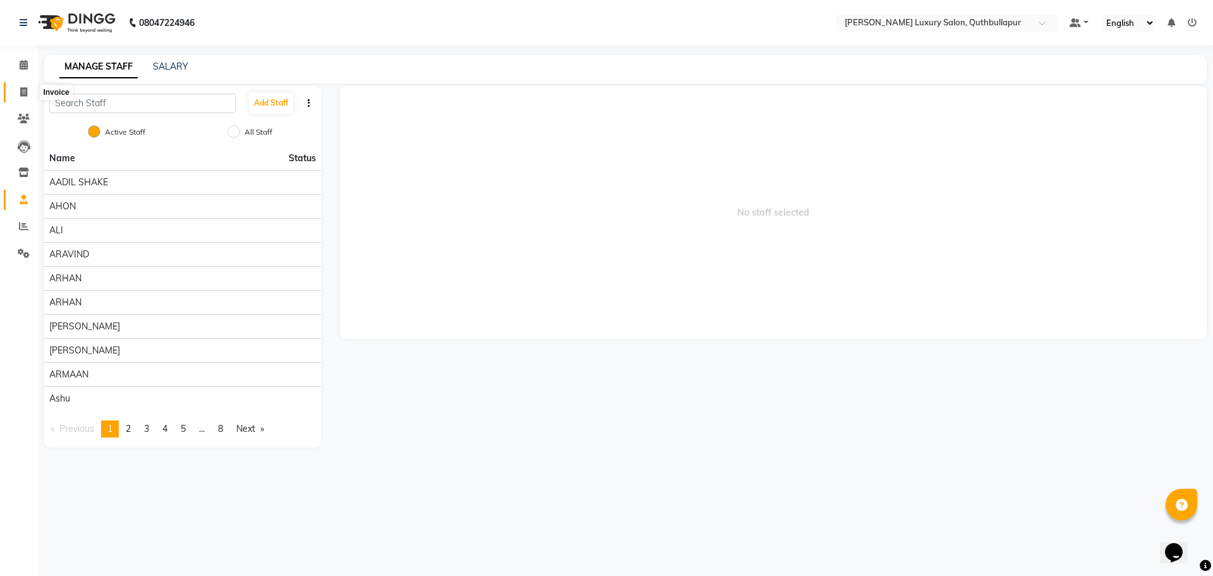
click at [22, 99] on span at bounding box center [24, 92] width 22 height 15
select select "5816"
select select "service"
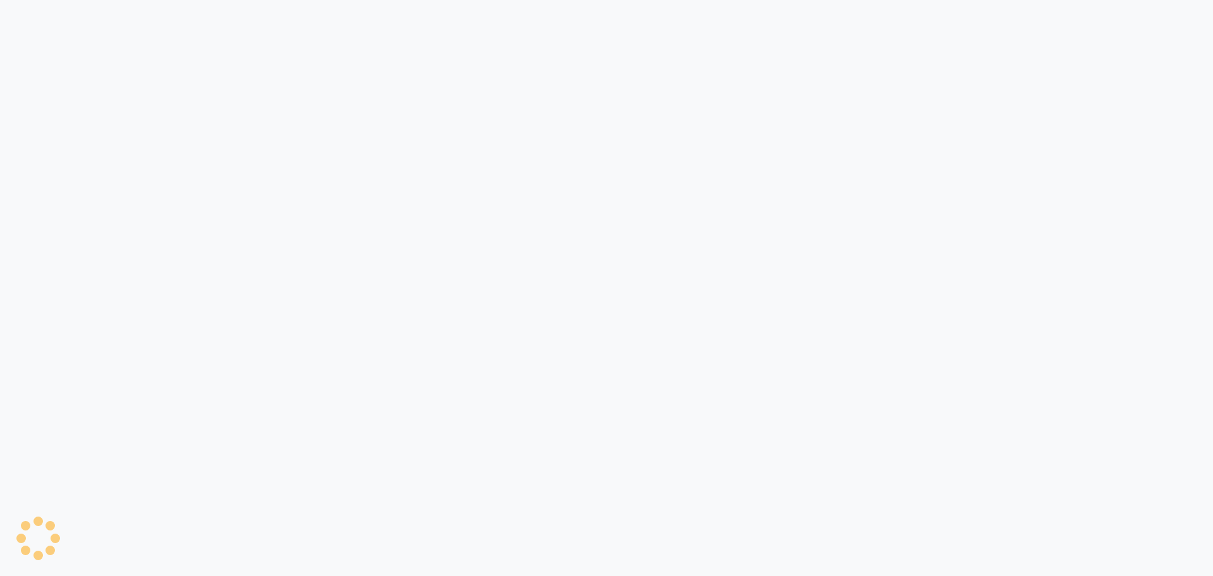
select select "5816"
select select "service"
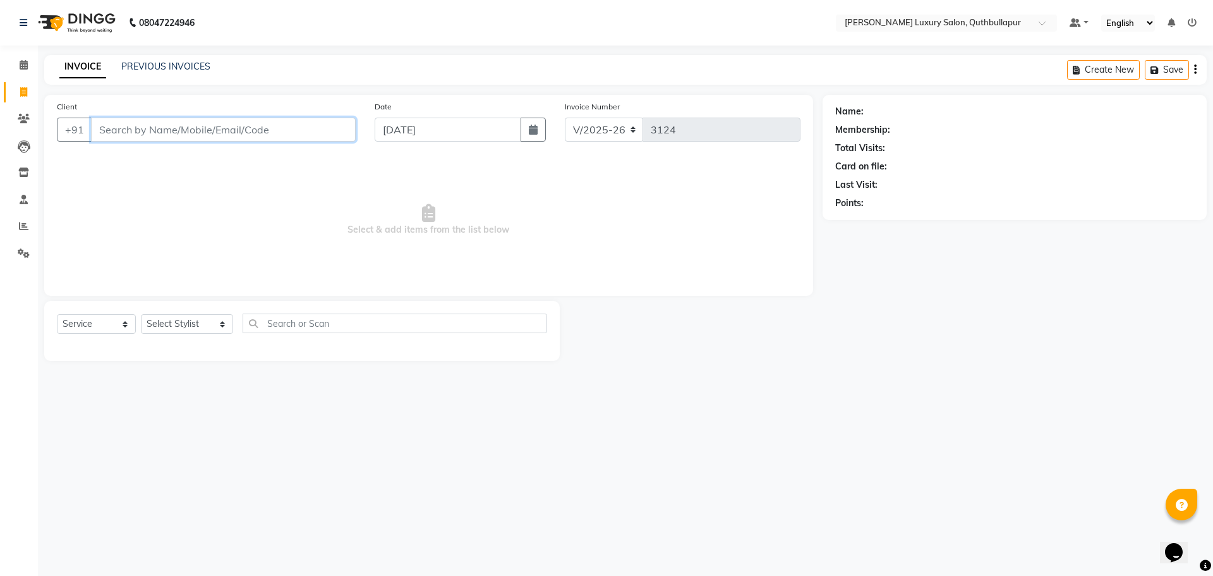
click at [246, 130] on input "Client" at bounding box center [223, 130] width 265 height 24
paste input "7416135176"
type input "7416135176"
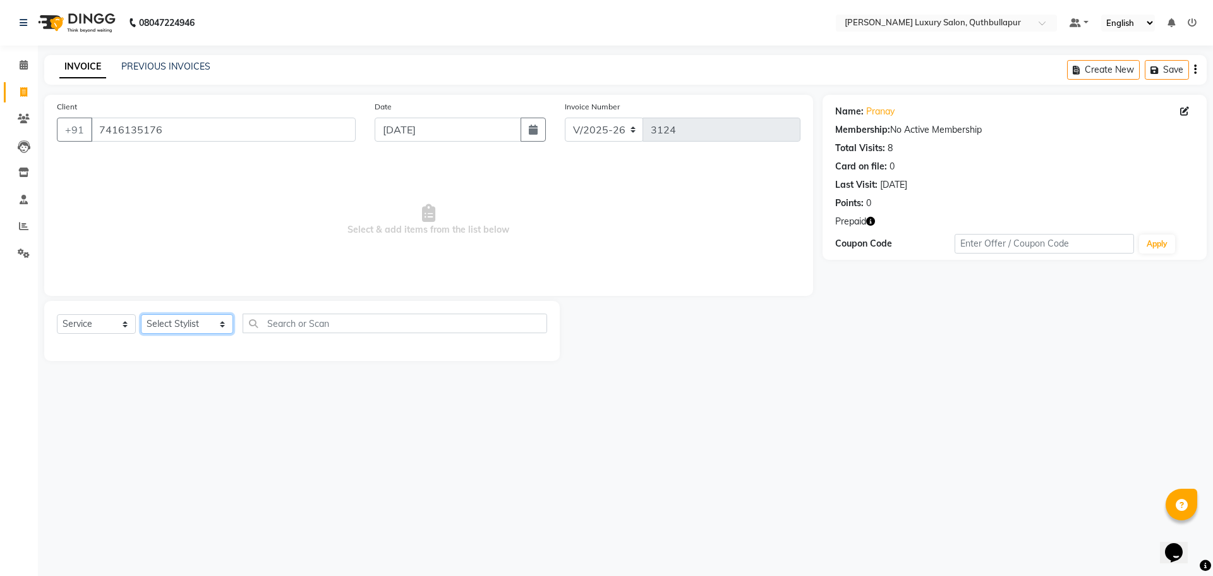
click at [180, 329] on select "Select Stylist AADIL SHAKE AHON ALI ARAVIND ARHAN ARHAN ARIF ARIF KPHB ARMAAN a…" at bounding box center [187, 324] width 92 height 20
select select "90566"
click at [141, 314] on select "Select Stylist AADIL SHAKE AHON ALI ARAVIND ARHAN ARHAN ARIF ARIF KPHB ARMAAN a…" at bounding box center [187, 324] width 92 height 20
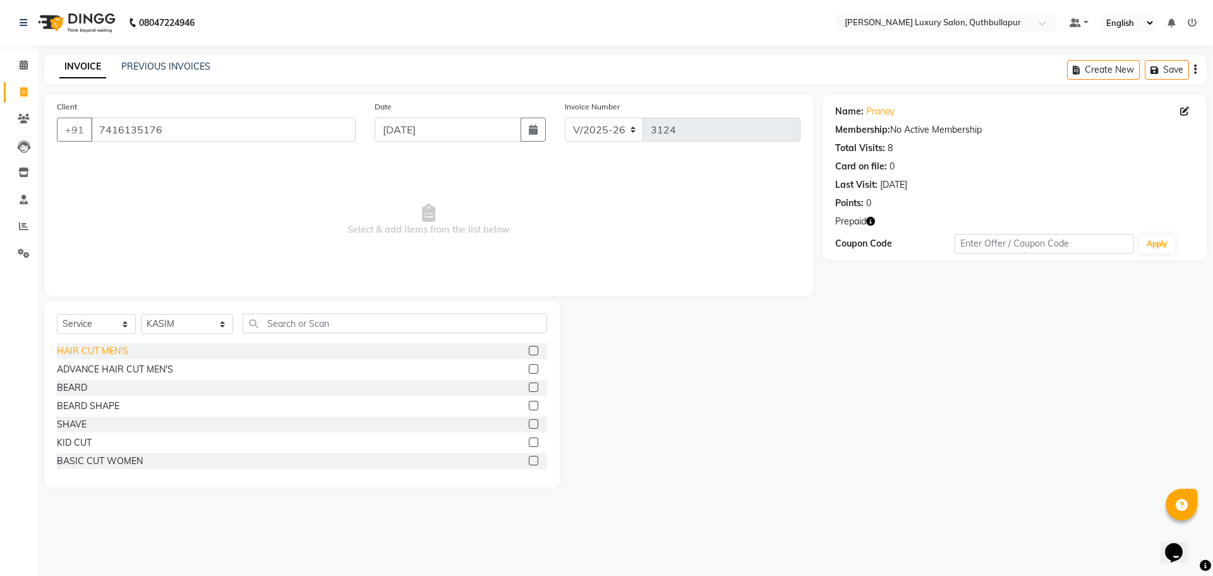
click at [117, 351] on div "HAIR CUT MEN'S" at bounding box center [92, 350] width 71 height 13
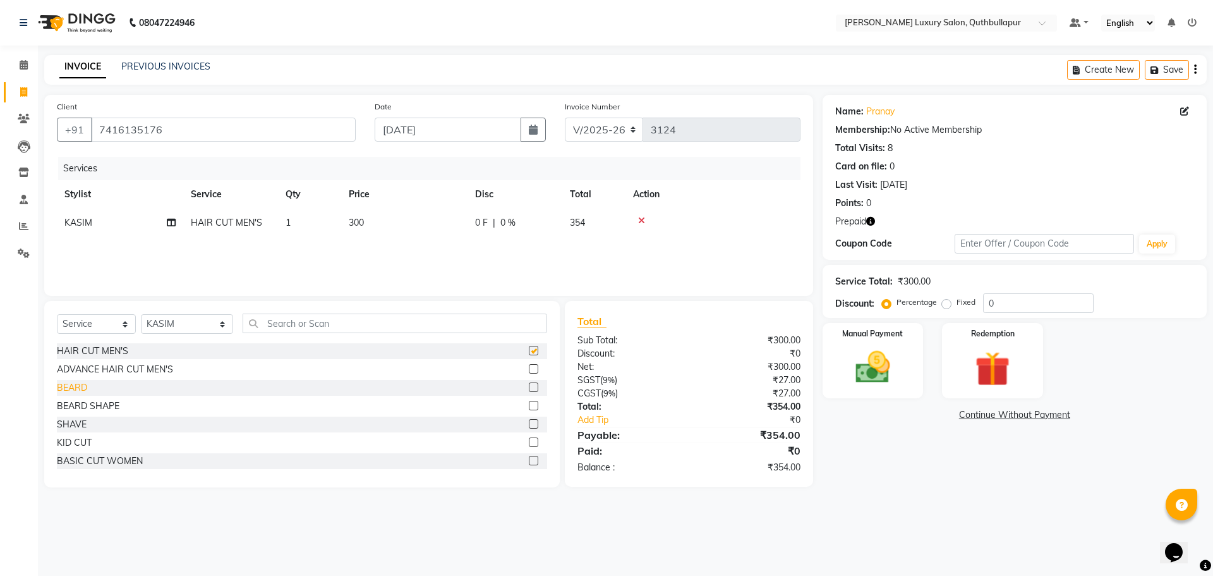
checkbox input "false"
click at [76, 385] on div "BEARD" at bounding box center [72, 387] width 30 height 13
checkbox input "false"
click at [385, 229] on td "300" at bounding box center [404, 222] width 126 height 28
select select "90566"
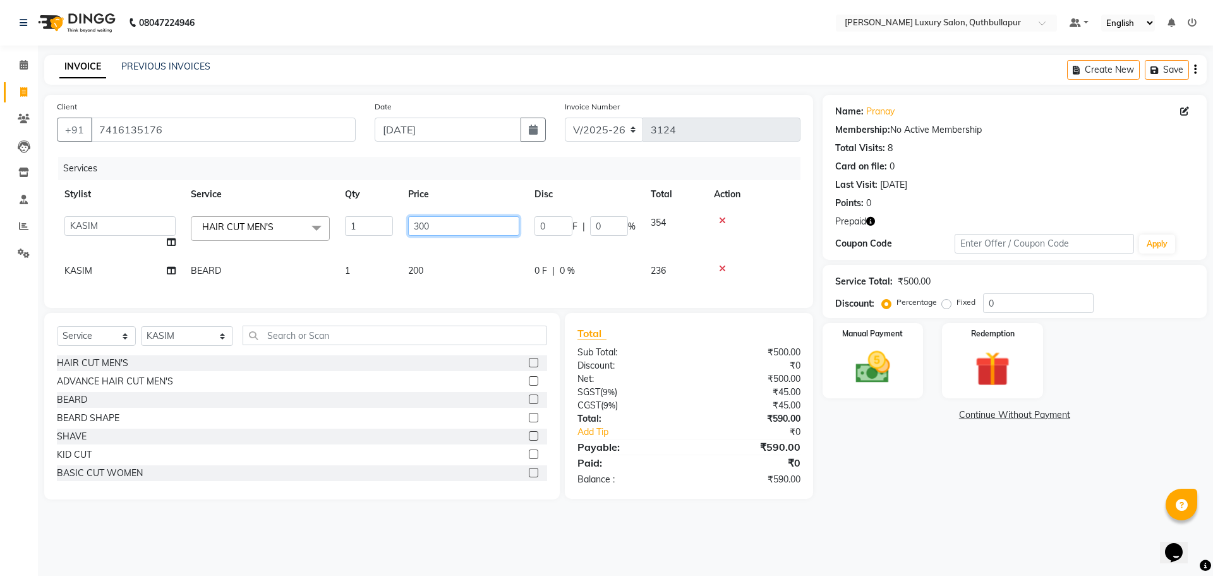
drag, startPoint x: 449, startPoint y: 233, endPoint x: 228, endPoint y: 219, distance: 221.6
click at [253, 216] on tr "AADIL SHAKE AHON ALI ARAVIND ARHAN ARHAN ARIF ARIF KPHB ARMAAN ashu AYAN DANISH…" at bounding box center [429, 232] width 744 height 48
type input "7"
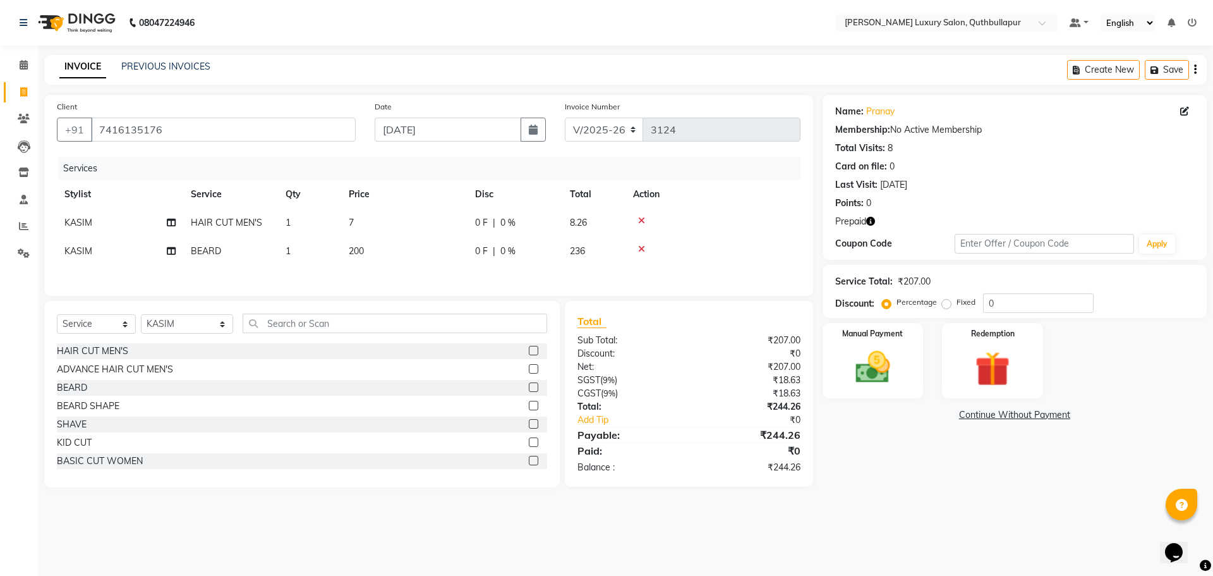
click at [374, 226] on td "7" at bounding box center [404, 222] width 126 height 28
select select "90566"
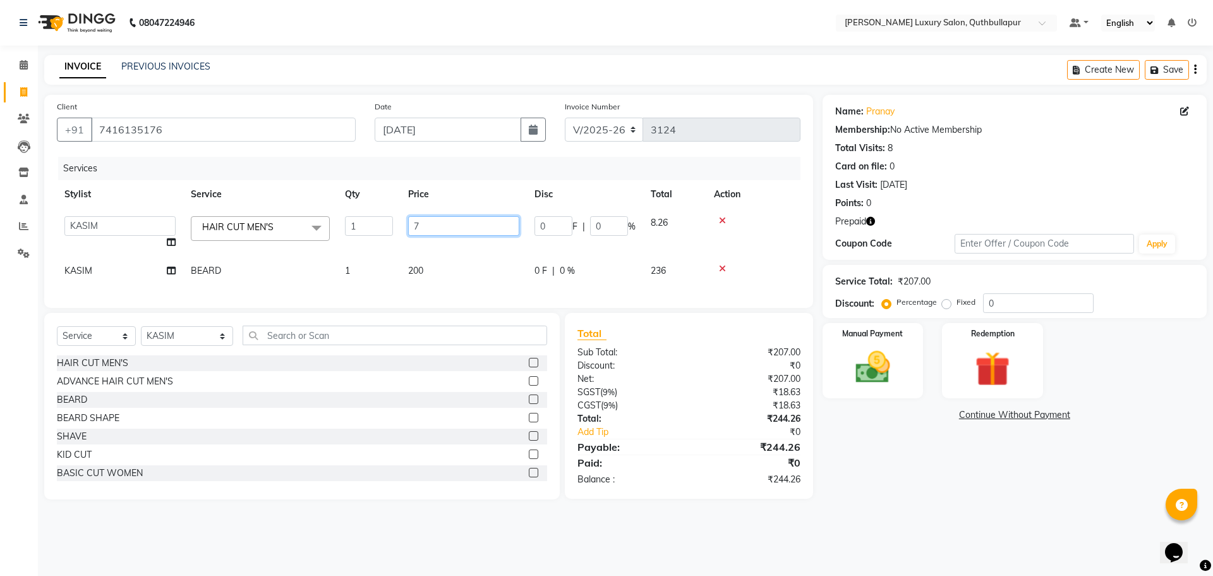
click at [437, 222] on input "7" at bounding box center [463, 226] width 111 height 20
type input "763"
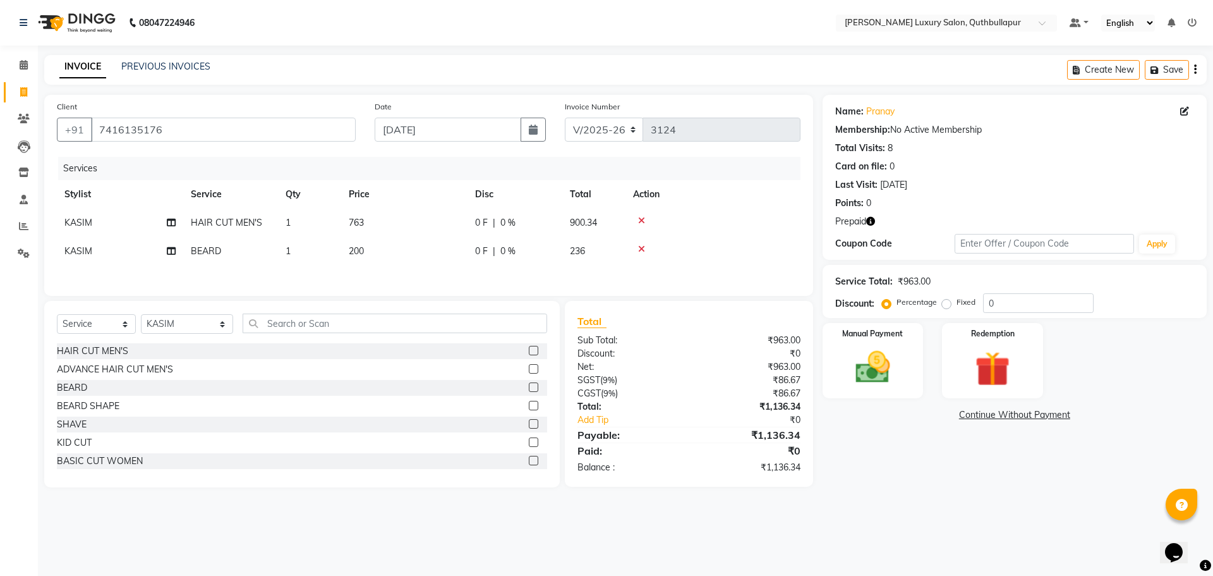
click at [364, 239] on td "200" at bounding box center [404, 251] width 126 height 28
select select "90566"
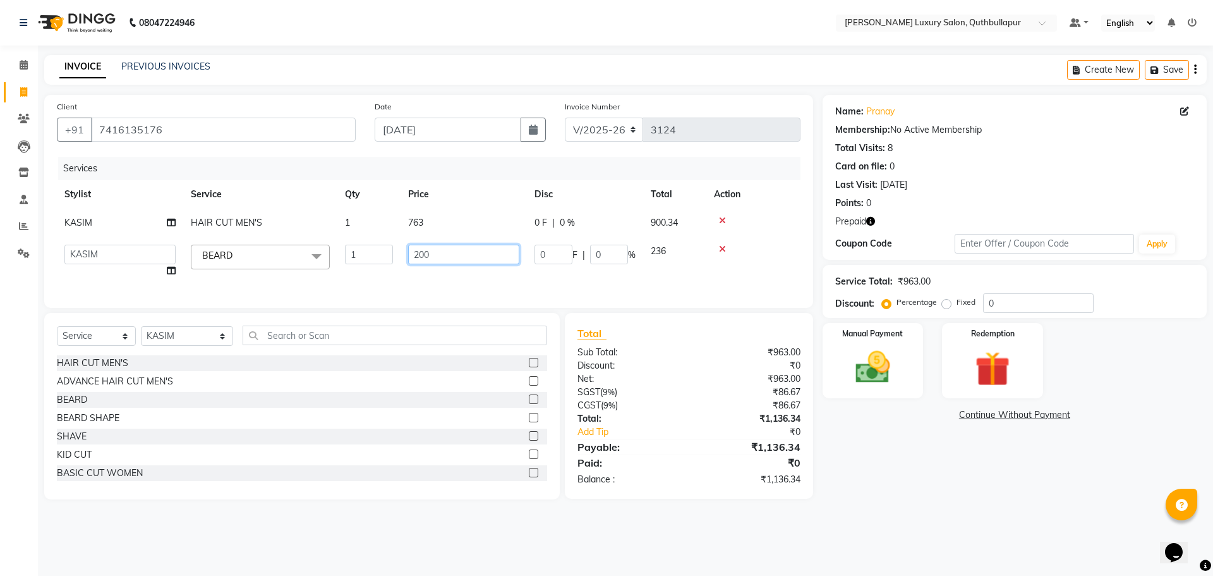
drag, startPoint x: 445, startPoint y: 257, endPoint x: 392, endPoint y: 255, distance: 53.1
click at [392, 255] on tr "AADIL SHAKE AHON ALI ARAVIND ARHAN ARHAN ARIF ARIF KPHB ARMAAN ashu AYAN DANISH…" at bounding box center [429, 261] width 744 height 48
type input "350"
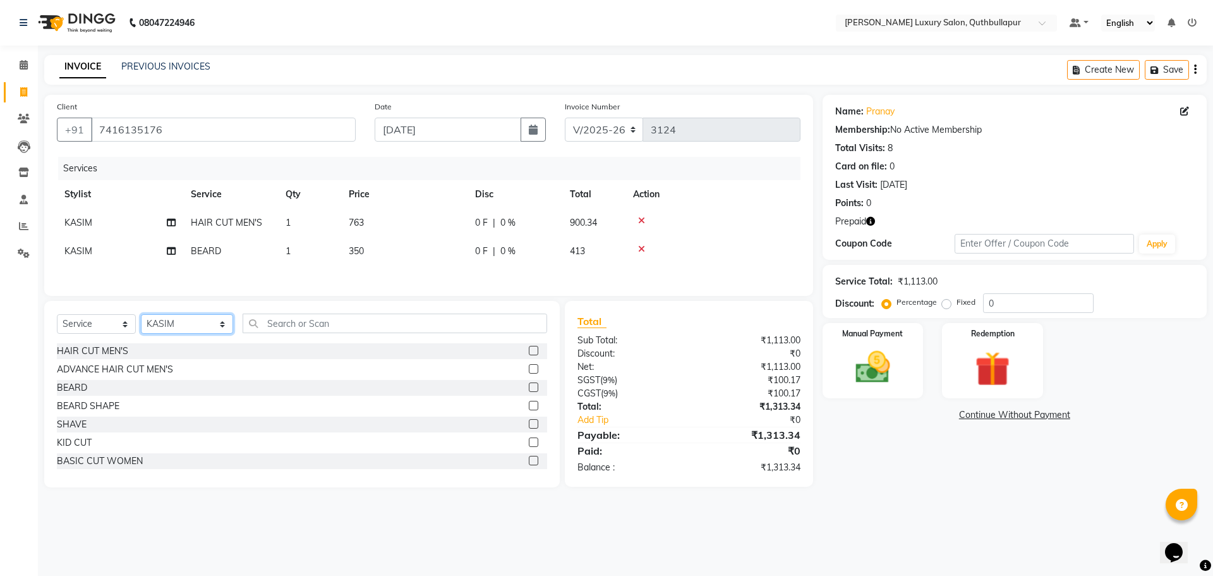
click at [193, 324] on select "Select Stylist AADIL SHAKE AHON ALI ARAVIND ARHAN ARHAN ARIF ARIF KPHB ARMAAN a…" at bounding box center [187, 324] width 92 height 20
select select "75185"
click at [141, 316] on select "Select Stylist AADIL SHAKE AHON ALI ARAVIND ARHAN ARHAN ARIF ARIF KPHB ARMAAN a…" at bounding box center [187, 324] width 92 height 20
click at [325, 314] on div "Select Service Product Membership Package Voucher Prepaid Gift Card Select Styl…" at bounding box center [302, 394] width 516 height 186
click at [337, 329] on input "text" at bounding box center [395, 323] width 305 height 20
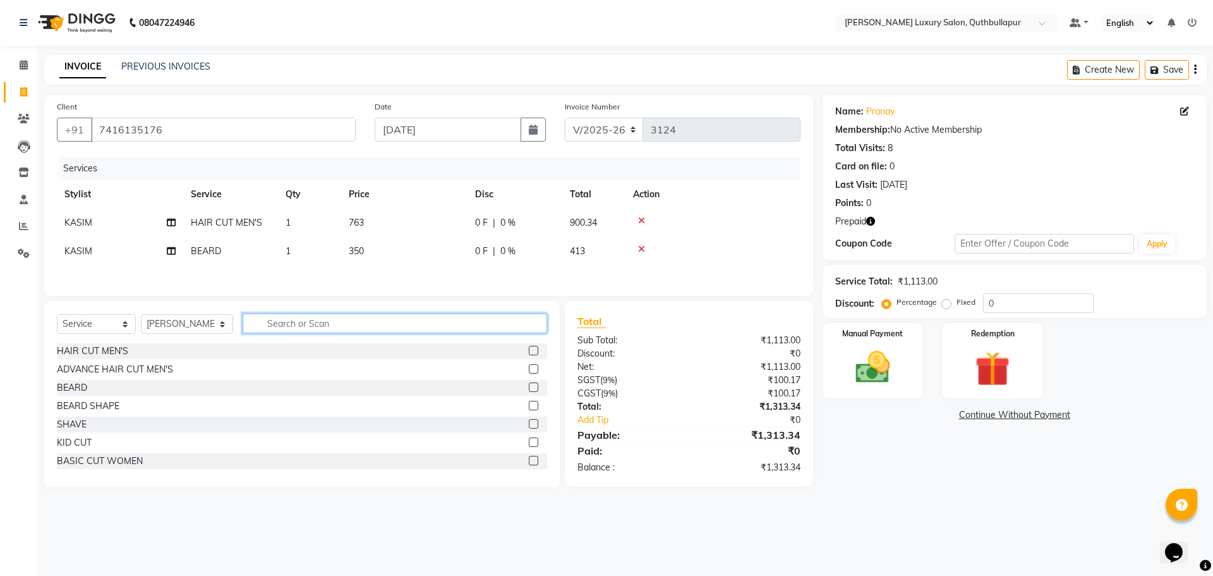
click at [305, 328] on input "text" at bounding box center [395, 323] width 305 height 20
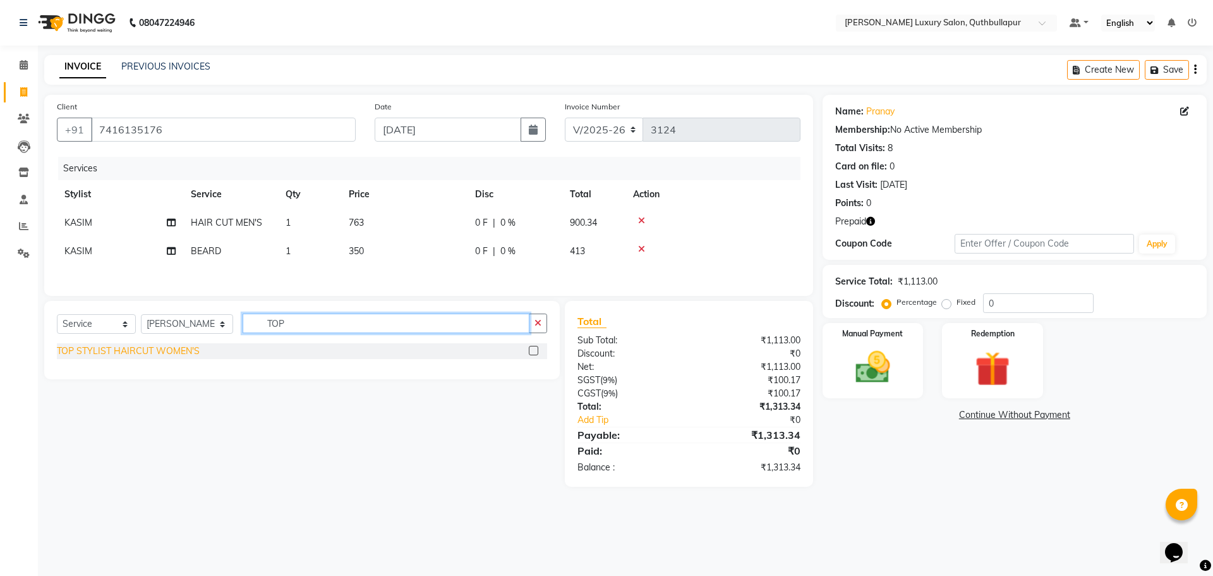
type input "TOP"
click at [179, 356] on div "TOP STYLIST HAIRCUT WOMEN'S" at bounding box center [128, 350] width 143 height 13
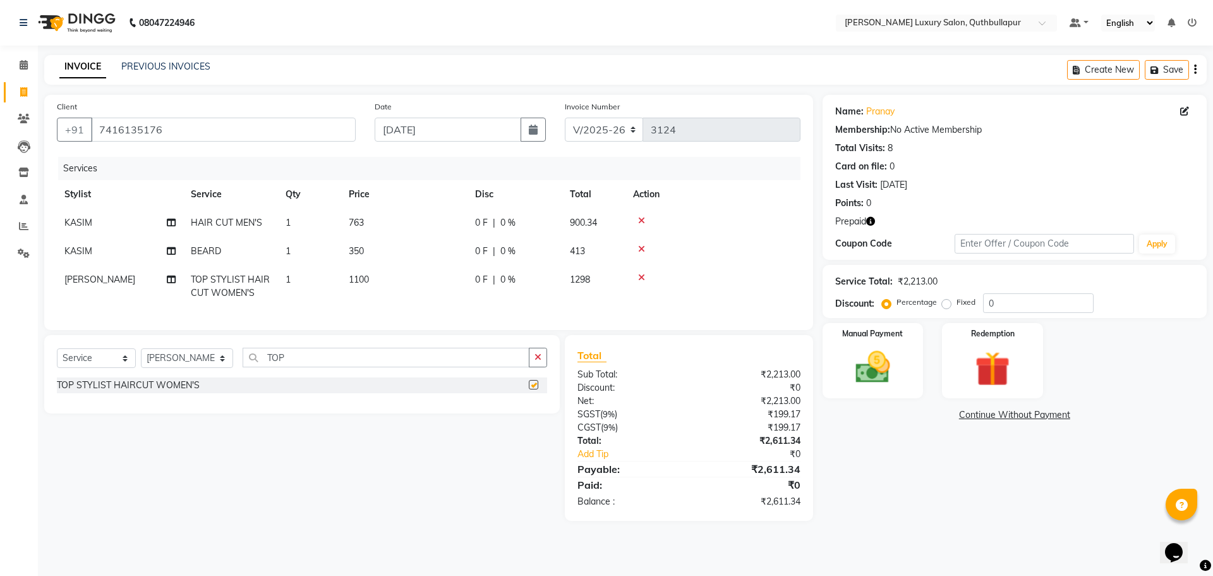
checkbox input "false"
click at [356, 278] on span "1100" at bounding box center [359, 279] width 20 height 11
select select "75185"
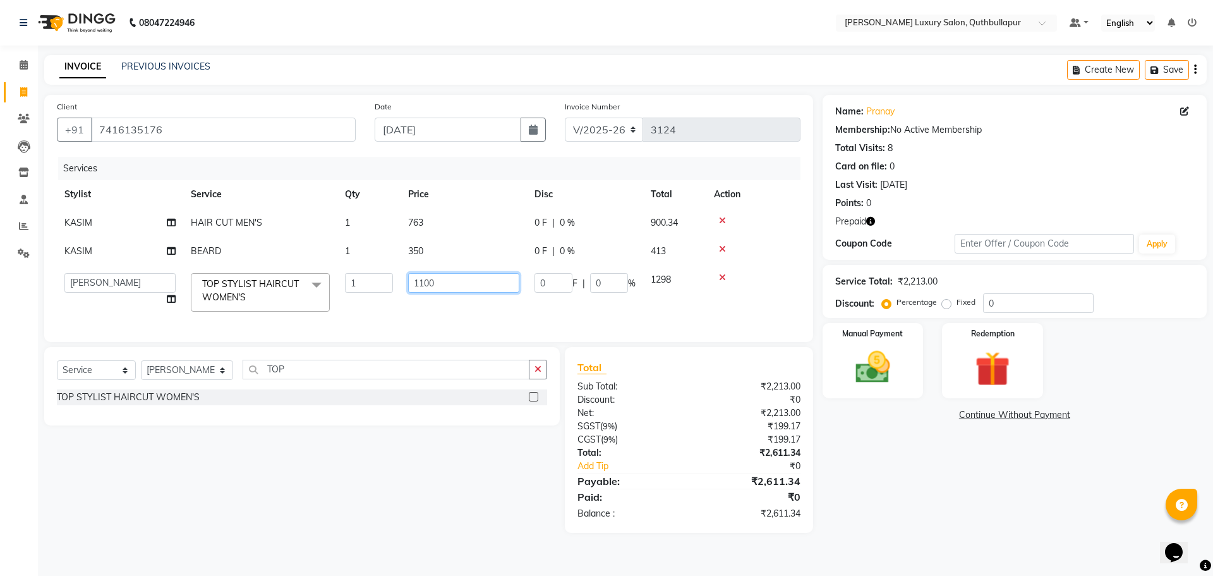
drag, startPoint x: 438, startPoint y: 282, endPoint x: 386, endPoint y: 284, distance: 51.9
click at [388, 283] on tr "AADIL SHAKE AHON ALI ARAVIND ARHAN ARHAN ARIF ARIF KPHB ARMAAN ashu AYAN DANISH…" at bounding box center [429, 292] width 744 height 54
type input "1120"
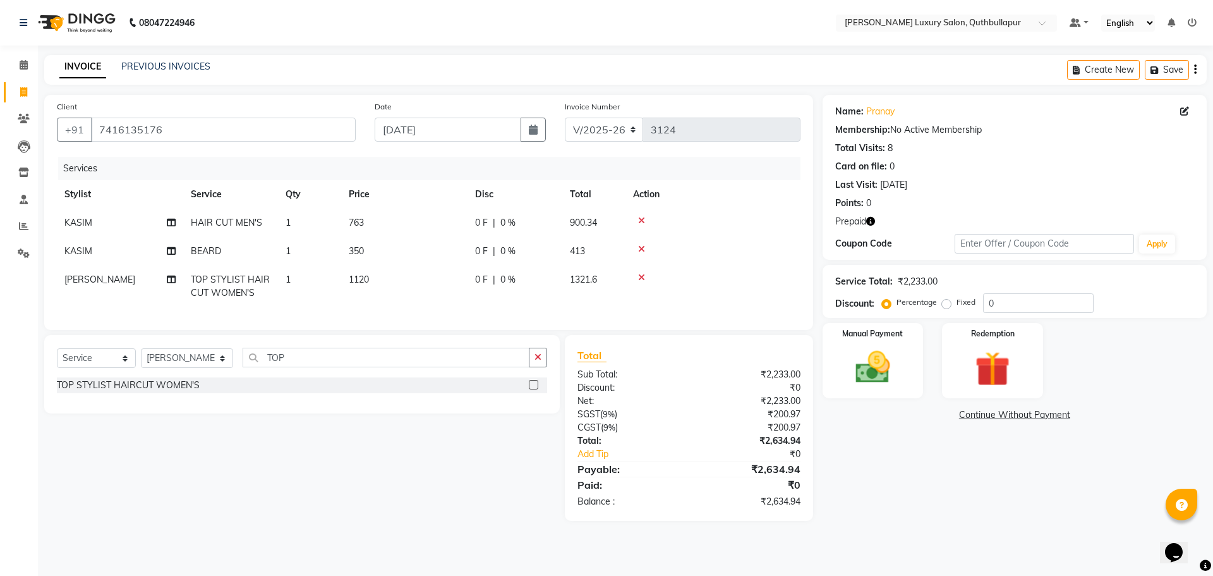
click at [543, 366] on button "button" at bounding box center [538, 357] width 18 height 20
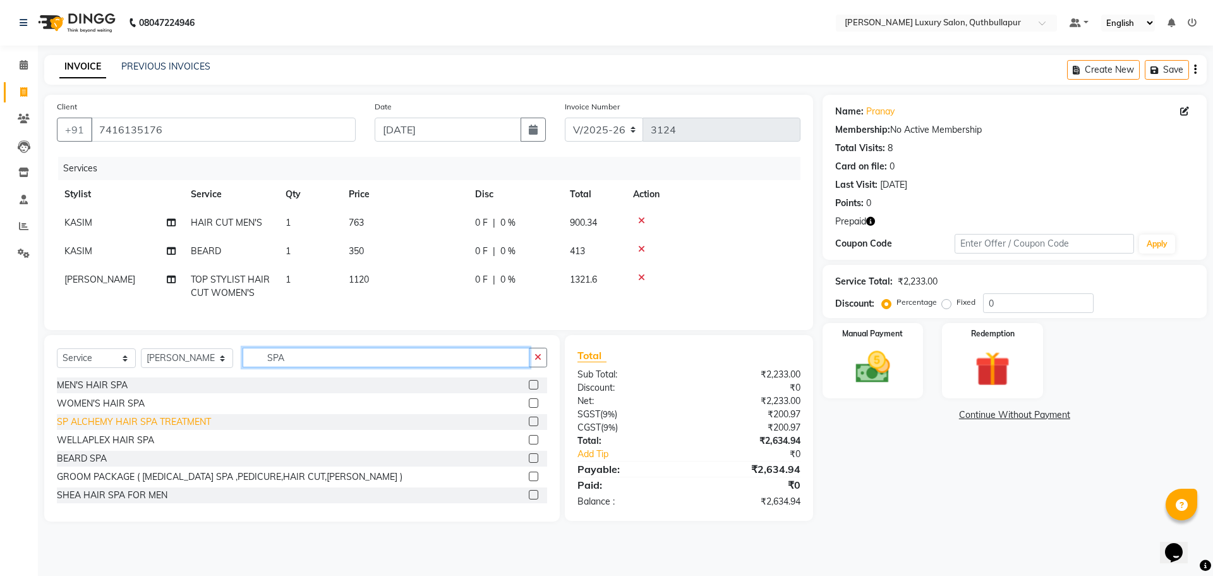
type input "SPA"
click at [172, 428] on div "SP ALCHEMY HAIR SPA TREATMENT" at bounding box center [134, 421] width 154 height 13
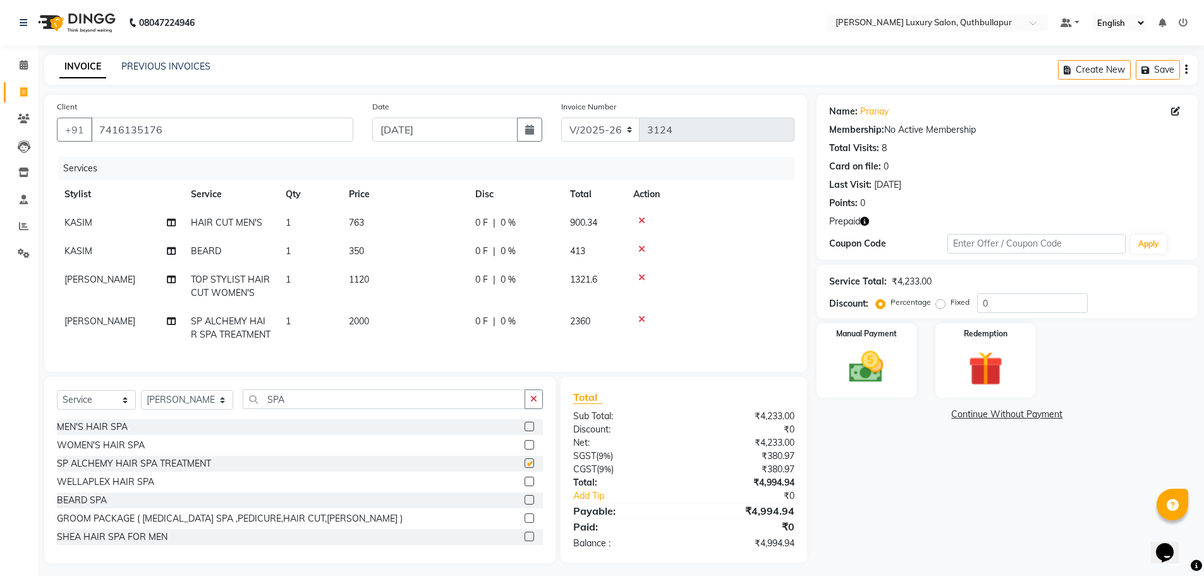
checkbox input "false"
click at [420, 322] on td "2000" at bounding box center [404, 328] width 126 height 42
select select "75185"
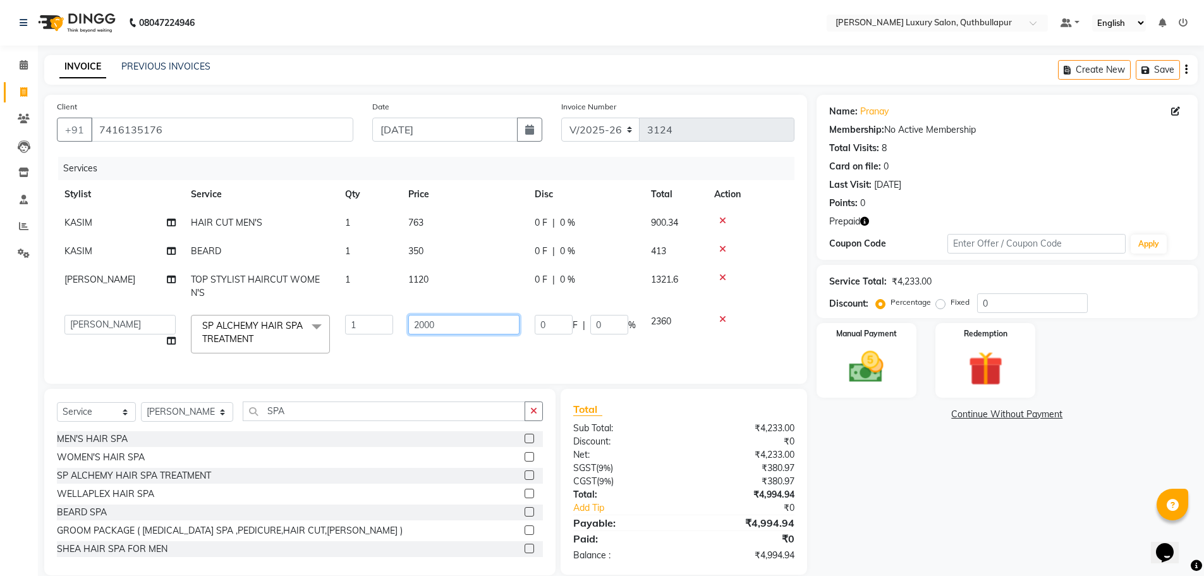
drag, startPoint x: 413, startPoint y: 329, endPoint x: 395, endPoint y: 332, distance: 18.0
click at [395, 332] on tr "AADIL SHAKE AHON ALI ARAVIND ARHAN ARHAN ARIF ARIF KPHB ARMAAN ashu AYAN DANISH…" at bounding box center [425, 334] width 737 height 54
type input "3500"
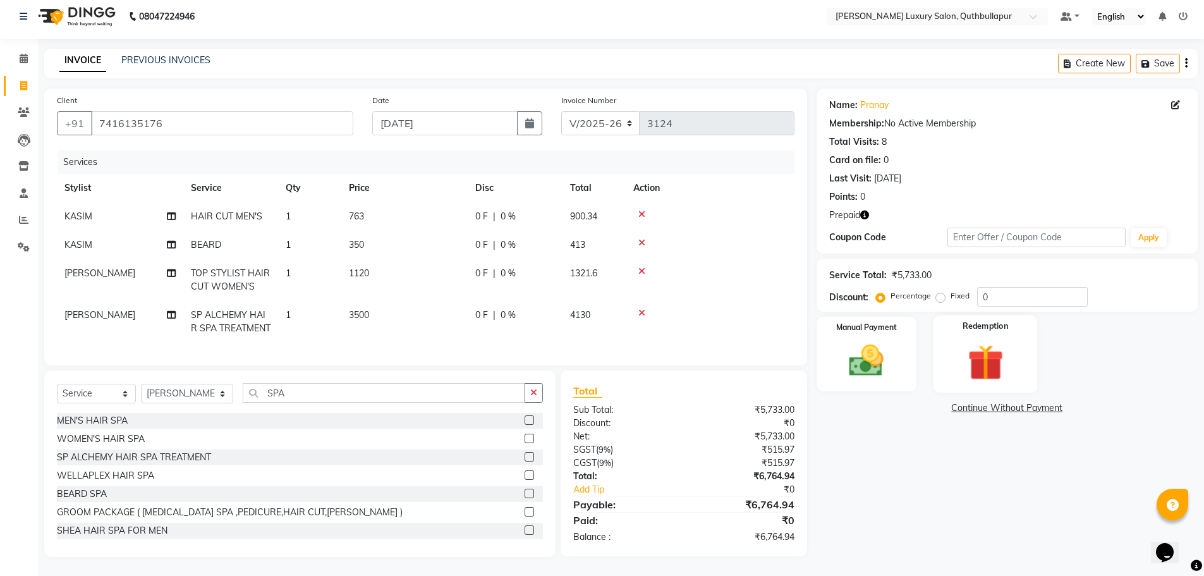
scroll to position [16, 0]
click at [1008, 349] on img at bounding box center [985, 362] width 58 height 45
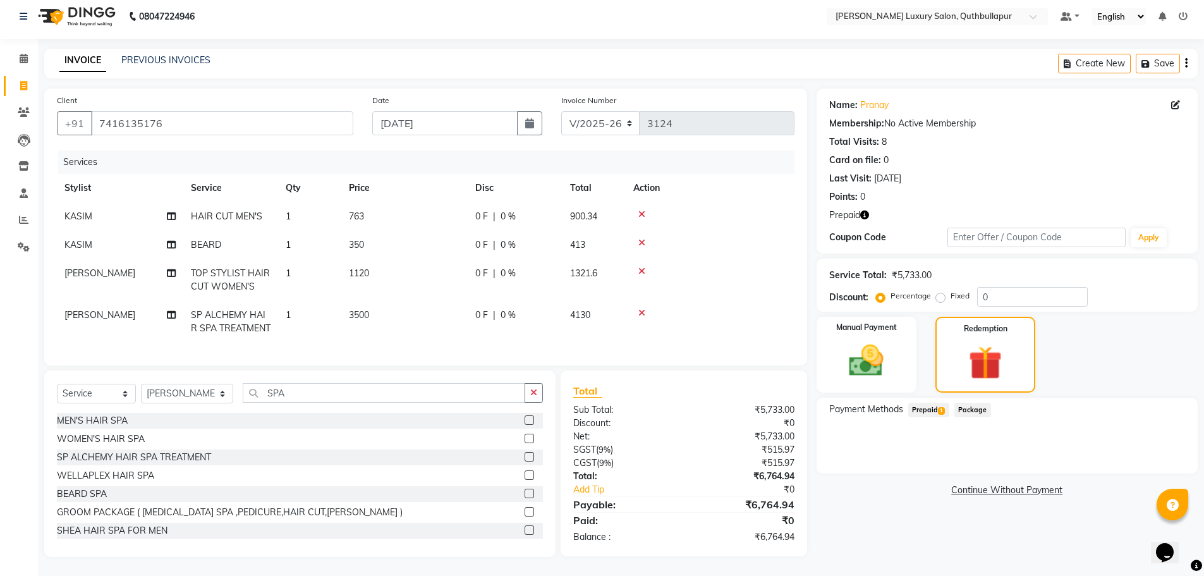
click at [939, 407] on span "1" at bounding box center [941, 411] width 7 height 8
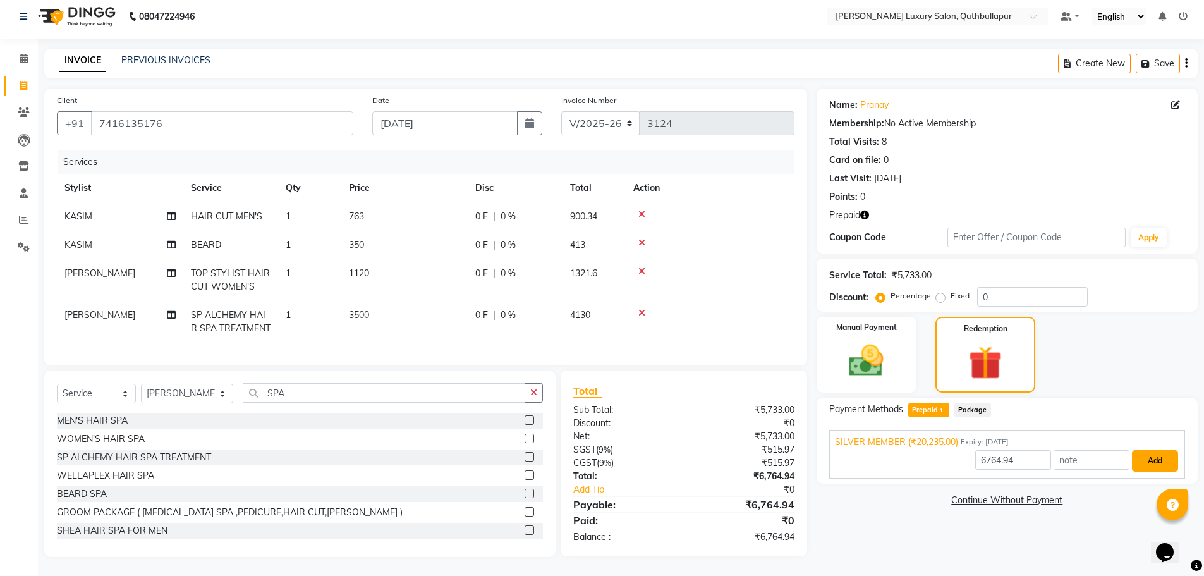
click at [1147, 450] on button "Add" at bounding box center [1155, 460] width 46 height 21
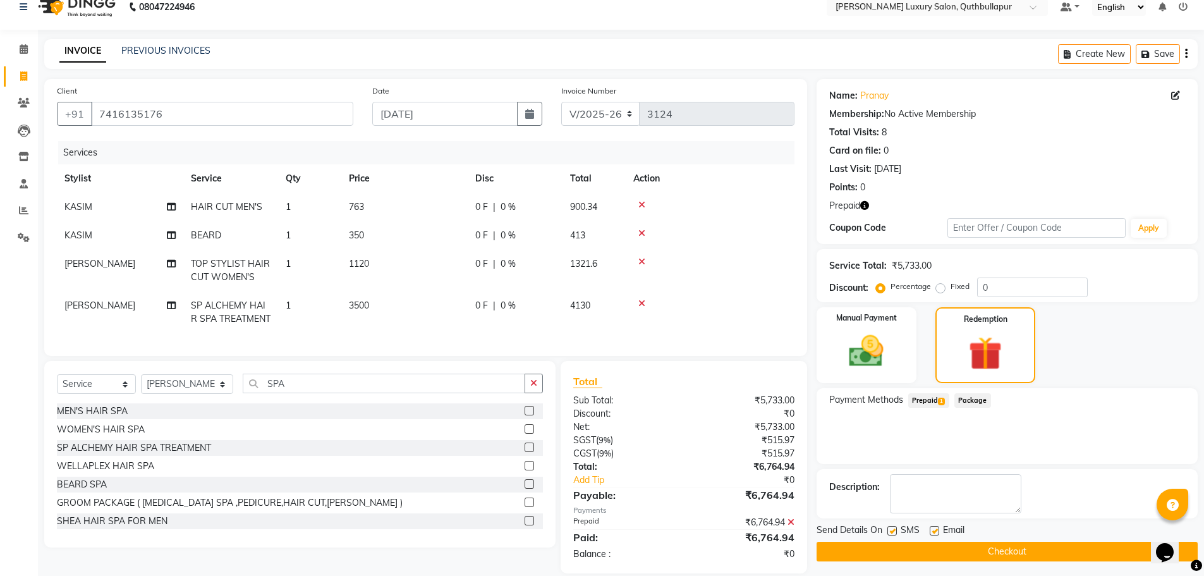
click at [1081, 552] on button "Checkout" at bounding box center [1006, 551] width 381 height 20
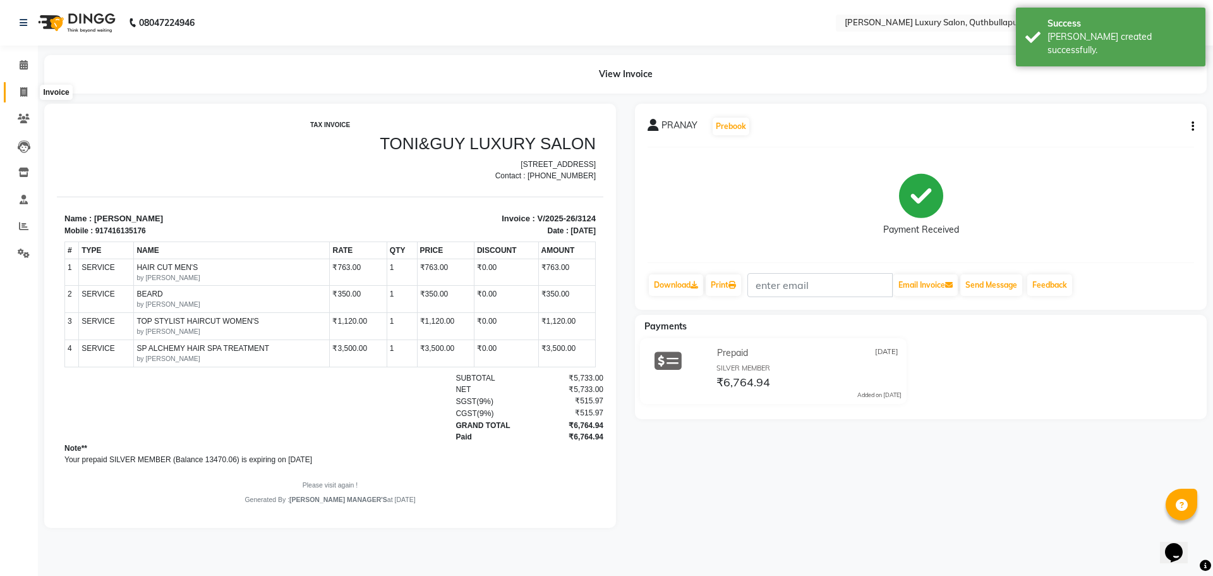
click at [25, 92] on icon at bounding box center [23, 91] width 7 height 9
select select "5816"
select select "service"
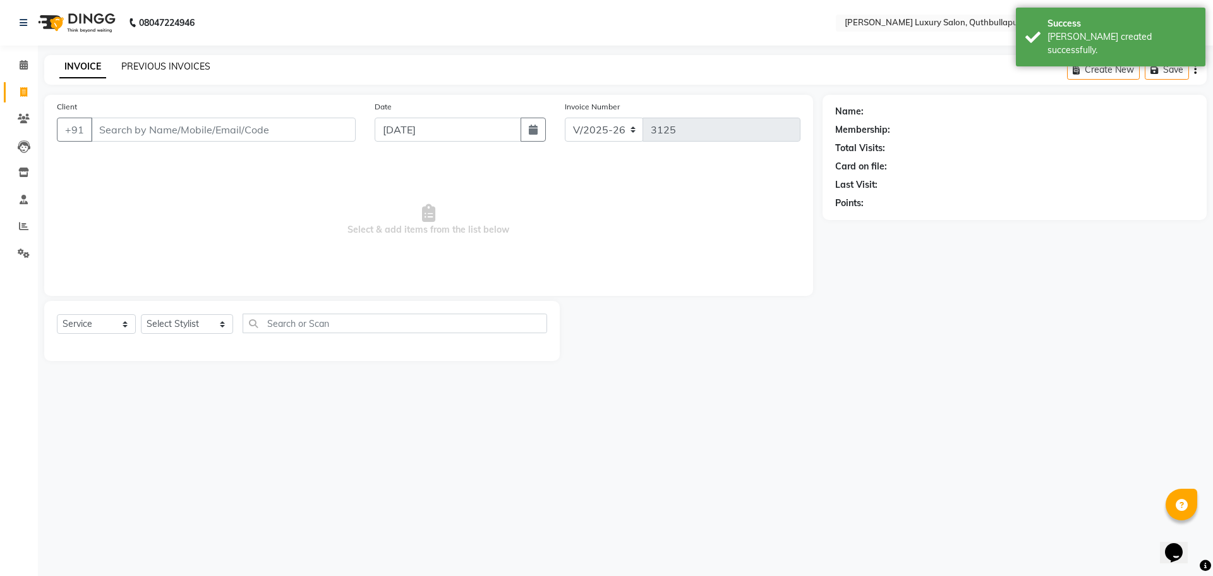
click at [204, 66] on link "PREVIOUS INVOICES" at bounding box center [165, 66] width 89 height 11
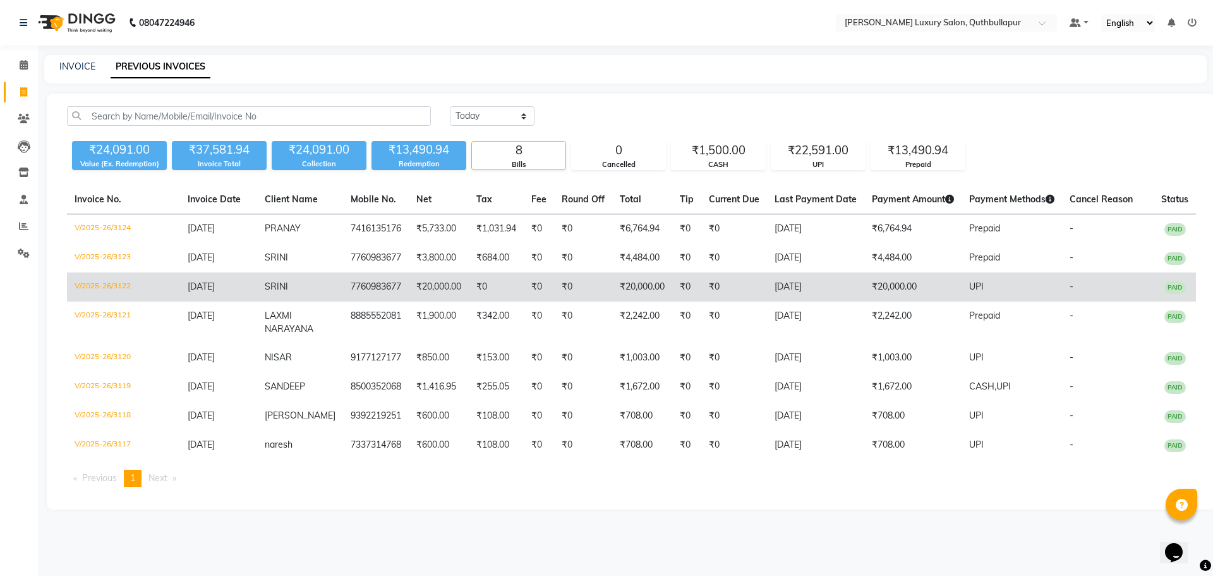
click at [946, 287] on td "₹20,000.00" at bounding box center [912, 286] width 97 height 29
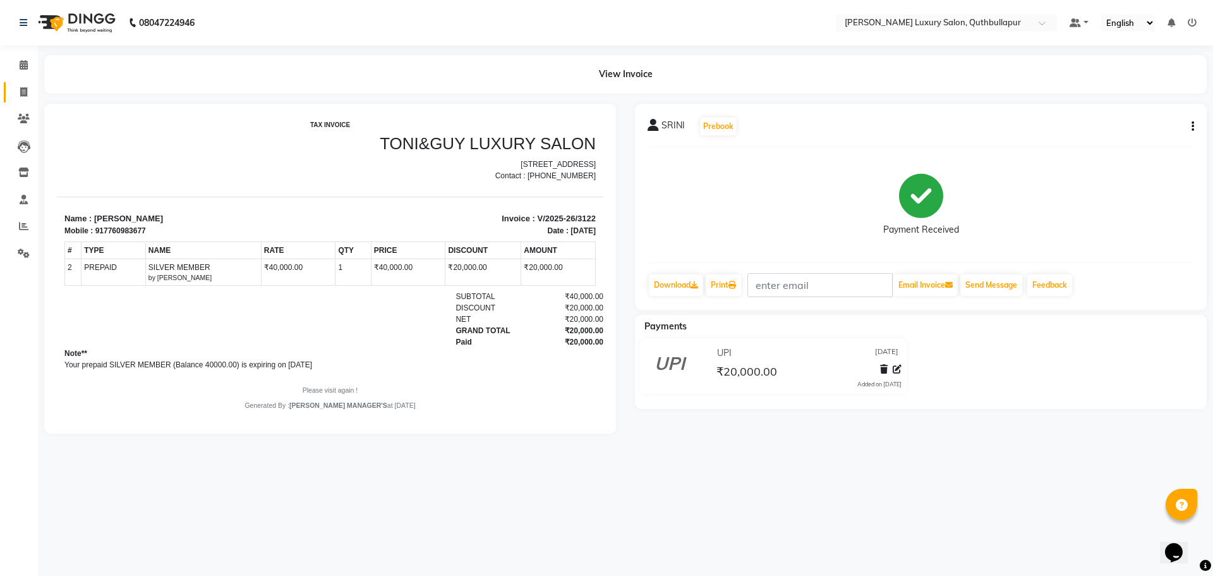
click at [21, 83] on link "Invoice" at bounding box center [19, 92] width 30 height 21
select select "5816"
select select "service"
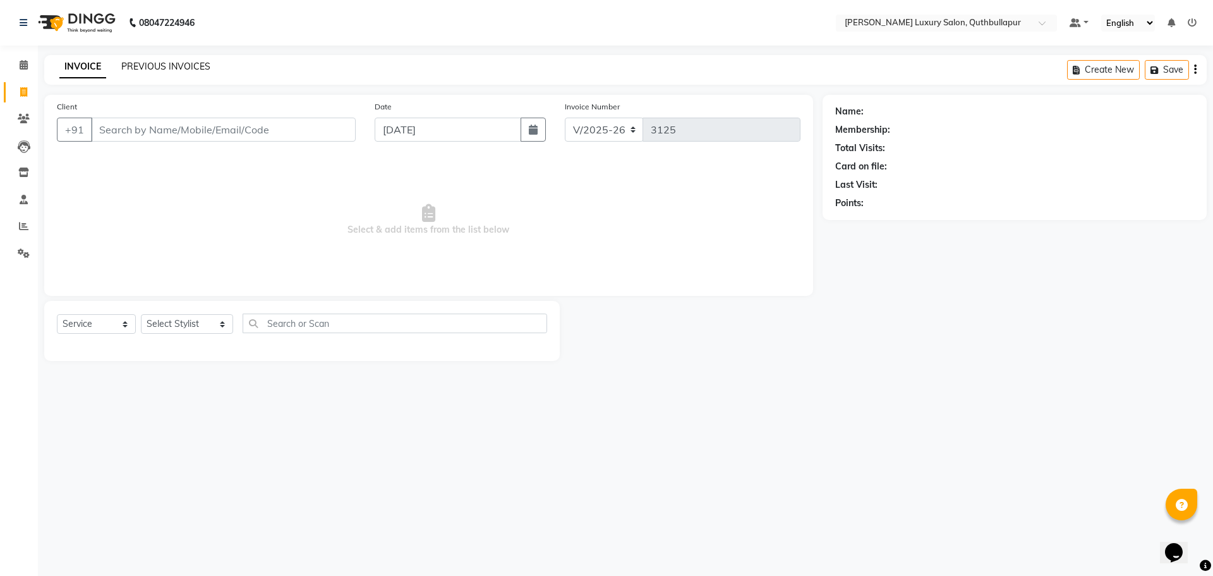
click at [187, 71] on link "PREVIOUS INVOICES" at bounding box center [165, 66] width 89 height 11
